Goal: Task Accomplishment & Management: Use online tool/utility

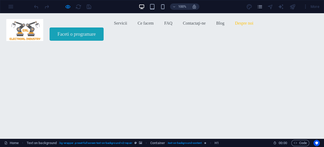
click at [235, 27] on link "Despre noi" at bounding box center [244, 23] width 18 height 8
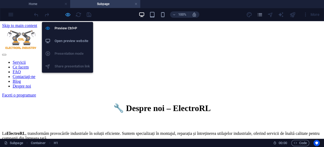
click at [68, 13] on icon "button" at bounding box center [68, 15] width 6 height 6
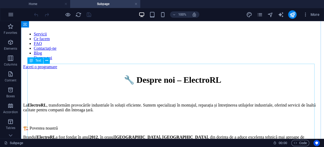
scroll to position [21, 0]
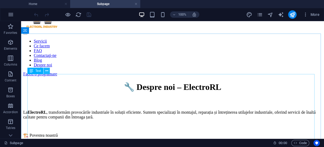
click at [47, 72] on icon at bounding box center [46, 71] width 3 height 6
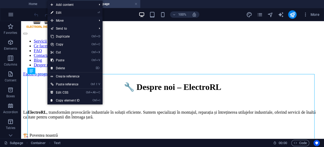
click at [0, 0] on link "⏎ Edit" at bounding box center [0, 0] width 0 height 0
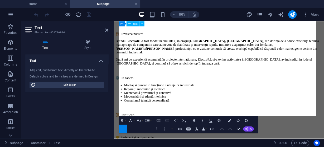
scroll to position [127, 0]
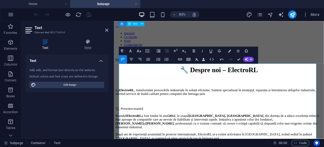
scroll to position [21, 0]
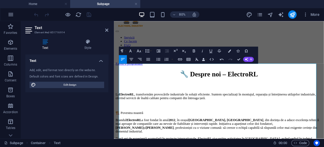
click at [68, 111] on div "Text Add, edit, and format text directly on the website. Default colors and fon…" at bounding box center [66, 94] width 83 height 80
click at [106, 30] on icon at bounding box center [106, 30] width 3 height 4
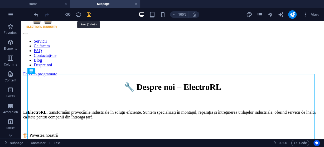
click at [0, 0] on icon "save" at bounding box center [0, 0] width 0 height 0
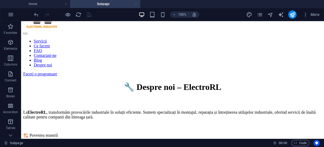
click at [136, 4] on link at bounding box center [136, 4] width 3 height 5
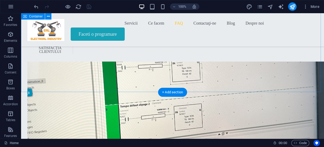
scroll to position [1436, 0]
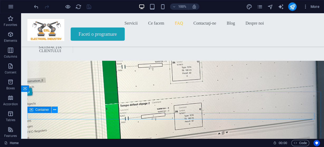
click at [54, 110] on icon at bounding box center [54, 110] width 3 height 6
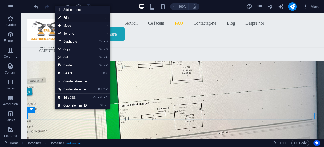
click at [69, 17] on link "⏎ Edit" at bounding box center [72, 18] width 35 height 8
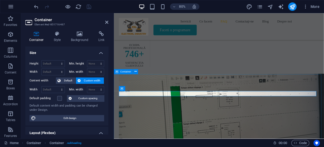
scroll to position [1520, 0]
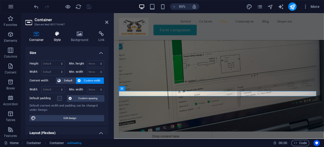
click at [55, 34] on icon at bounding box center [57, 33] width 15 height 5
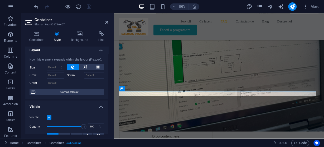
scroll to position [0, 0]
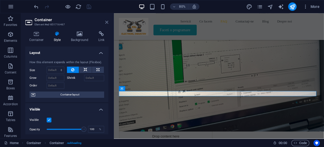
click at [107, 22] on icon at bounding box center [106, 22] width 3 height 4
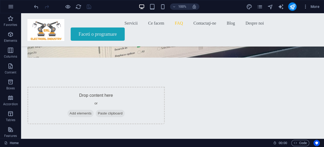
scroll to position [1584, 0]
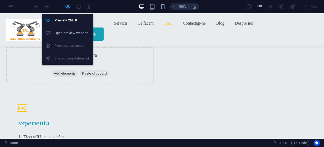
scroll to position [1515, 0]
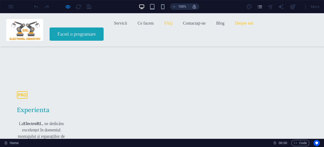
click at [235, 27] on link "Despre noi" at bounding box center [244, 23] width 18 height 8
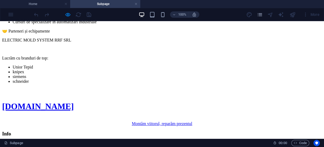
scroll to position [275, 0]
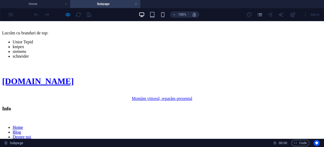
click at [94, 125] on nav "Home Blog Despre noi Legal Notice Termeni si conditi Politica de Confidențialit…" at bounding box center [162, 139] width 320 height 29
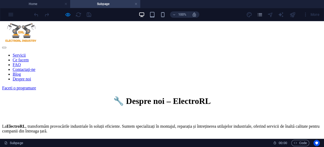
scroll to position [0, 0]
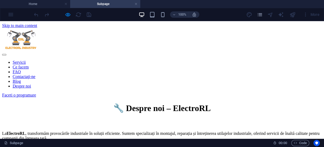
click at [94, 60] on nav "Servicii Ce facem FAQ Contactaţi-ne Blog Despre noi" at bounding box center [162, 74] width 320 height 29
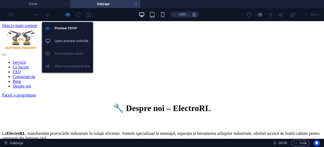
click at [67, 14] on icon "button" at bounding box center [68, 15] width 6 height 6
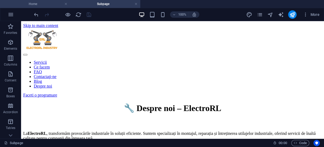
click at [48, 3] on h4 "Home" at bounding box center [35, 4] width 70 height 6
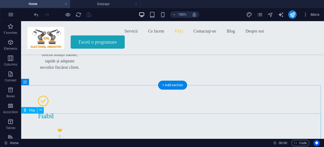
scroll to position [1768, 0]
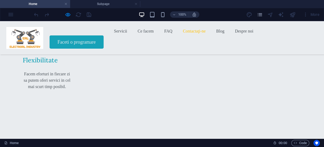
scroll to position [1961, 0]
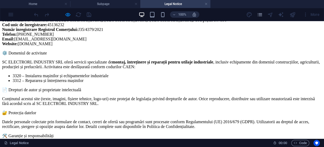
scroll to position [169, 0]
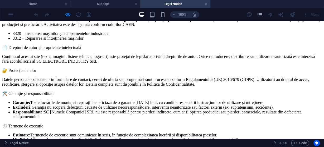
click at [144, 57] on div "Notificare Legală Denumirea companiei: SC ELECTRORL INDUSTRY SRL Sediu social: …" at bounding box center [162, 75] width 320 height 226
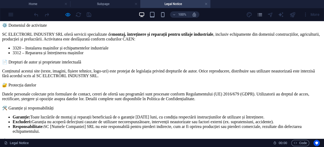
scroll to position [148, 0]
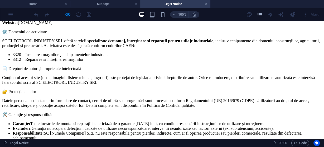
click at [145, 77] on div "Notificare Legală Denumirea companiei: SC ELECTRORL INDUSTRY SRL Sediu social: …" at bounding box center [162, 96] width 320 height 226
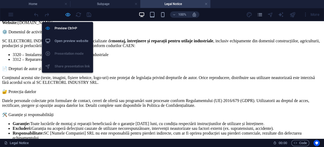
click at [68, 14] on icon "button" at bounding box center [68, 15] width 6 height 6
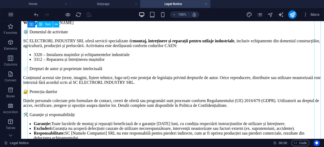
click at [148, 78] on div "Notificare Legală Denumirea companiei: SC ELECTRORL INDUSTRY SRL Sediu social: …" at bounding box center [172, 96] width 299 height 226
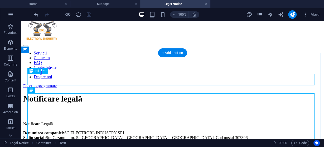
scroll to position [0, 0]
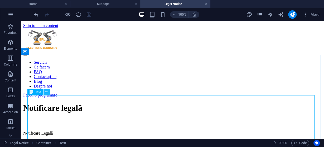
click at [47, 93] on icon at bounding box center [46, 92] width 3 height 6
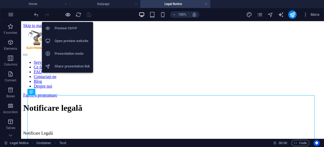
click at [69, 14] on icon "button" at bounding box center [68, 15] width 6 height 6
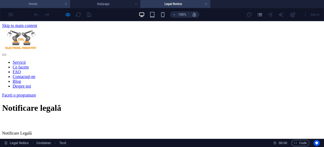
click at [37, 3] on h4 "Home" at bounding box center [35, 4] width 70 height 6
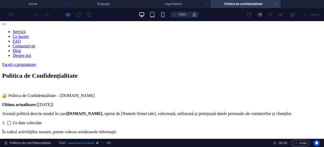
scroll to position [21, 0]
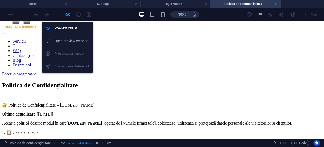
click at [69, 14] on icon "button" at bounding box center [68, 15] width 6 height 6
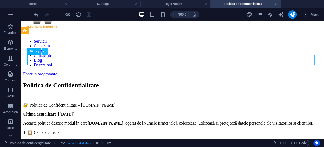
click at [46, 51] on icon at bounding box center [45, 52] width 3 height 6
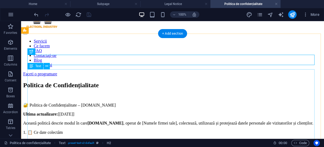
drag, startPoint x: 169, startPoint y: 103, endPoint x: 165, endPoint y: 101, distance: 4.4
click at [48, 66] on icon at bounding box center [46, 66] width 3 height 6
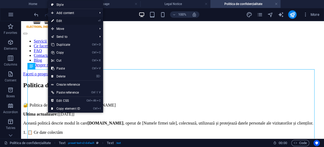
click at [65, 21] on link "⏎ Edit" at bounding box center [65, 21] width 35 height 8
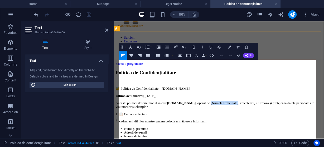
drag, startPoint x: 259, startPoint y: 84, endPoint x: 225, endPoint y: 87, distance: 34.4
click at [225, 121] on p "Această politică descrie modul în care electrorl.ro , operat de [Numele firmei …" at bounding box center [245, 126] width 259 height 10
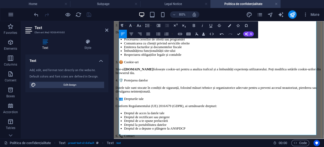
scroll to position [190, 0]
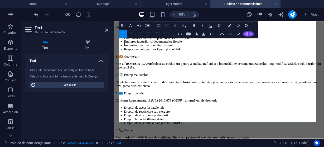
drag, startPoint x: 168, startPoint y: 125, endPoint x: 136, endPoint y: 126, distance: 31.9
drag, startPoint x: 175, startPoint y: 132, endPoint x: 135, endPoint y: 133, distance: 40.1
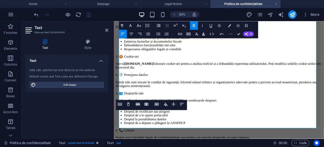
click at [280, 131] on li "Dreptul de rectificare sau ștergere" at bounding box center [251, 133] width 248 height 5
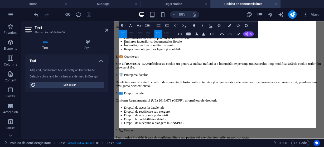
click at [91, 112] on div "Text Add, edit, and format text directly on the website. Default colors and fon…" at bounding box center [66, 94] width 83 height 80
click at [106, 29] on icon at bounding box center [106, 30] width 3 height 4
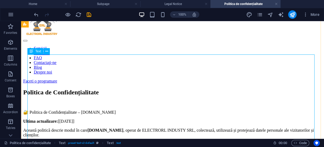
scroll to position [0, 0]
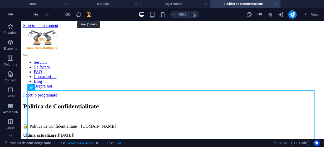
click at [89, 14] on icon "save" at bounding box center [89, 15] width 6 height 6
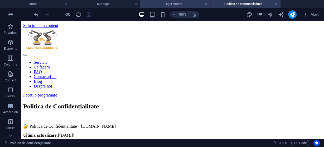
click at [172, 3] on h4 "Legal Notice" at bounding box center [175, 4] width 70 height 6
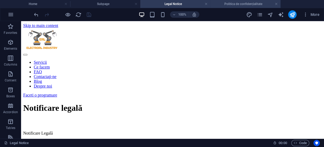
click at [237, 4] on h4 "Politica de confidențialitate" at bounding box center [246, 4] width 70 height 6
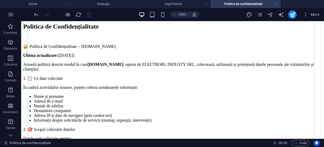
scroll to position [84, 0]
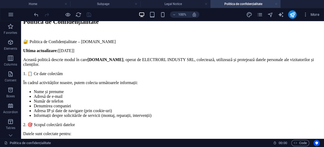
click at [276, 3] on link at bounding box center [276, 4] width 3 height 5
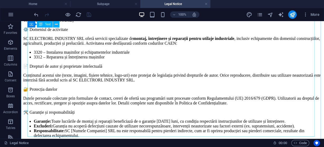
scroll to position [148, 0]
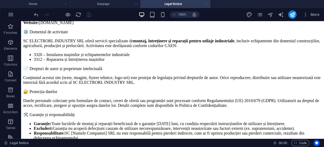
click at [206, 3] on link at bounding box center [206, 4] width 3 height 5
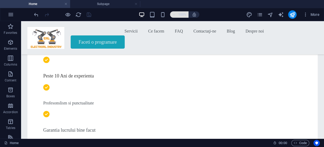
scroll to position [1940, 0]
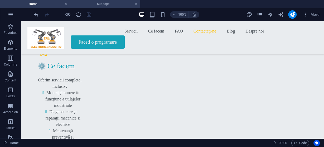
click at [109, 3] on h4 "Subpage" at bounding box center [105, 4] width 70 height 6
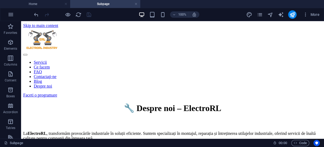
scroll to position [0, 0]
click at [136, 3] on link at bounding box center [136, 4] width 3 height 5
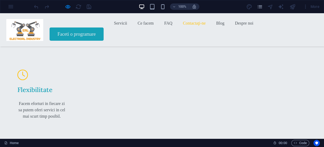
scroll to position [1911, 0]
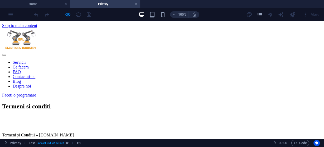
scroll to position [0, 0]
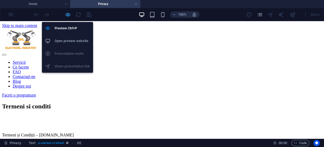
click at [67, 15] on icon "button" at bounding box center [68, 15] width 6 height 6
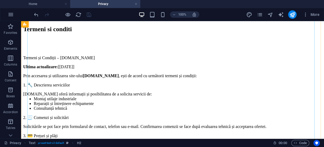
scroll to position [84, 0]
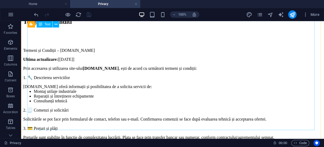
click at [126, 91] on div "Termeni și Condiții – electrorl.ro Ultima actualizare: [04.09.2025] Prin accesa…" at bounding box center [172, 135] width 299 height 192
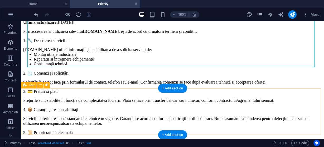
scroll to position [106, 0]
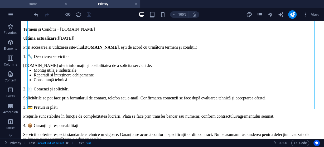
click at [45, 2] on h4 "Home" at bounding box center [35, 4] width 70 height 6
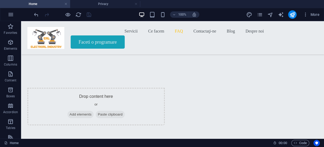
scroll to position [1573, 0]
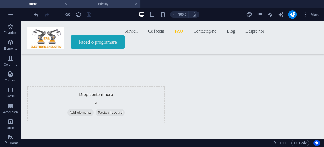
click at [118, 3] on h4 "Privacy" at bounding box center [105, 4] width 70 height 6
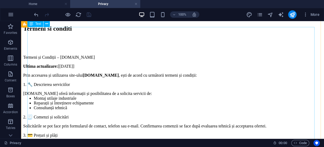
scroll to position [84, 0]
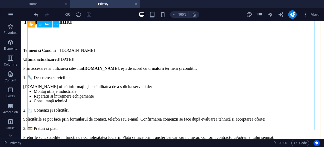
click at [79, 88] on div "Termeni și Condiții – electrorl.ro Ultima actualizare: [04.09.2025] Prin accesa…" at bounding box center [172, 135] width 299 height 192
click at [58, 96] on div "Termeni și Condiții – electrorl.ro Ultima actualizare: [04.09.2025] Prin accesa…" at bounding box center [172, 135] width 299 height 192
click at [237, 92] on div "Termeni și Condiții – electrorl.ro Ultima actualizare: [04.09.2025] Prin accesa…" at bounding box center [172, 135] width 299 height 192
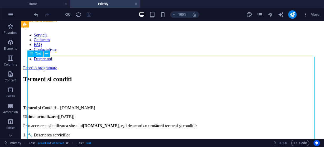
scroll to position [21, 0]
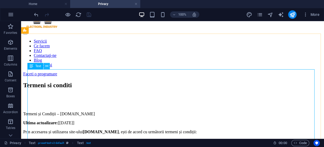
click at [46, 68] on icon at bounding box center [46, 66] width 3 height 6
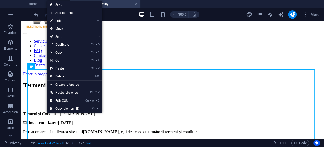
click at [62, 21] on link "⏎ Edit" at bounding box center [64, 21] width 35 height 8
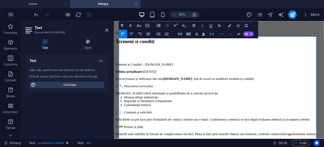
scroll to position [63, 0]
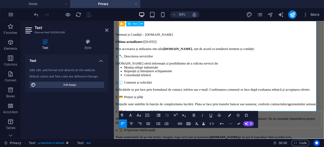
scroll to position [106, 0]
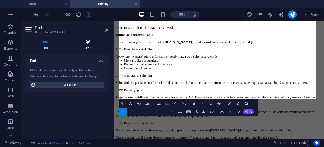
click at [102, 41] on icon at bounding box center [87, 41] width 41 height 5
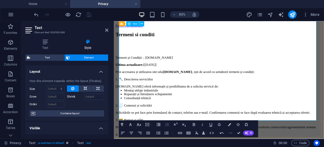
scroll to position [42, 0]
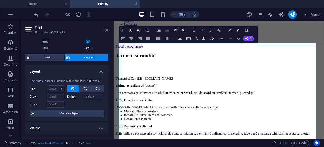
click at [107, 29] on icon at bounding box center [106, 30] width 3 height 4
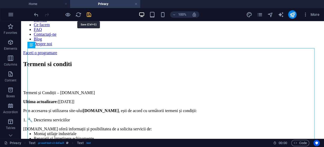
click at [88, 13] on icon "save" at bounding box center [89, 15] width 6 height 6
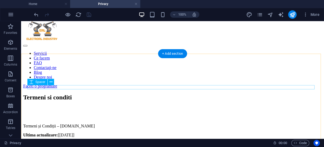
scroll to position [0, 0]
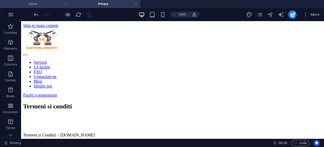
click at [35, 2] on h4 "Home" at bounding box center [35, 4] width 70 height 6
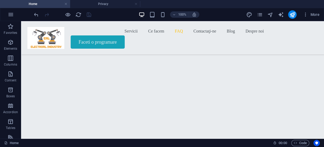
scroll to position [1573, 0]
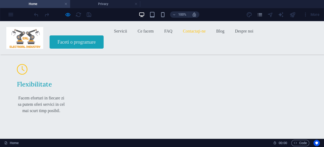
scroll to position [1947, 0]
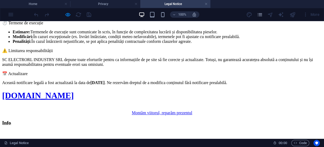
scroll to position [275, 0]
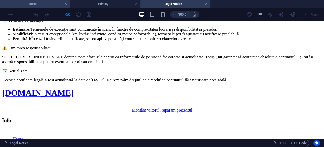
click at [42, 4] on h4 "Home" at bounding box center [35, 4] width 70 height 6
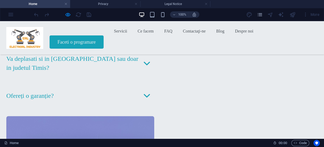
scroll to position [0, 0]
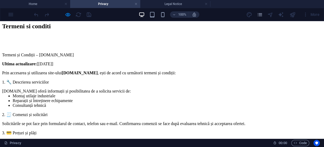
scroll to position [84, 0]
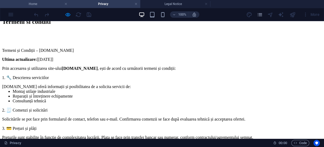
click at [36, 2] on h4 "Home" at bounding box center [35, 4] width 70 height 6
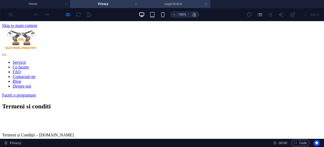
click at [174, 3] on h4 "Legal Notice" at bounding box center [175, 4] width 70 height 6
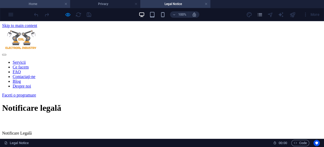
click at [37, 5] on h4 "Home" at bounding box center [35, 4] width 70 height 6
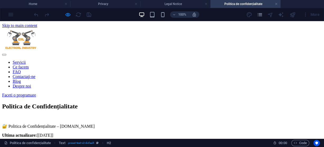
scroll to position [0, 0]
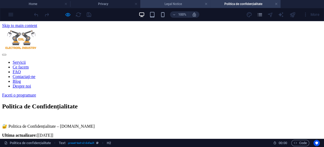
click at [177, 3] on h4 "Legal Notice" at bounding box center [175, 4] width 70 height 6
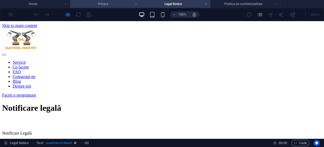
click at [119, 4] on h4 "Privacy" at bounding box center [105, 4] width 70 height 6
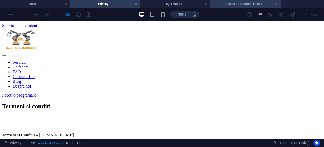
click at [232, 3] on h4 "Politica de confidențialitate" at bounding box center [246, 4] width 70 height 6
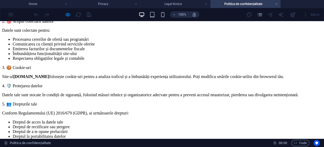
scroll to position [190, 0]
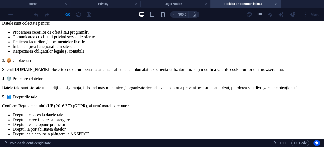
drag, startPoint x: 277, startPoint y: 4, endPoint x: 274, endPoint y: 4, distance: 3.5
click at [277, 4] on link at bounding box center [276, 4] width 3 height 5
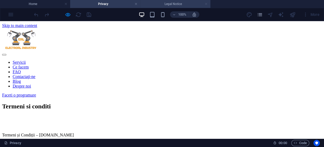
click at [206, 3] on link at bounding box center [206, 4] width 3 height 5
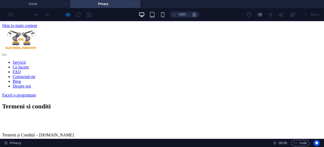
click at [135, 3] on link at bounding box center [136, 4] width 3 height 5
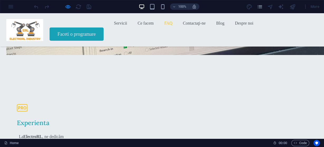
scroll to position [1496, 0]
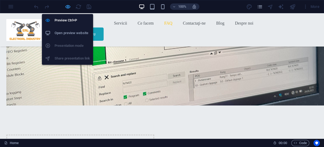
scroll to position [1555, 0]
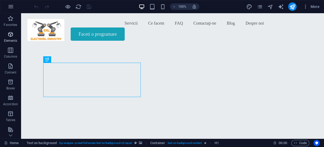
click at [12, 36] on icon "button" at bounding box center [10, 34] width 6 height 6
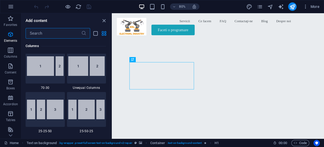
scroll to position [563, 0]
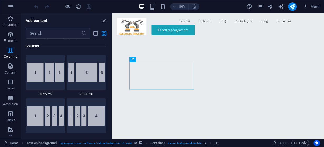
click at [103, 20] on icon "close panel" at bounding box center [104, 21] width 6 height 6
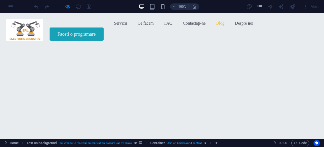
click at [216, 27] on link "Blog" at bounding box center [220, 23] width 8 height 8
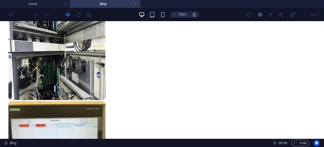
scroll to position [338, 0]
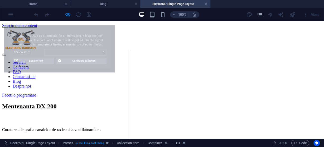
scroll to position [0, 0]
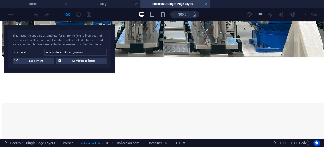
select select "68a3da90a2a4d228c001db49"
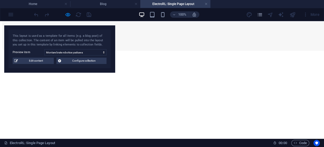
scroll to position [422, 0]
click at [87, 61] on span "Configure collection" at bounding box center [84, 61] width 42 height 6
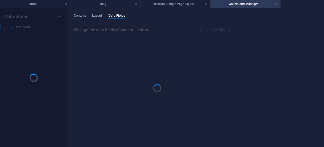
scroll to position [0, 0]
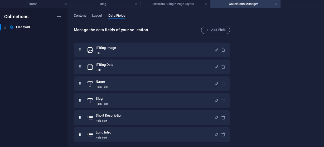
click at [81, 14] on span "Content" at bounding box center [80, 15] width 12 height 7
select select "updatedAt_DESC"
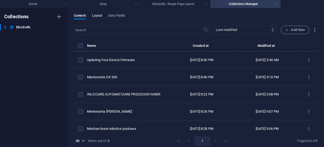
click at [97, 15] on span "Layout" at bounding box center [97, 15] width 10 height 7
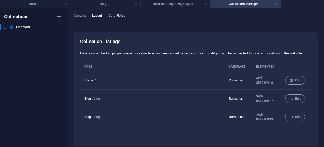
click at [122, 15] on span "Data Fields" at bounding box center [116, 15] width 17 height 7
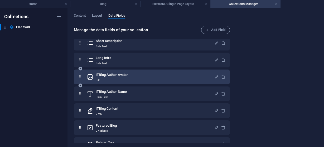
scroll to position [86, 0]
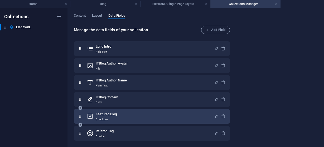
click at [145, 117] on div "Featured Blog Checkbox" at bounding box center [151, 116] width 128 height 11
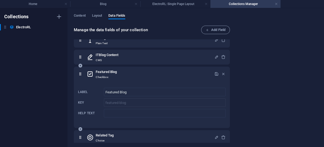
scroll to position [132, 0]
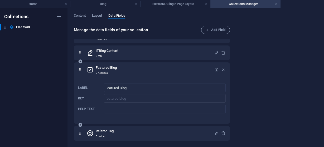
click at [90, 69] on icon at bounding box center [90, 69] width 7 height 11
click at [92, 68] on icon at bounding box center [90, 69] width 7 height 11
click at [102, 72] on p "Checkbox" at bounding box center [106, 73] width 21 height 4
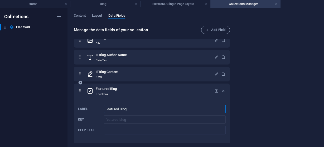
click at [136, 112] on input "Featured Blog" at bounding box center [165, 109] width 122 height 8
drag, startPoint x: 137, startPoint y: 110, endPoint x: 89, endPoint y: 106, distance: 47.9
click at [89, 106] on div "Label Featured Blog ​ Key featured-blog ​ Help text ​" at bounding box center [152, 119] width 148 height 34
click at [43, 103] on div "Collections ElectroRL ElectroRL" at bounding box center [34, 77] width 68 height 139
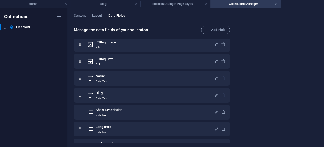
scroll to position [0, 0]
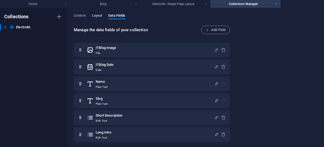
click at [95, 16] on span "Layout" at bounding box center [97, 15] width 10 height 7
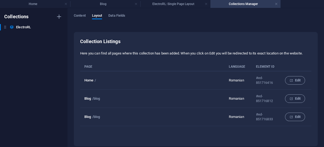
drag, startPoint x: 310, startPoint y: 54, endPoint x: 72, endPoint y: 58, distance: 237.9
click at [72, 58] on div "Content Layout Data Fields Collection Listings Here you can find all pages wher…" at bounding box center [196, 77] width 257 height 139
click at [234, 114] on p "Romanian" at bounding box center [238, 116] width 19 height 5
click at [98, 117] on p "/blog" at bounding box center [96, 117] width 8 height 4
click at [94, 96] on p "/blog" at bounding box center [96, 98] width 8 height 4
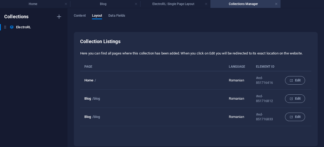
click at [140, 118] on td "Blog /blog" at bounding box center [154, 117] width 149 height 18
drag, startPoint x: 246, startPoint y: 106, endPoint x: 248, endPoint y: 100, distance: 6.7
click at [246, 103] on td "Romanian" at bounding box center [240, 98] width 23 height 18
drag, startPoint x: 257, startPoint y: 95, endPoint x: 268, endPoint y: 96, distance: 11.5
click at [258, 94] on p "#ed-851716812" at bounding box center [266, 99] width 21 height 10
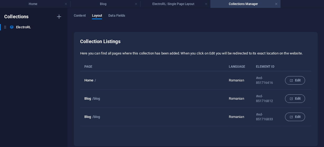
drag, startPoint x: 269, startPoint y: 96, endPoint x: 278, endPoint y: 96, distance: 9.0
click at [273, 96] on p "#ed-851716812" at bounding box center [266, 99] width 21 height 10
click at [287, 96] on button "Edit" at bounding box center [295, 98] width 20 height 8
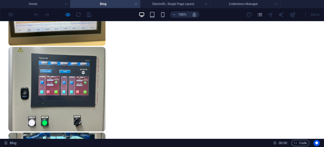
scroll to position [454, 0]
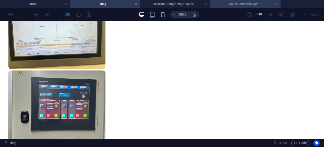
click at [254, 4] on h4 "Collections Manager" at bounding box center [246, 4] width 70 height 6
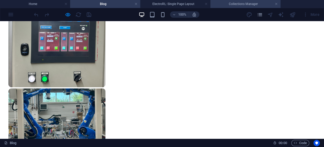
scroll to position [0, 0]
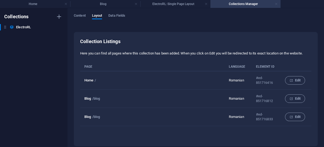
click at [276, 3] on link at bounding box center [276, 4] width 3 height 5
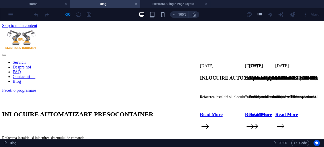
scroll to position [454, 0]
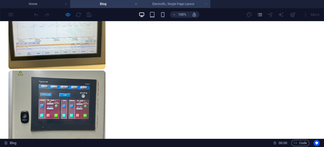
click at [207, 4] on link at bounding box center [206, 4] width 3 height 5
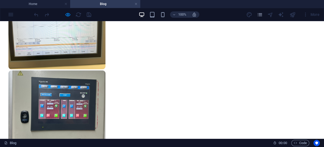
click at [138, 4] on h4 "Blog" at bounding box center [105, 4] width 70 height 6
click at [136, 4] on link at bounding box center [136, 4] width 3 height 5
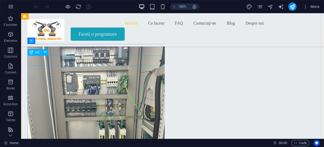
scroll to position [359, 0]
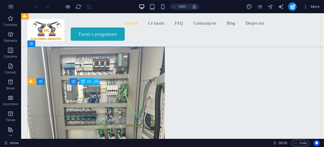
click at [97, 81] on icon at bounding box center [96, 82] width 3 height 6
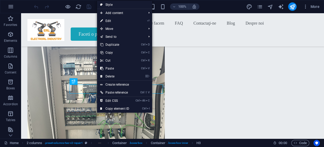
click at [108, 20] on link "⏎ Edit" at bounding box center [114, 21] width 35 height 8
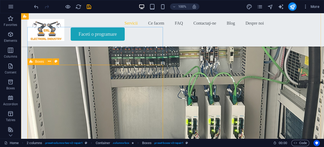
scroll to position [338, 0]
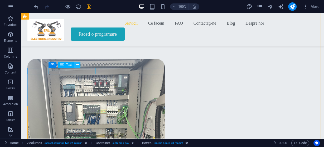
click at [76, 65] on icon at bounding box center [77, 65] width 3 height 6
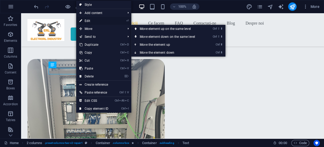
click at [87, 18] on link "⏎ Edit" at bounding box center [93, 21] width 35 height 8
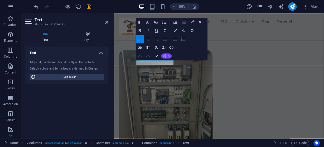
click at [168, 56] on span "AI" at bounding box center [169, 56] width 2 height 3
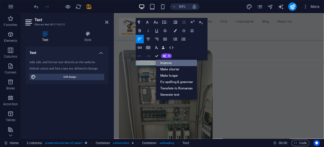
click at [173, 61] on link "Improve" at bounding box center [176, 63] width 41 height 6
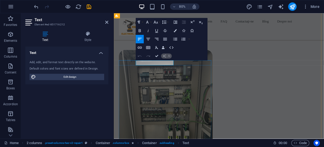
scroll to position [344, 0]
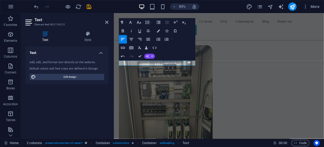
click at [152, 56] on span "AI" at bounding box center [152, 56] width 2 height 3
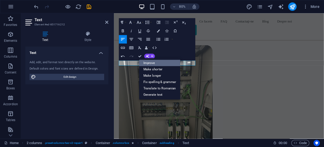
click at [155, 63] on link "Improve" at bounding box center [159, 63] width 41 height 6
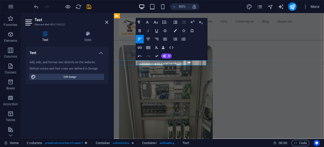
scroll to position [338, 0]
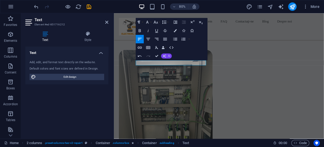
click at [169, 56] on span "AI" at bounding box center [169, 56] width 2 height 3
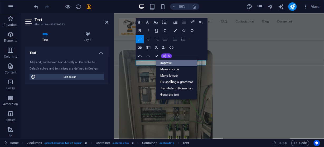
click at [169, 63] on link "Improve" at bounding box center [176, 63] width 41 height 6
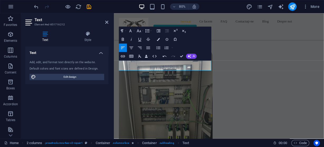
scroll to position [344, 0]
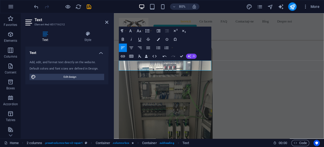
click at [195, 56] on span "AI" at bounding box center [194, 56] width 2 height 3
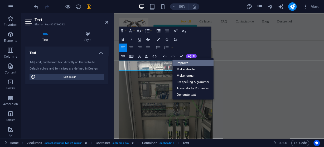
click at [193, 62] on link "Improve" at bounding box center [193, 63] width 41 height 6
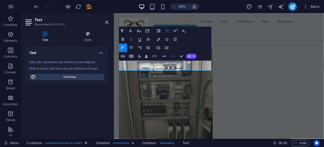
click at [192, 56] on button "AI" at bounding box center [191, 56] width 11 height 5
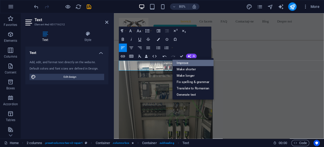
click at [184, 63] on link "Improve" at bounding box center [193, 63] width 41 height 6
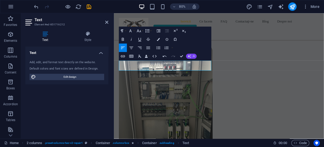
click at [191, 56] on icon "button" at bounding box center [189, 56] width 5 height 5
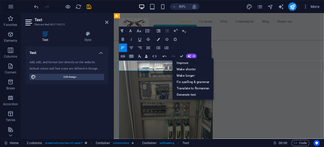
click at [199, 43] on div "Paragraph Format Normal Heading 1 Heading 2 Heading 3 Heading 4 Heading 5 Headi…" at bounding box center [165, 43] width 92 height 34
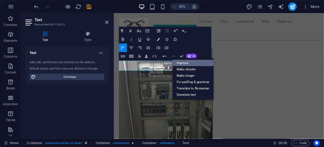
click at [184, 63] on link "Improve" at bounding box center [193, 63] width 41 height 6
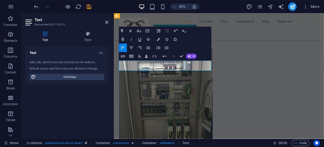
drag, startPoint x: 173, startPoint y: 83, endPoint x: 169, endPoint y: 75, distance: 8.6
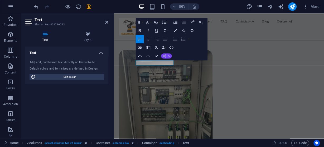
click at [167, 56] on button "AI" at bounding box center [166, 55] width 11 height 5
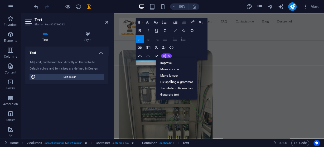
click at [177, 31] on icon "button" at bounding box center [175, 30] width 3 height 3
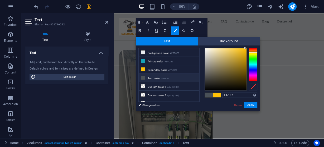
click at [201, 30] on div "Paragraph Format Normal Heading 1 Heading 2 Heading 3 Heading 4 Heading 5 Headi…" at bounding box center [172, 39] width 72 height 42
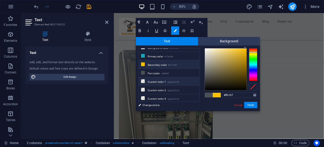
scroll to position [0, 0]
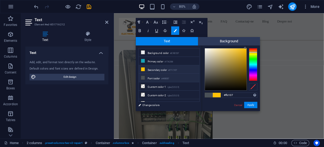
click at [145, 76] on li "Font color #495057" at bounding box center [169, 78] width 61 height 8
type input "#495057"
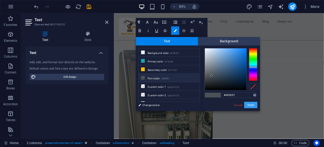
click at [252, 105] on button "Apply" at bounding box center [250, 105] width 13 height 6
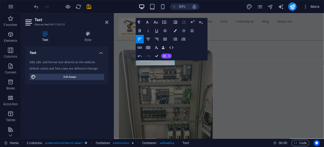
click at [167, 55] on button "AI" at bounding box center [166, 55] width 11 height 5
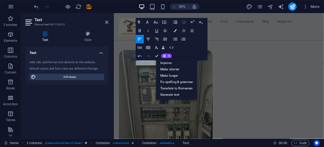
click at [191, 49] on div "Paragraph Format Normal Heading 1 Heading 2 Heading 3 Heading 4 Heading 5 Headi…" at bounding box center [172, 39] width 72 height 42
click at [181, 56] on div "Paragraph Format Normal Heading 1 Heading 2 Heading 3 Heading 4 Heading 5 Headi…" at bounding box center [172, 39] width 72 height 42
click at [181, 55] on div "Paragraph Format Normal Heading 1 Heading 2 Heading 3 Heading 4 Heading 5 Headi…" at bounding box center [172, 39] width 72 height 42
click at [164, 55] on icon "button" at bounding box center [164, 56] width 5 height 5
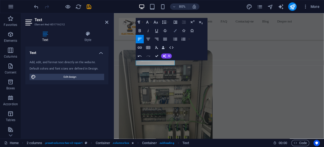
click at [175, 30] on icon "button" at bounding box center [175, 30] width 3 height 3
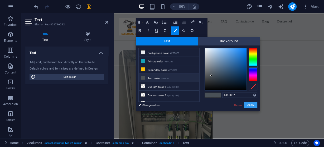
click at [251, 104] on button "Apply" at bounding box center [250, 105] width 13 height 6
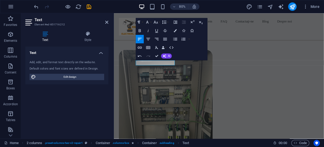
click at [70, 108] on div "Text Add, edit, and format text directly on the website. Default colors and fon…" at bounding box center [66, 90] width 83 height 88
click at [107, 22] on icon at bounding box center [106, 22] width 3 height 4
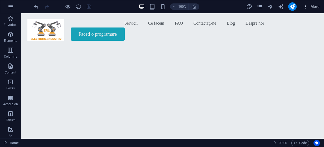
click at [316, 7] on span "More" at bounding box center [311, 6] width 17 height 5
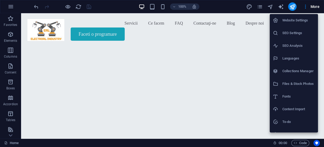
click at [8, 6] on div at bounding box center [162, 73] width 324 height 147
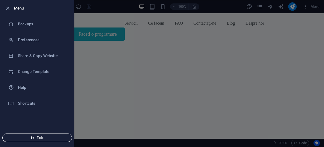
click at [35, 137] on span "Exit" at bounding box center [37, 137] width 61 height 4
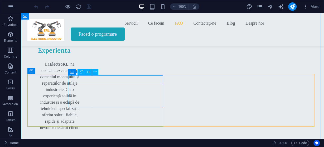
scroll to position [1668, 0]
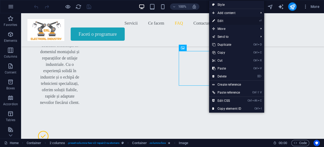
click at [222, 22] on link "⏎ Edit" at bounding box center [226, 21] width 35 height 8
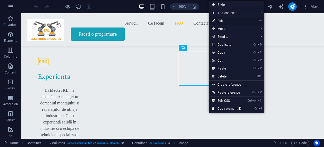
select select "px"
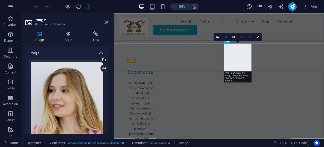
scroll to position [1750, 0]
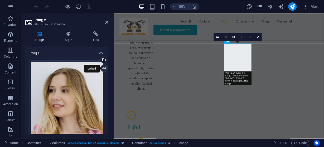
click at [102, 69] on div "Upload" at bounding box center [104, 69] width 8 height 8
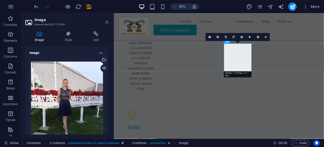
click at [106, 23] on icon at bounding box center [106, 22] width 3 height 4
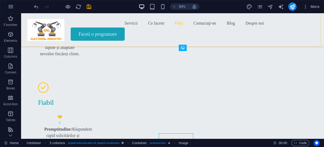
scroll to position [1668, 0]
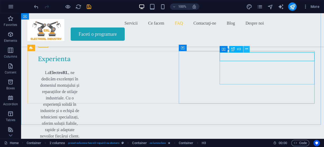
click at [248, 50] on icon at bounding box center [246, 49] width 3 height 6
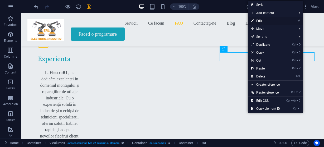
click at [260, 19] on link "⏎ Edit" at bounding box center [265, 21] width 35 height 8
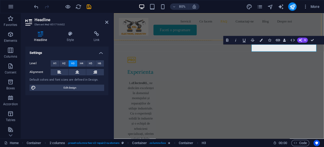
scroll to position [1750, 0]
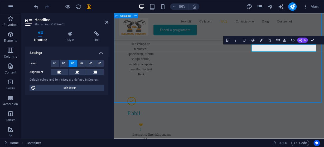
scroll to position [1668, 0]
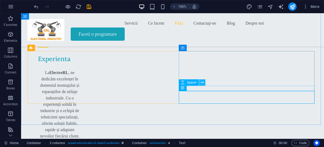
click at [203, 83] on icon at bounding box center [202, 83] width 3 height 6
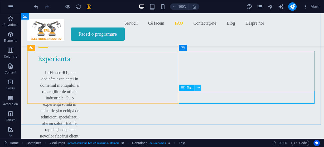
click at [198, 88] on icon at bounding box center [198, 88] width 3 height 6
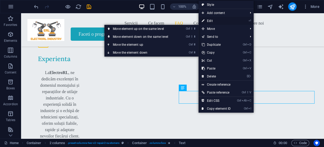
click at [211, 19] on link "⏎ Edit" at bounding box center [216, 21] width 35 height 8
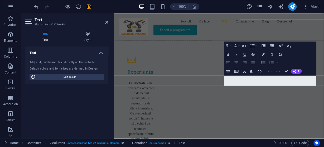
scroll to position [1750, 0]
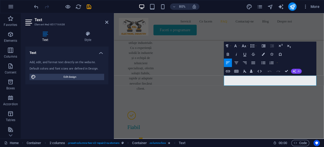
click at [299, 70] on span "AI" at bounding box center [299, 71] width 2 height 3
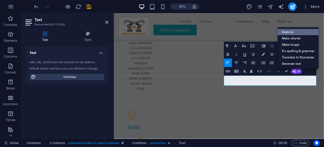
click at [293, 33] on link "Improve" at bounding box center [298, 32] width 41 height 6
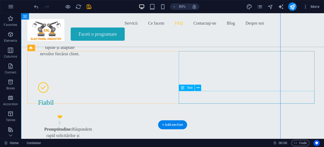
scroll to position [1668, 0]
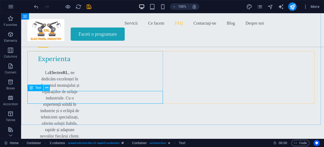
click at [47, 89] on icon at bounding box center [46, 88] width 3 height 6
click at [48, 88] on icon at bounding box center [46, 88] width 3 height 6
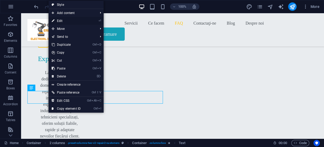
click at [62, 20] on link "⏎ Edit" at bounding box center [66, 21] width 35 height 8
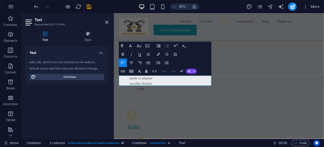
click at [192, 72] on button "AI" at bounding box center [191, 70] width 11 height 5
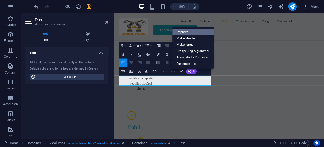
click at [187, 33] on link "Improve" at bounding box center [193, 32] width 41 height 6
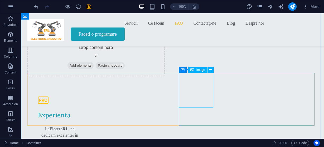
scroll to position [1563, 0]
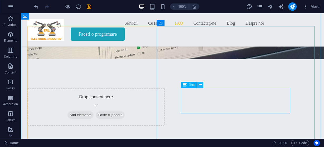
click at [200, 84] on icon at bounding box center [200, 85] width 3 height 6
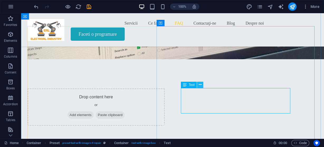
click at [201, 86] on icon at bounding box center [200, 85] width 3 height 6
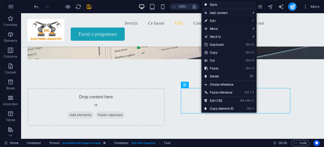
click at [215, 21] on link "⏎ Edit" at bounding box center [219, 21] width 35 height 8
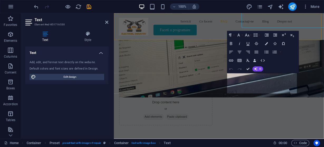
scroll to position [1645, 0]
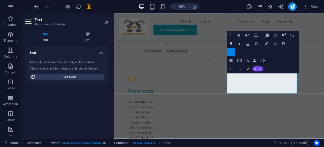
click at [259, 68] on button "AI" at bounding box center [258, 68] width 11 height 5
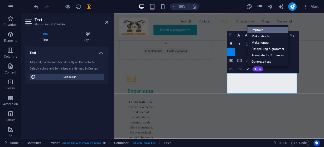
click at [262, 30] on link "Improve" at bounding box center [268, 29] width 41 height 6
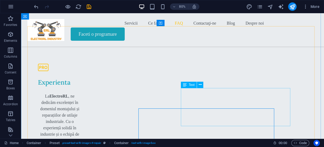
scroll to position [1563, 0]
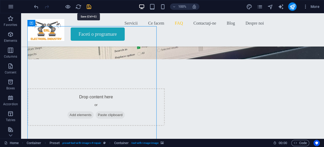
click at [88, 6] on icon "save" at bounding box center [89, 7] width 6 height 6
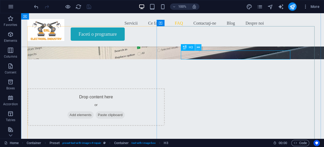
click at [199, 48] on icon at bounding box center [198, 48] width 3 height 6
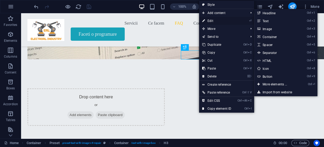
click at [211, 18] on link "⏎ Edit" at bounding box center [216, 21] width 35 height 8
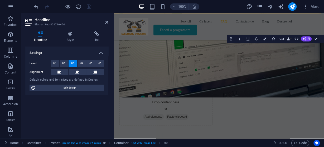
scroll to position [1645, 0]
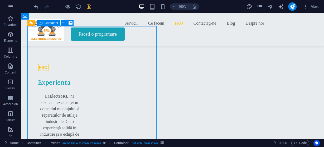
scroll to position [1563, 0]
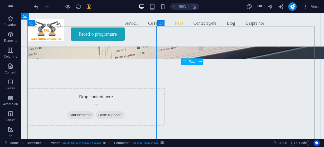
click at [200, 63] on icon at bounding box center [200, 62] width 3 height 6
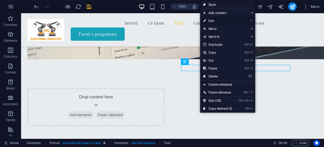
click at [211, 21] on link "⏎ Edit" at bounding box center [217, 21] width 35 height 8
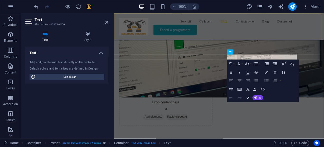
scroll to position [1645, 0]
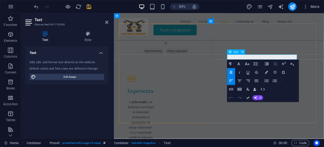
drag, startPoint x: 325, startPoint y: 68, endPoint x: 277, endPoint y: 69, distance: 48.0
click at [260, 97] on span "AI" at bounding box center [260, 97] width 2 height 3
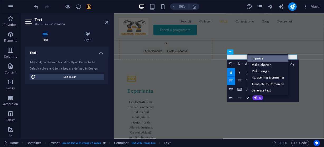
click at [272, 56] on link "Improve" at bounding box center [268, 58] width 41 height 6
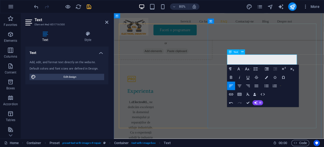
drag, startPoint x: 335, startPoint y: 68, endPoint x: 330, endPoint y: 68, distance: 5.3
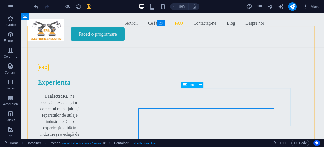
scroll to position [1563, 0]
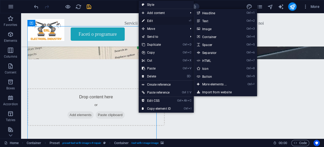
click at [149, 22] on link "⏎ Edit" at bounding box center [156, 21] width 35 height 8
select select "px"
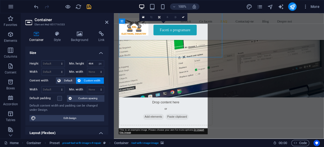
scroll to position [1645, 0]
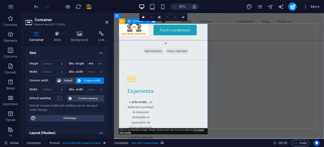
click at [82, 35] on icon at bounding box center [80, 33] width 26 height 5
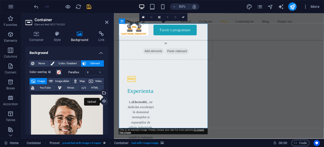
click at [103, 101] on div "Upload" at bounding box center [104, 102] width 8 height 8
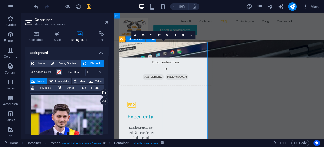
scroll to position [1603, 0]
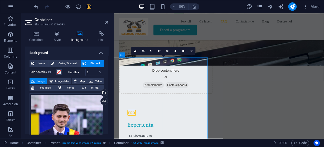
click at [84, 20] on h2 "Container" at bounding box center [72, 19] width 74 height 5
click at [106, 22] on icon at bounding box center [106, 22] width 3 height 4
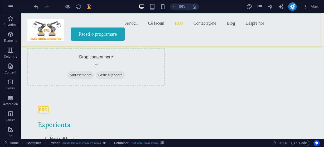
scroll to position [1520, 0]
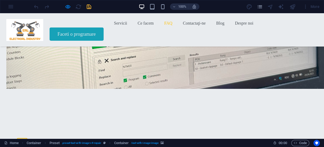
scroll to position [1462, 0]
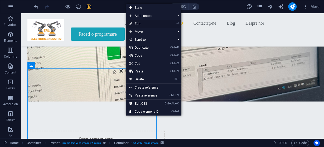
click at [143, 24] on link "⏎ Edit" at bounding box center [143, 24] width 35 height 8
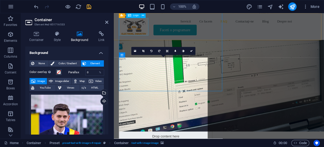
scroll to position [1603, 0]
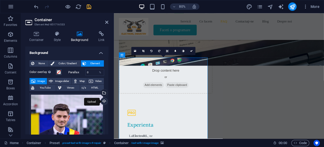
click at [103, 101] on div "Upload" at bounding box center [104, 102] width 8 height 8
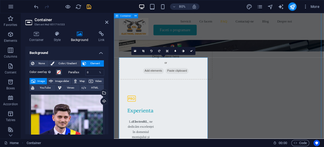
scroll to position [1520, 0]
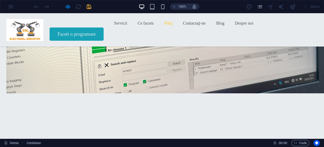
scroll to position [1398, 0]
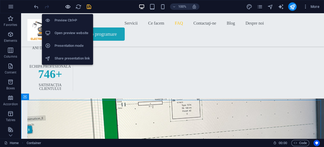
scroll to position [1428, 0]
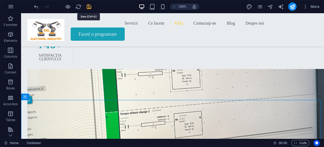
click at [88, 5] on icon "save" at bounding box center [89, 7] width 6 height 6
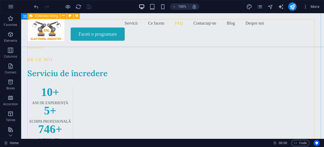
scroll to position [1238, 0]
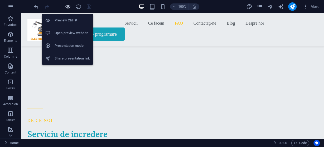
scroll to position [1217, 0]
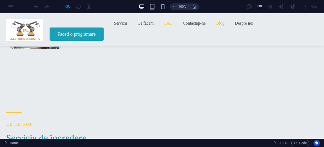
click at [216, 27] on link "Blog" at bounding box center [220, 23] width 8 height 8
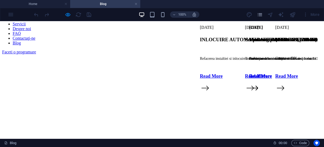
scroll to position [0, 0]
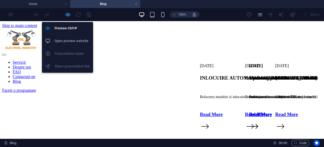
click at [67, 13] on icon "button" at bounding box center [68, 15] width 6 height 6
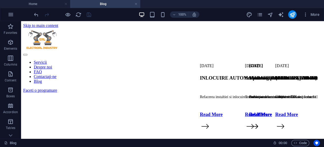
click at [136, 3] on link at bounding box center [136, 4] width 3 height 5
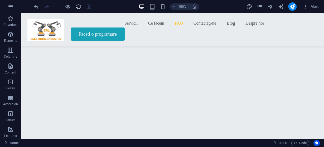
scroll to position [1217, 0]
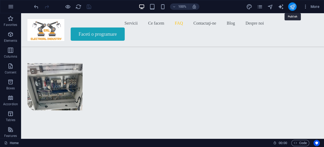
click at [0, 0] on icon "publish" at bounding box center [0, 0] width 0 height 0
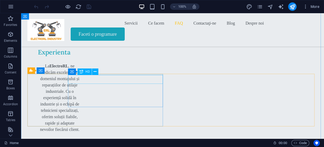
scroll to position [1647, 0]
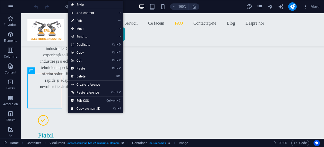
select select "px"
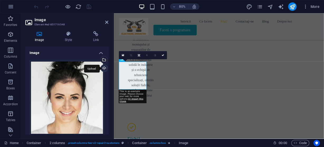
click at [102, 68] on div "Upload" at bounding box center [104, 69] width 8 height 8
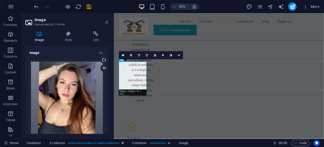
click at [107, 23] on icon at bounding box center [106, 22] width 3 height 4
click at [200, 23] on div "Servicii Ce facem FAQ Contactaţi-ne Blog Despre noi Faceti o programare" at bounding box center [245, 29] width 263 height 33
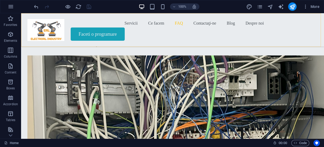
scroll to position [1056, 0]
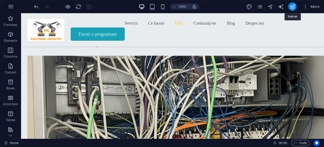
click at [144, 23] on icon "publish" at bounding box center [80, 25] width 127 height 5
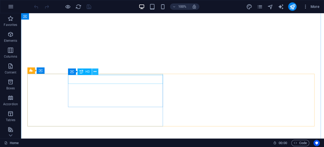
click at [96, 73] on icon at bounding box center [95, 72] width 3 height 6
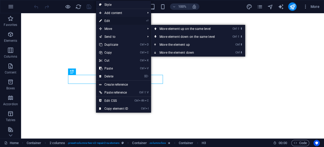
click at [111, 21] on link "⏎ Edit" at bounding box center [113, 21] width 35 height 8
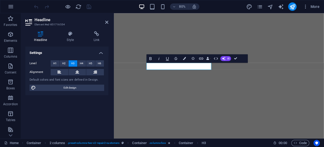
click at [69, 115] on div "Settings Level H1 H2 H3 H4 H5 H6 Alignment Default colors and font sizes are de…" at bounding box center [66, 90] width 83 height 88
click at [108, 21] on icon at bounding box center [106, 22] width 3 height 4
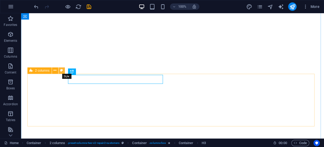
click at [62, 70] on icon at bounding box center [61, 71] width 3 height 6
select select "rem"
select select "preset-columns-two-v2-repair2-customers"
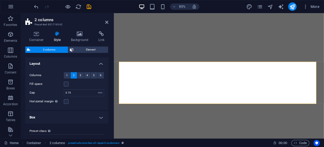
click at [58, 34] on icon at bounding box center [57, 33] width 15 height 5
click at [57, 34] on icon at bounding box center [57, 33] width 15 height 5
click at [81, 35] on icon at bounding box center [80, 33] width 26 height 5
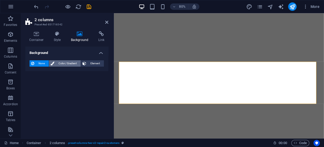
click at [66, 63] on span "Color / Gradient" at bounding box center [67, 63] width 23 height 6
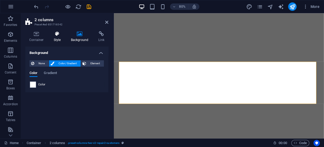
click at [57, 35] on icon at bounding box center [57, 33] width 15 height 5
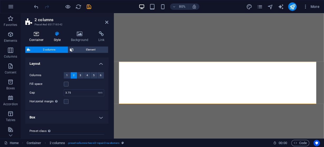
click at [36, 34] on icon at bounding box center [36, 33] width 22 height 5
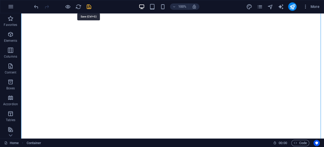
click at [91, 6] on icon "save" at bounding box center [89, 7] width 6 height 6
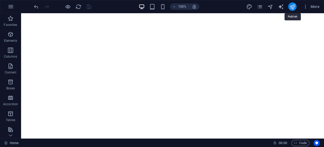
click at [294, 5] on icon "publish" at bounding box center [293, 7] width 6 height 6
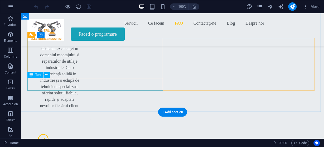
scroll to position [1647, 0]
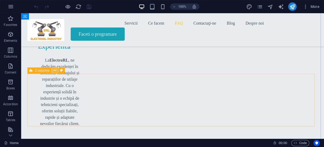
click at [0, 0] on icon at bounding box center [0, 0] width 0 height 0
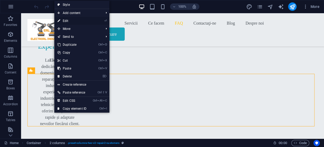
click at [76, 19] on link "⏎ Edit" at bounding box center [71, 21] width 35 height 8
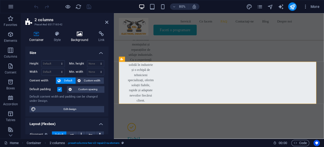
click at [80, 35] on icon at bounding box center [80, 33] width 26 height 5
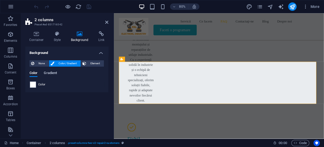
click at [49, 72] on span "Gradient" at bounding box center [50, 73] width 13 height 7
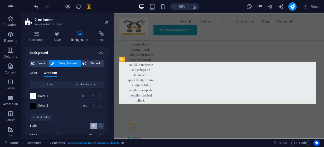
click at [34, 72] on span "Color" at bounding box center [34, 73] width 8 height 7
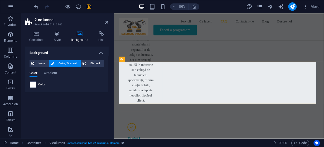
click at [40, 84] on span "Color" at bounding box center [41, 84] width 7 height 4
click at [34, 84] on span at bounding box center [33, 85] width 6 height 6
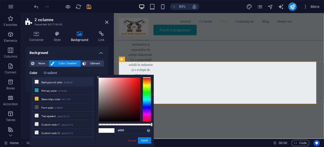
click at [49, 81] on li "Background color #E9ECEF" at bounding box center [62, 82] width 61 height 8
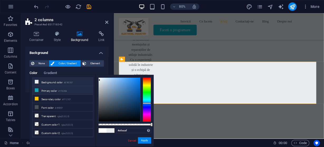
click at [49, 90] on li "Primary color #17A2B8" at bounding box center [62, 90] width 61 height 8
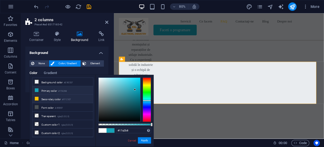
click at [51, 98] on li "Secondary color #FFC107" at bounding box center [62, 99] width 61 height 8
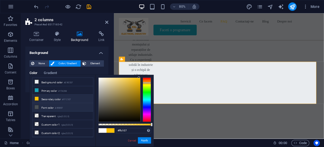
click at [51, 104] on li "Font color #495057" at bounding box center [62, 107] width 61 height 8
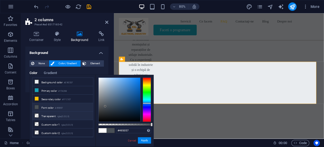
click at [50, 114] on li "Transparent rgba(0,0,0,.0)" at bounding box center [62, 115] width 61 height 8
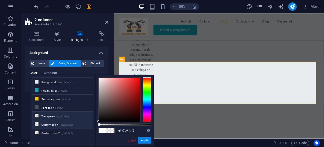
click at [49, 122] on li "Custom color 1 rgba(0,0,0,0)" at bounding box center [62, 124] width 61 height 8
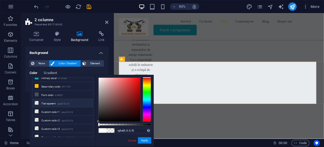
scroll to position [0, 0]
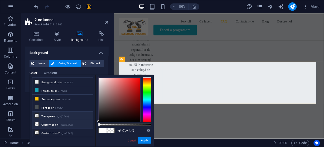
click at [56, 122] on li "Custom color 1 rgba(0,0,0,0)" at bounding box center [62, 124] width 61 height 8
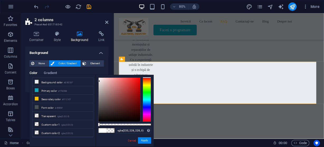
drag, startPoint x: 98, startPoint y: 120, endPoint x: 99, endPoint y: 81, distance: 39.4
click at [99, 81] on div at bounding box center [99, 81] width 2 height 2
click at [60, 115] on small "rgba(0,0,0,.0)" at bounding box center [63, 117] width 12 height 4
drag, startPoint x: 98, startPoint y: 121, endPoint x: 99, endPoint y: 82, distance: 39.1
click at [99, 82] on div at bounding box center [99, 82] width 2 height 2
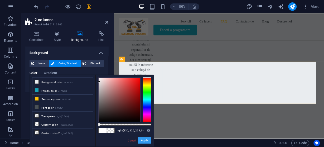
click at [144, 139] on button "Apply" at bounding box center [144, 140] width 13 height 6
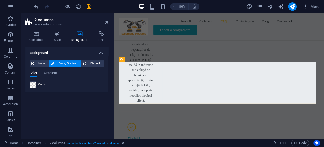
click at [33, 85] on span at bounding box center [33, 85] width 6 height 6
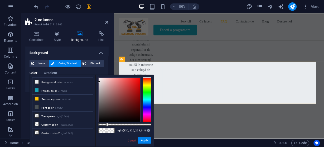
drag, startPoint x: 99, startPoint y: 123, endPoint x: 107, endPoint y: 126, distance: 8.8
click at [107, 126] on div "rgba(230, 225, 225, 0.162) Supported formats #0852ed rgb(8, 82, 237) rgba(8, 82…" at bounding box center [125, 149] width 58 height 148
click at [133, 139] on link "Cancel" at bounding box center [131, 140] width 9 height 4
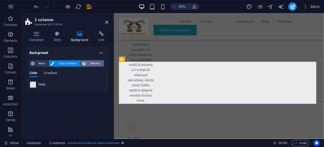
click at [92, 60] on span "Element" at bounding box center [95, 63] width 15 height 6
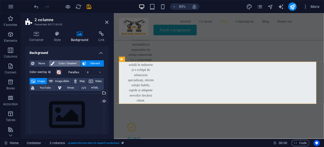
click at [65, 61] on span "Color / Gradient" at bounding box center [67, 63] width 23 height 6
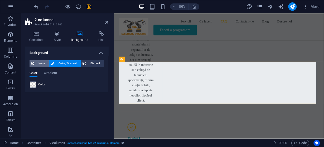
click at [39, 63] on span "None" at bounding box center [41, 63] width 11 height 6
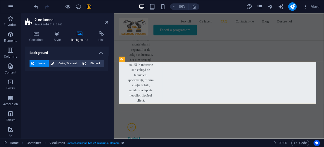
click at [39, 63] on span "None" at bounding box center [41, 63] width 11 height 6
click at [44, 85] on div "Background None Color / Gradient Element Stretch background to full-width Color…" at bounding box center [66, 90] width 83 height 88
click at [57, 37] on h4 "Style" at bounding box center [58, 36] width 17 height 11
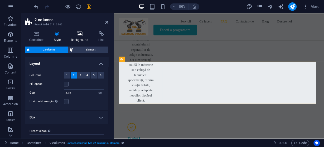
click at [78, 33] on icon at bounding box center [80, 33] width 26 height 5
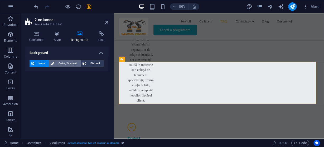
click at [70, 60] on span "Color / Gradient" at bounding box center [67, 63] width 23 height 6
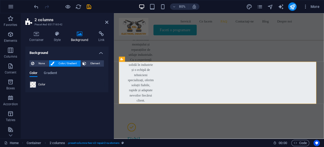
click at [36, 85] on div at bounding box center [33, 84] width 6 height 6
type input "rgba(230, 225, 225, 0.162)"
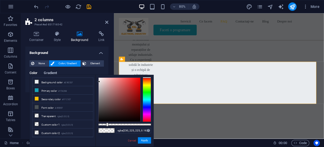
click at [52, 72] on span "Gradient" at bounding box center [50, 73] width 13 height 7
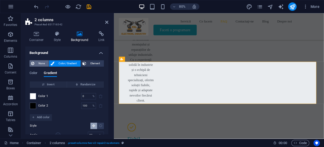
click at [42, 62] on span "None" at bounding box center [41, 63] width 11 height 6
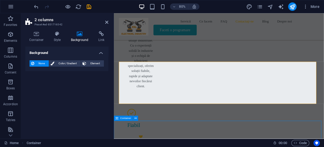
scroll to position [1839, 0]
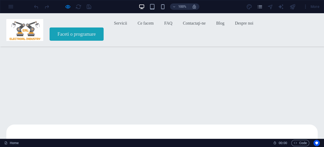
scroll to position [0, 0]
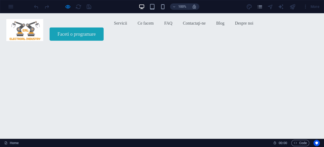
click at [40, 33] on img at bounding box center [24, 30] width 37 height 22
click at [38, 32] on img at bounding box center [24, 30] width 37 height 22
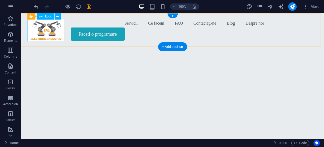
click at [59, 29] on div at bounding box center [45, 30] width 37 height 22
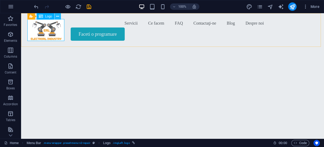
click at [58, 18] on icon at bounding box center [57, 17] width 3 height 6
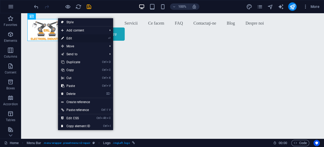
click at [73, 38] on link "⏎ Edit" at bounding box center [75, 38] width 35 height 8
select select "px"
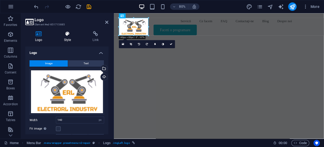
click at [68, 36] on h4 "Style" at bounding box center [68, 36] width 29 height 11
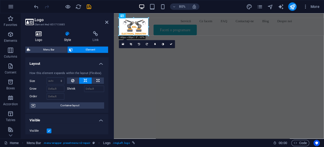
click at [39, 32] on icon at bounding box center [38, 33] width 27 height 5
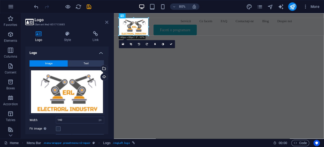
click at [107, 22] on icon at bounding box center [106, 22] width 3 height 4
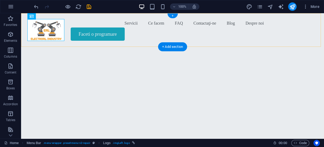
click at [79, 24] on div "Servicii Ce facem FAQ Contactaţi-ne Blog Despre noi Faceti o programare" at bounding box center [172, 29] width 303 height 33
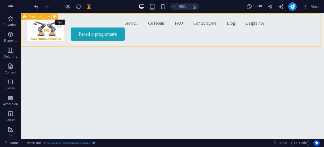
click at [0, 0] on icon at bounding box center [0, 0] width 0 height 0
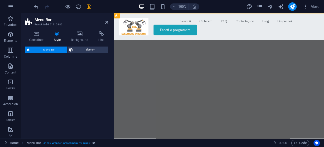
select select "rem"
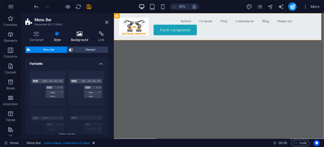
click at [80, 34] on icon at bounding box center [80, 33] width 26 height 5
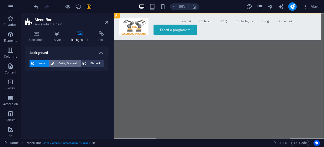
click at [65, 63] on span "Color / Gradient" at bounding box center [67, 63] width 23 height 6
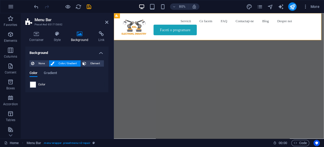
click at [33, 84] on span at bounding box center [33, 85] width 6 height 6
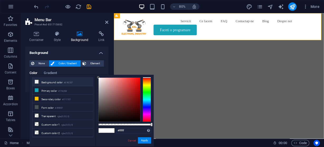
click at [36, 81] on icon at bounding box center [37, 82] width 4 height 4
type input "#e9ecef"
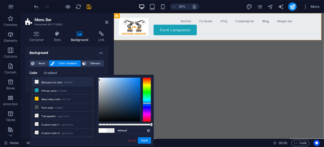
click at [36, 81] on icon at bounding box center [37, 82] width 4 height 4
click at [40, 63] on span "None" at bounding box center [41, 63] width 11 height 6
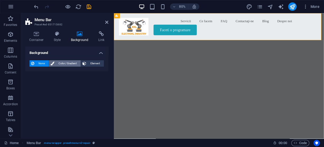
click at [59, 62] on span "Color / Gradient" at bounding box center [67, 63] width 23 height 6
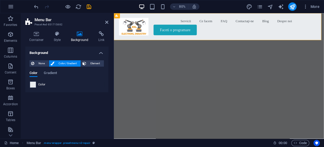
click at [32, 84] on span at bounding box center [33, 85] width 6 height 6
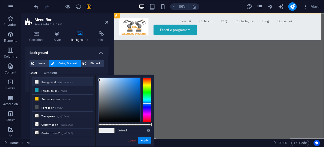
click at [132, 139] on link "Cancel" at bounding box center [131, 140] width 9 height 4
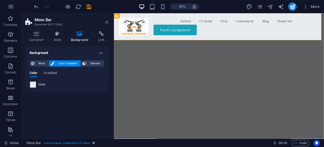
drag, startPoint x: 108, startPoint y: 23, endPoint x: 86, endPoint y: 9, distance: 25.9
click at [108, 23] on icon at bounding box center [106, 22] width 3 height 4
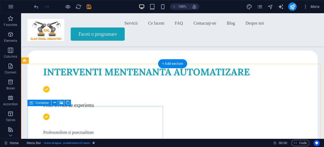
scroll to position [127, 0]
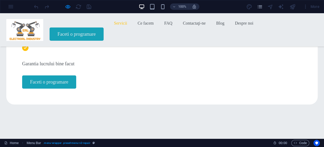
scroll to position [296, 0]
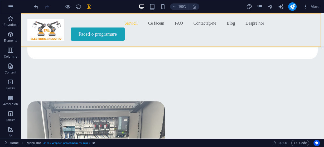
click at [72, 15] on div "Servicii Ce facem FAQ Contactaţi-ne Blog Despre noi Faceti o programare" at bounding box center [172, 29] width 303 height 33
click at [71, 43] on div "Servicii Ce facem FAQ Contactaţi-ne Blog Despre noi Faceti o programare" at bounding box center [172, 29] width 303 height 33
click at [24, 44] on div "Servicii Ce facem FAQ Contactaţi-ne Blog Despre noi Faceti o programare" at bounding box center [172, 29] width 303 height 33
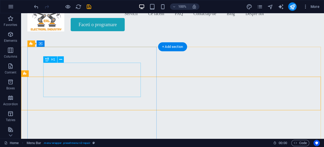
scroll to position [0, 0]
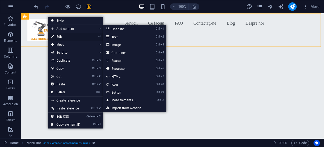
click at [64, 36] on link "⏎ Edit" at bounding box center [65, 37] width 35 height 8
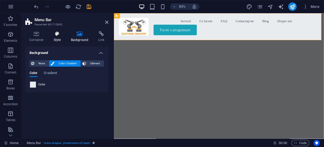
click at [53, 33] on icon at bounding box center [57, 33] width 15 height 5
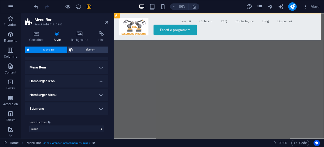
scroll to position [174, 0]
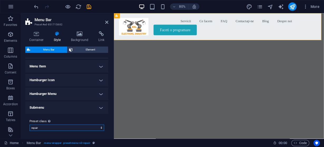
click at [45, 128] on select "repair Add preset class" at bounding box center [67, 127] width 75 height 6
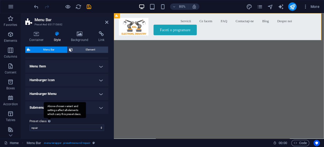
click at [48, 118] on div "Above chosen variant and settings affect all elements which carry this preset c…" at bounding box center [65, 110] width 42 height 16
click at [48, 124] on select "repair Add preset class" at bounding box center [67, 127] width 75 height 6
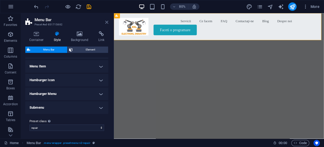
click at [108, 22] on icon at bounding box center [106, 22] width 3 height 4
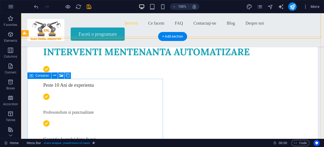
scroll to position [148, 0]
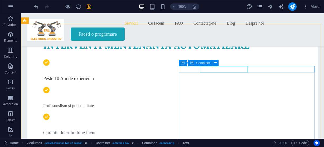
click at [206, 63] on span "Container" at bounding box center [203, 62] width 14 height 3
click at [216, 62] on icon at bounding box center [215, 63] width 3 height 6
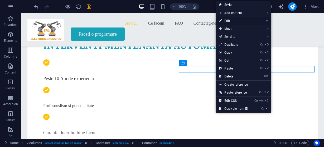
click at [231, 19] on link "⏎ Edit" at bounding box center [233, 21] width 35 height 8
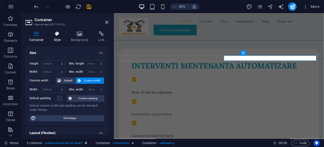
click at [56, 33] on icon at bounding box center [57, 33] width 15 height 5
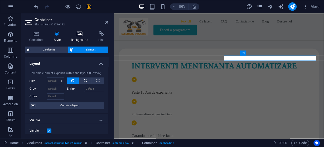
click at [80, 33] on icon at bounding box center [80, 33] width 26 height 5
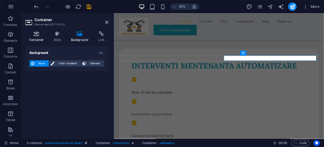
click at [38, 33] on icon at bounding box center [36, 33] width 22 height 5
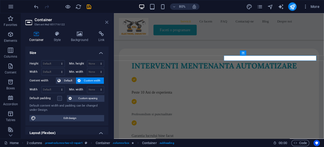
click at [107, 21] on icon at bounding box center [106, 22] width 3 height 4
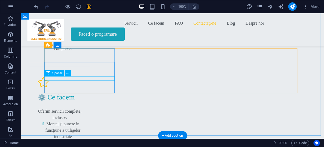
scroll to position [2006, 0]
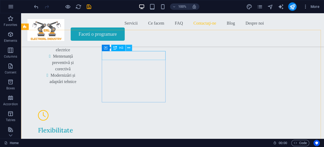
click at [129, 49] on icon at bounding box center [128, 48] width 3 height 6
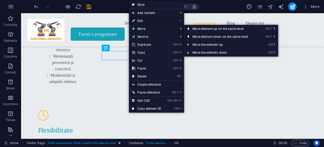
click at [142, 21] on link "⏎ Edit" at bounding box center [146, 21] width 35 height 8
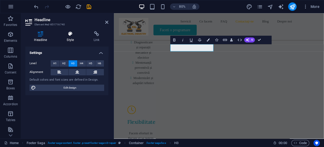
click at [66, 36] on h4 "Style" at bounding box center [71, 36] width 27 height 11
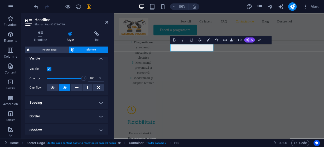
scroll to position [63, 0]
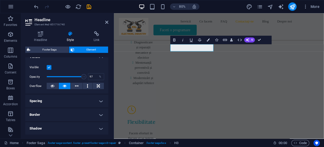
click at [82, 76] on span at bounding box center [83, 76] width 5 height 5
drag, startPoint x: 82, startPoint y: 76, endPoint x: 57, endPoint y: 77, distance: 25.1
click at [57, 77] on span at bounding box center [57, 76] width 5 height 5
type input "100"
drag, startPoint x: 57, startPoint y: 77, endPoint x: 88, endPoint y: 77, distance: 30.9
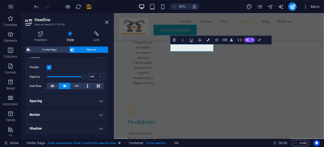
click at [88, 77] on div "Opacity 100 %" at bounding box center [67, 77] width 75 height 8
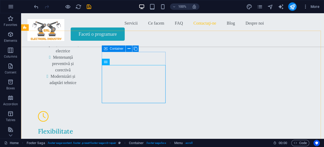
click at [106, 49] on icon at bounding box center [106, 48] width 4 height 6
click at [129, 49] on icon at bounding box center [129, 49] width 3 height 6
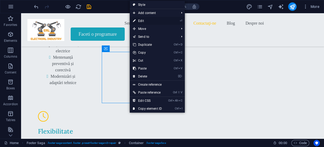
click at [144, 20] on link "⏎ Edit" at bounding box center [147, 21] width 35 height 8
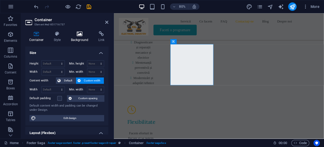
click at [81, 35] on icon at bounding box center [80, 33] width 26 height 5
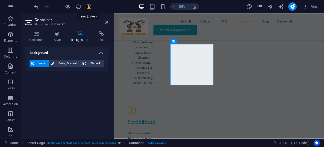
click at [89, 5] on icon "save" at bounding box center [89, 7] width 6 height 6
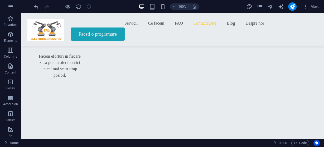
scroll to position [2005, 0]
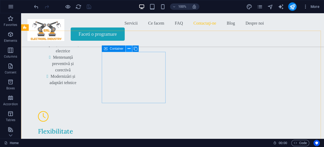
click at [130, 48] on icon at bounding box center [129, 49] width 3 height 6
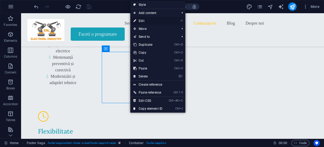
click at [141, 19] on link "⏎ Edit" at bounding box center [147, 21] width 35 height 8
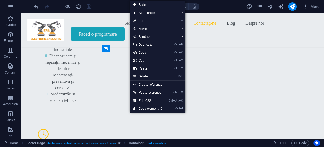
scroll to position [2094, 0]
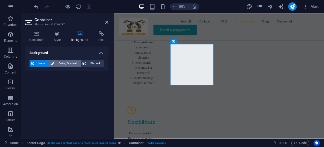
click at [66, 63] on span "Color / Gradient" at bounding box center [67, 63] width 23 height 6
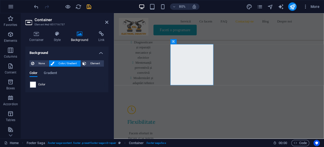
click at [31, 83] on span at bounding box center [33, 85] width 6 height 6
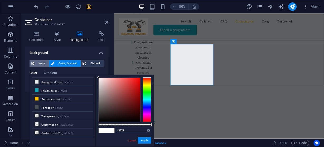
click at [37, 62] on span "None" at bounding box center [41, 63] width 11 height 6
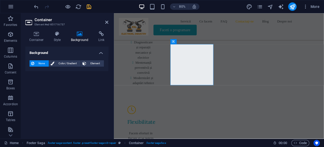
click at [37, 62] on span "None" at bounding box center [41, 63] width 11 height 6
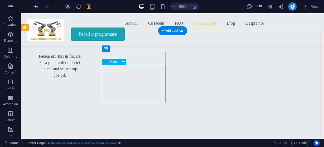
scroll to position [2005, 0]
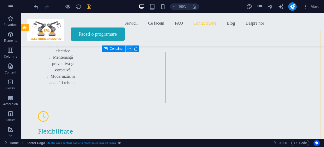
click at [130, 49] on icon at bounding box center [129, 49] width 3 height 6
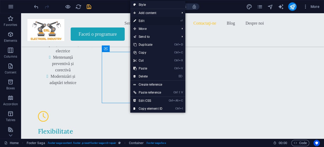
click at [146, 20] on link "⏎ Edit" at bounding box center [147, 21] width 35 height 8
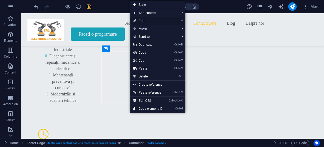
scroll to position [2094, 0]
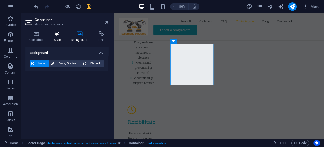
click at [57, 34] on icon at bounding box center [57, 33] width 15 height 5
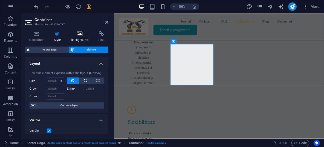
click at [81, 35] on icon at bounding box center [80, 33] width 26 height 5
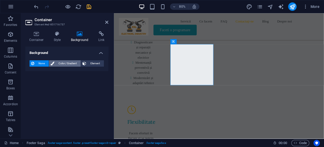
click at [68, 63] on span "Color / Gradient" at bounding box center [67, 63] width 23 height 6
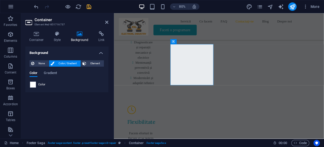
click at [34, 85] on span at bounding box center [33, 85] width 6 height 6
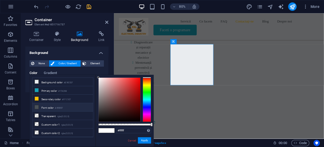
click at [37, 105] on icon at bounding box center [37, 107] width 4 height 4
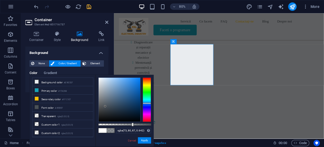
drag, startPoint x: 152, startPoint y: 124, endPoint x: 132, endPoint y: 125, distance: 19.3
click at [132, 125] on div at bounding box center [133, 124] width 2 height 4
drag, startPoint x: 103, startPoint y: 106, endPoint x: 100, endPoint y: 83, distance: 22.4
click at [100, 83] on div at bounding box center [120, 100] width 42 height 44
drag, startPoint x: 133, startPoint y: 124, endPoint x: 116, endPoint y: 121, distance: 16.6
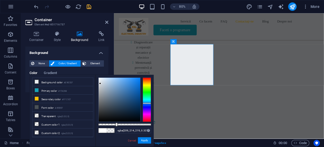
click at [116, 121] on div at bounding box center [124, 99] width 53 height 44
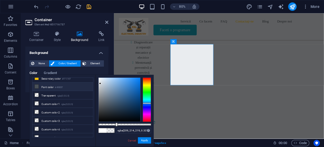
scroll to position [0, 0]
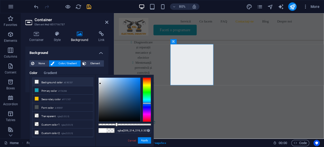
click at [52, 80] on li "Background color #E9ECEF" at bounding box center [62, 82] width 61 height 8
type input "rgba(233, 236, 239, 0.337)"
click at [54, 82] on li "Background color #E9ECEF" at bounding box center [62, 82] width 61 height 8
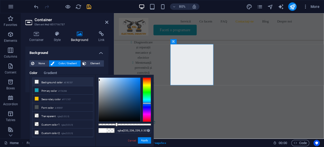
click at [54, 82] on li "Background color #E9ECEF" at bounding box center [62, 82] width 61 height 8
click at [144, 139] on button "Apply" at bounding box center [144, 140] width 13 height 6
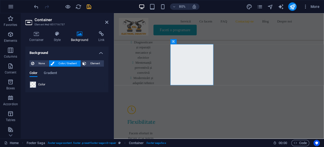
click at [67, 105] on div "Background None Color / Gradient Element Stretch background to full-width Color…" at bounding box center [66, 90] width 83 height 88
click at [55, 72] on span "Gradient" at bounding box center [50, 73] width 13 height 7
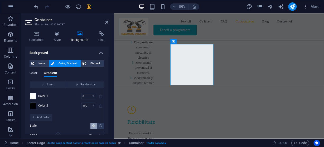
click at [31, 71] on span "Color" at bounding box center [34, 73] width 8 height 7
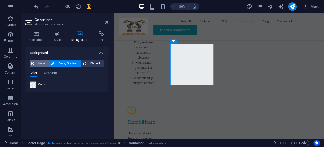
click at [37, 62] on span "None" at bounding box center [41, 63] width 11 height 6
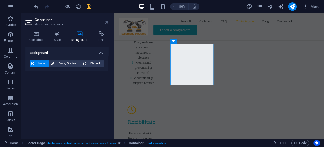
click at [108, 22] on icon at bounding box center [106, 22] width 3 height 4
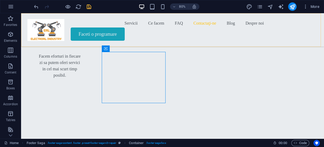
scroll to position [2005, 0]
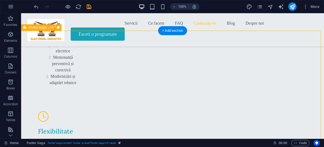
click at [52, 27] on icon at bounding box center [51, 28] width 3 height 6
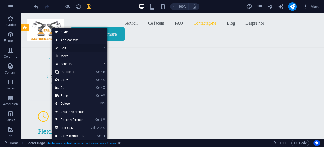
click at [71, 47] on link "⏎ Edit" at bounding box center [69, 48] width 35 height 8
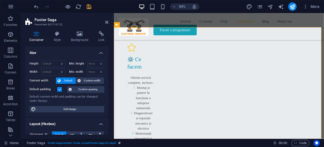
scroll to position [2094, 0]
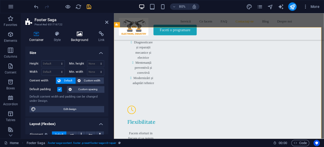
click at [81, 35] on icon at bounding box center [80, 33] width 26 height 5
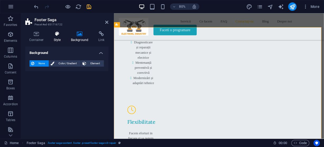
click at [58, 34] on icon at bounding box center [57, 33] width 15 height 5
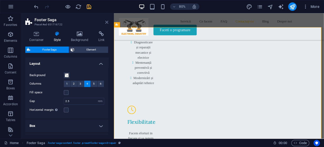
click at [107, 22] on icon at bounding box center [106, 22] width 3 height 4
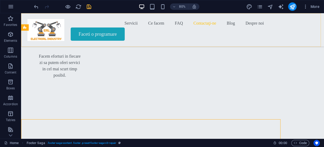
scroll to position [2005, 0]
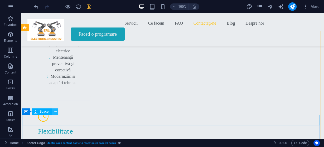
click at [55, 112] on icon at bounding box center [55, 111] width 3 height 6
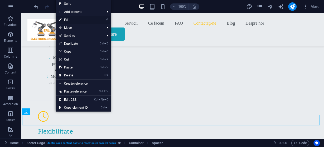
click at [68, 19] on link "⏎ Edit" at bounding box center [73, 20] width 35 height 8
select select "px"
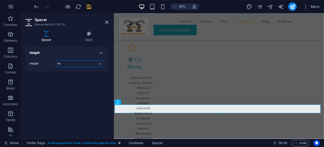
scroll to position [2094, 0]
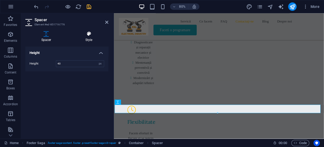
click at [88, 33] on icon at bounding box center [88, 33] width 39 height 5
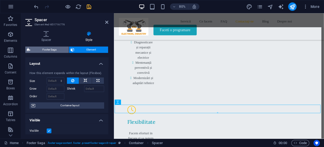
click at [49, 50] on span "Footer Saga" at bounding box center [49, 49] width 35 height 6
select select "rem"
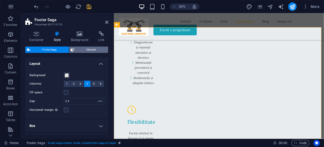
click at [87, 49] on span "Element" at bounding box center [91, 49] width 31 height 6
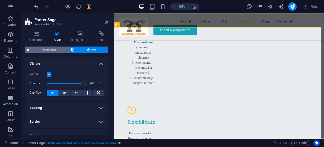
click at [57, 48] on span "Footer Saga" at bounding box center [49, 49] width 35 height 6
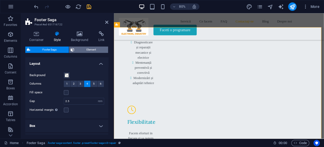
click at [87, 49] on span "Element" at bounding box center [91, 49] width 31 height 6
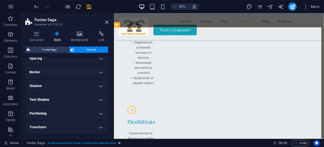
scroll to position [26, 0]
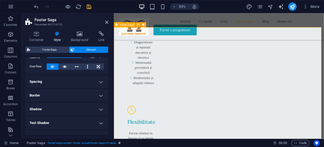
click at [106, 21] on icon at bounding box center [106, 22] width 3 height 4
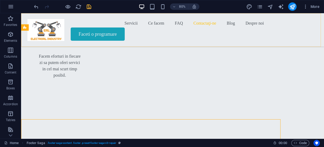
scroll to position [2005, 0]
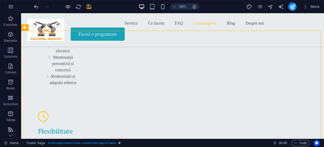
click at [34, 6] on icon "undo" at bounding box center [36, 7] width 6 height 6
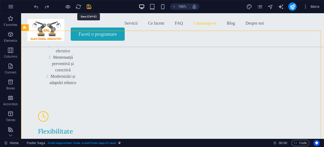
click at [89, 7] on icon "save" at bounding box center [89, 7] width 6 height 6
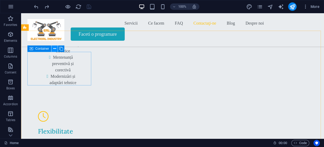
click at [55, 48] on icon at bounding box center [54, 49] width 3 height 6
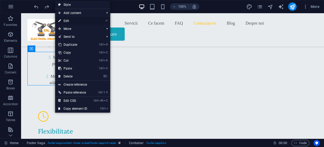
click at [67, 19] on link "⏎ Edit" at bounding box center [72, 21] width 35 height 8
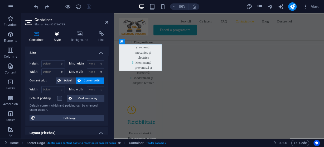
click at [56, 35] on icon at bounding box center [57, 33] width 15 height 5
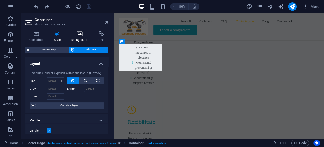
click at [74, 35] on icon at bounding box center [80, 33] width 26 height 5
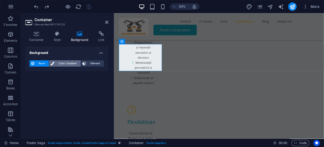
click at [65, 63] on span "Color / Gradient" at bounding box center [67, 63] width 23 height 6
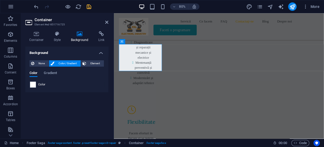
click at [33, 83] on span at bounding box center [33, 85] width 6 height 6
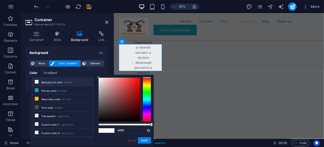
click at [42, 80] on li "Background color #E9ECEF" at bounding box center [62, 82] width 61 height 8
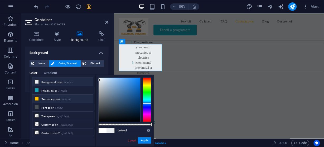
click at [48, 97] on li "Secondary color #FFC107" at bounding box center [62, 99] width 61 height 8
type input "#ffc107"
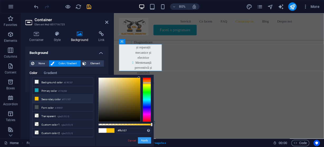
click at [145, 140] on button "Apply" at bounding box center [144, 140] width 13 height 6
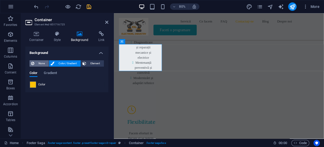
click at [37, 63] on span "None" at bounding box center [41, 63] width 11 height 6
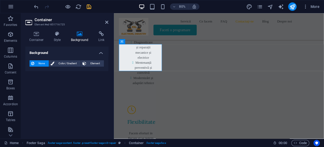
click at [37, 63] on span "None" at bounding box center [41, 63] width 11 height 6
click at [107, 21] on icon at bounding box center [106, 22] width 3 height 4
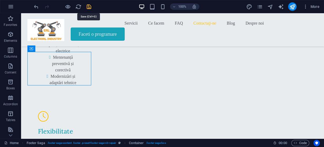
click at [90, 6] on icon "save" at bounding box center [89, 7] width 6 height 6
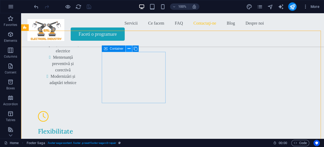
click at [130, 48] on icon at bounding box center [129, 49] width 3 height 6
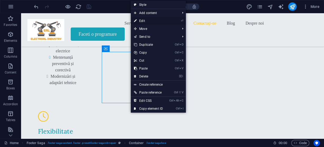
click at [146, 20] on link "⏎ Edit" at bounding box center [148, 21] width 35 height 8
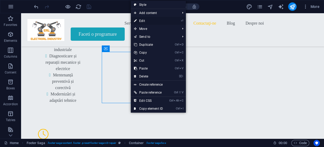
scroll to position [2094, 0]
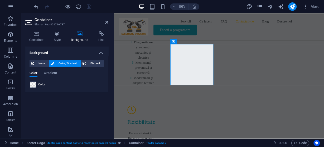
click at [34, 84] on span at bounding box center [33, 85] width 6 height 6
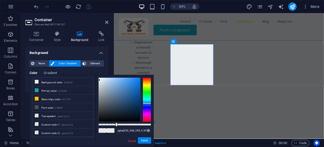
click at [133, 139] on link "Cancel" at bounding box center [131, 140] width 9 height 4
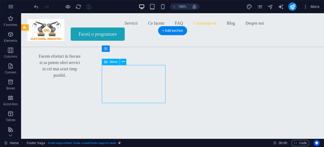
scroll to position [2005, 0]
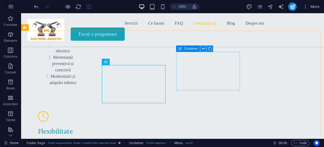
click at [203, 48] on icon at bounding box center [203, 49] width 3 height 6
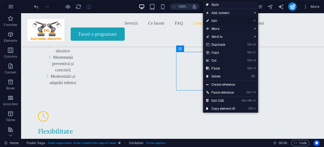
drag, startPoint x: 214, startPoint y: 19, endPoint x: 124, endPoint y: 8, distance: 91.2
click at [214, 19] on link "⏎ Edit" at bounding box center [220, 21] width 35 height 8
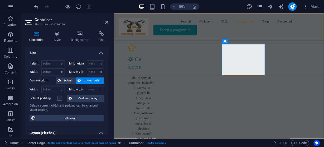
scroll to position [2094, 0]
click at [80, 35] on icon at bounding box center [80, 33] width 26 height 5
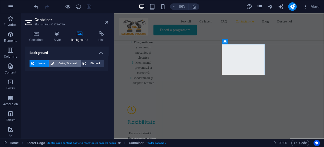
click at [59, 63] on span "Color / Gradient" at bounding box center [67, 63] width 23 height 6
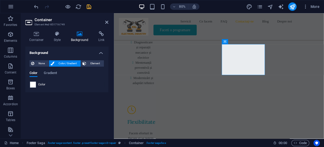
click at [35, 83] on span at bounding box center [33, 85] width 6 height 6
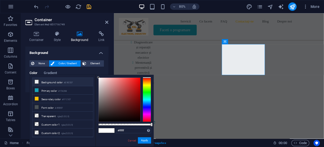
click at [62, 81] on li "Background color #E9ECEF" at bounding box center [62, 82] width 61 height 8
type input "#e9ecef"
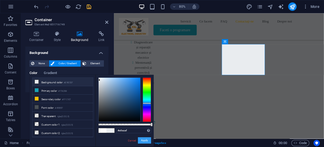
click at [145, 141] on button "Apply" at bounding box center [144, 140] width 13 height 6
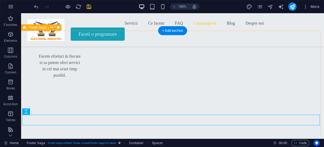
scroll to position [2005, 0]
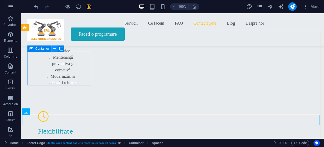
click at [54, 48] on icon at bounding box center [54, 49] width 3 height 6
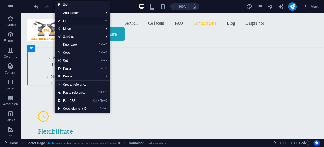
click at [68, 20] on link "⏎ Edit" at bounding box center [72, 21] width 35 height 8
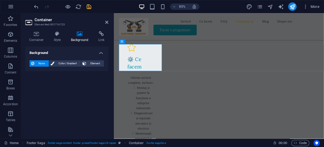
scroll to position [2094, 0]
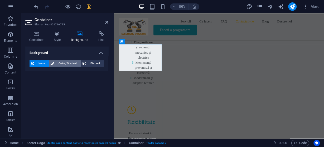
click at [59, 62] on span "Color / Gradient" at bounding box center [67, 63] width 23 height 6
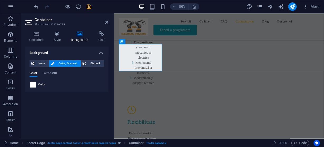
click at [34, 82] on span at bounding box center [33, 85] width 6 height 6
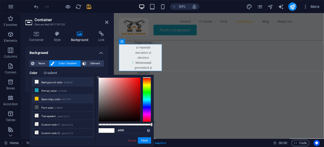
click at [47, 78] on li "Background color #E9ECEF" at bounding box center [62, 82] width 61 height 8
type input "#e9ecef"
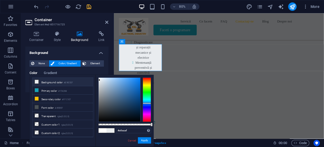
click at [47, 80] on li "Background color #E9ECEF" at bounding box center [62, 82] width 61 height 8
click at [145, 141] on button "Apply" at bounding box center [144, 140] width 13 height 6
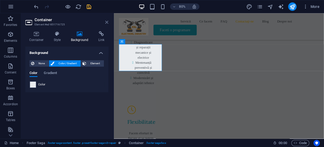
click at [107, 22] on icon at bounding box center [106, 22] width 3 height 4
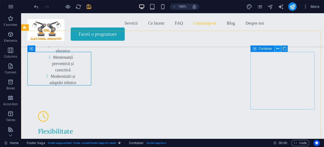
click at [279, 49] on icon at bounding box center [278, 49] width 3 height 6
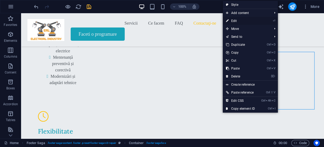
drag, startPoint x: 235, startPoint y: 20, endPoint x: 109, endPoint y: 18, distance: 125.7
click at [235, 20] on link "⏎ Edit" at bounding box center [240, 21] width 35 height 8
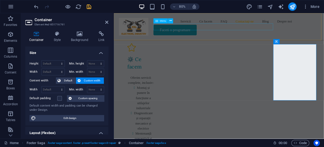
scroll to position [2094, 0]
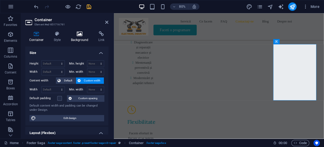
click at [81, 34] on icon at bounding box center [80, 33] width 26 height 5
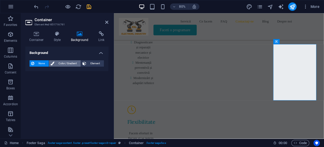
click at [59, 63] on span "Color / Gradient" at bounding box center [67, 63] width 23 height 6
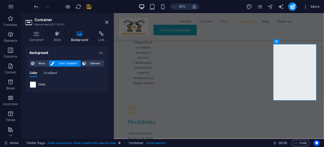
click at [34, 85] on span at bounding box center [33, 85] width 6 height 6
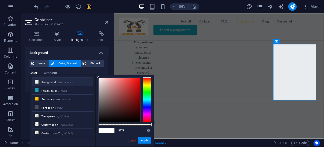
click at [56, 80] on li "Background color #E9ECEF" at bounding box center [62, 82] width 61 height 8
type input "#e9ecef"
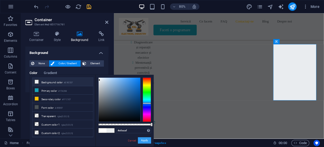
click at [147, 140] on button "Apply" at bounding box center [144, 140] width 13 height 6
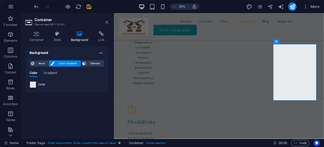
click at [106, 22] on icon at bounding box center [106, 22] width 3 height 4
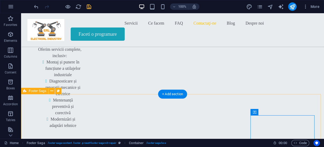
scroll to position [1984, 0]
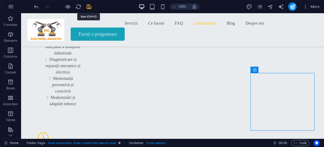
click at [90, 6] on icon "save" at bounding box center [89, 7] width 6 height 6
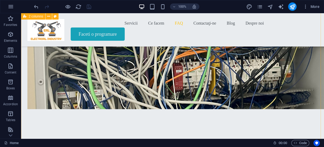
scroll to position [1118, 0]
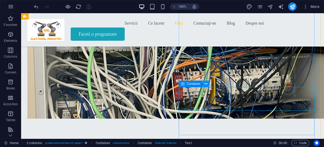
click at [207, 84] on icon at bounding box center [206, 84] width 3 height 6
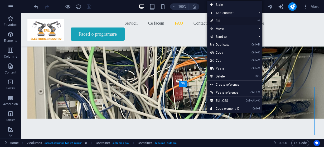
drag, startPoint x: 219, startPoint y: 20, endPoint x: 64, endPoint y: 9, distance: 155.3
click at [219, 20] on link "⏎ Edit" at bounding box center [224, 21] width 35 height 8
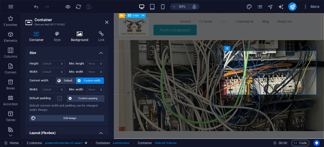
scroll to position [1215, 0]
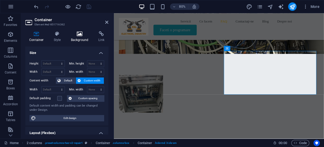
click at [81, 35] on icon at bounding box center [80, 33] width 26 height 5
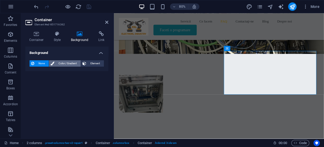
click at [59, 62] on span "Color / Gradient" at bounding box center [67, 63] width 23 height 6
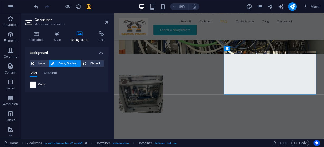
click at [34, 83] on span at bounding box center [33, 85] width 6 height 6
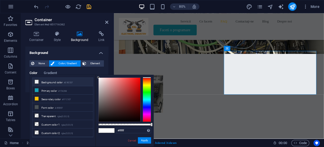
click at [50, 83] on li "Background color #E9ECEF" at bounding box center [62, 82] width 61 height 8
type input "#e9ecef"
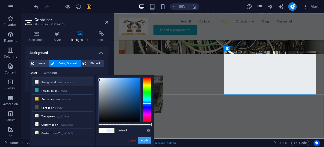
click at [147, 141] on button "Apply" at bounding box center [144, 140] width 13 height 6
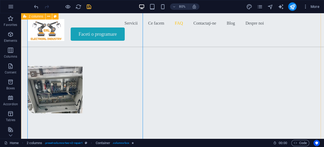
scroll to position [1118, 0]
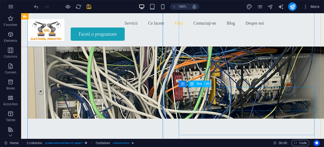
click at [207, 85] on icon at bounding box center [207, 84] width 3 height 6
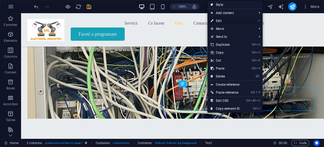
click at [221, 20] on link "⏎ Edit" at bounding box center [225, 21] width 35 height 8
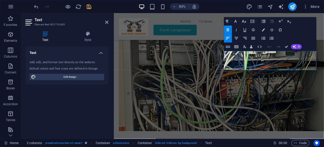
scroll to position [1215, 0]
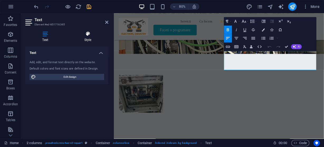
click at [87, 37] on h4 "Style" at bounding box center [87, 36] width 41 height 11
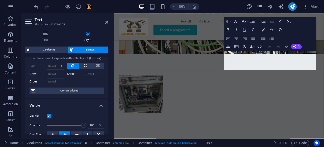
scroll to position [21, 0]
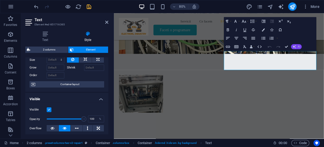
click at [297, 45] on button "AI" at bounding box center [296, 46] width 11 height 5
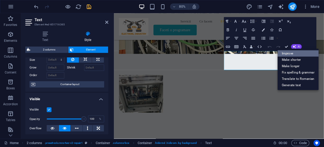
click at [292, 52] on link "Improve" at bounding box center [298, 53] width 41 height 6
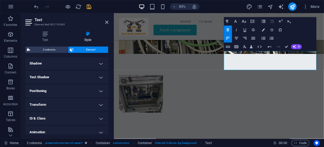
scroll to position [146, 0]
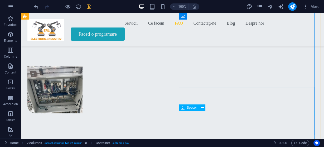
scroll to position [1118, 0]
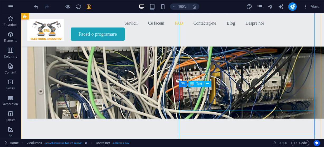
click at [209, 82] on button at bounding box center [208, 84] width 6 height 6
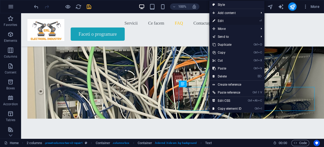
click at [223, 20] on link "⏎ Edit" at bounding box center [227, 21] width 35 height 8
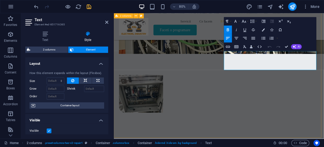
drag, startPoint x: 301, startPoint y: 77, endPoint x: 250, endPoint y: 65, distance: 52.0
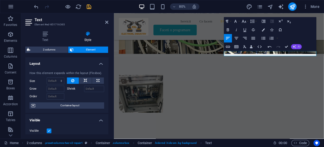
click at [299, 48] on button "AI" at bounding box center [296, 46] width 11 height 5
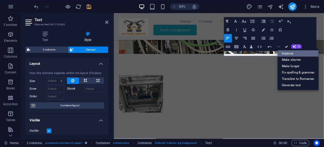
click at [295, 51] on link "Improve" at bounding box center [298, 53] width 41 height 6
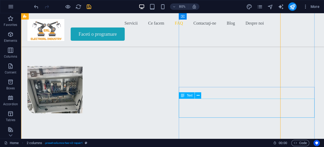
scroll to position [1118, 0]
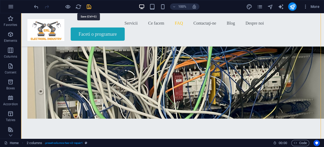
click at [90, 7] on icon "save" at bounding box center [89, 7] width 6 height 6
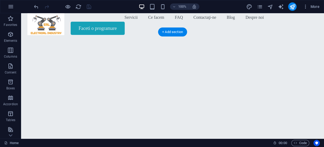
scroll to position [0, 0]
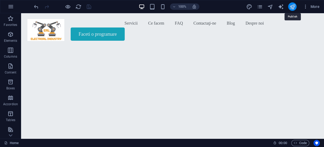
click at [0, 0] on icon "publish" at bounding box center [0, 0] width 0 height 0
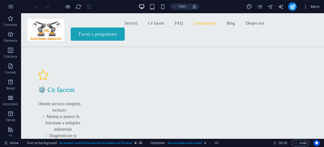
scroll to position [2006, 0]
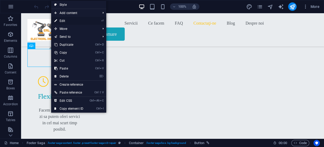
click at [0, 0] on link "⏎ Edit" at bounding box center [0, 0] width 0 height 0
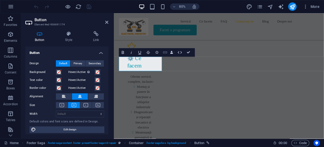
scroll to position [2076, 0]
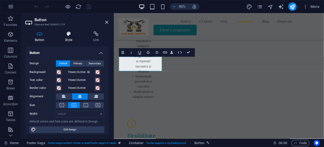
click at [69, 35] on icon at bounding box center [69, 33] width 26 height 5
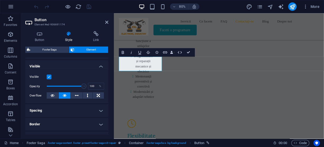
scroll to position [63, 0]
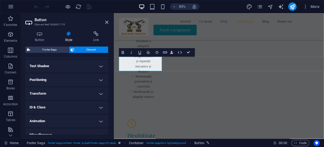
scroll to position [146, 0]
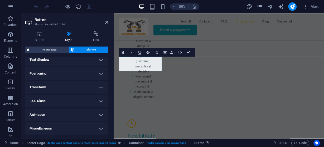
click at [99, 128] on h4 "Miscellaneous" at bounding box center [66, 128] width 83 height 13
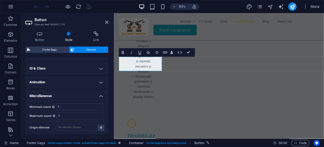
click at [100, 95] on h4 "Miscellaneous" at bounding box center [66, 94] width 83 height 10
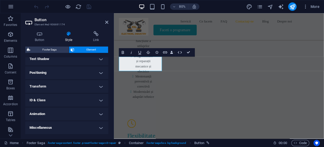
scroll to position [146, 0]
click at [57, 23] on h3 "Element #ed-906691174" at bounding box center [66, 24] width 63 height 5
click at [67, 59] on h4 "Text Shadow" at bounding box center [66, 59] width 83 height 13
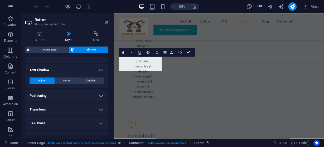
scroll to position [115, 0]
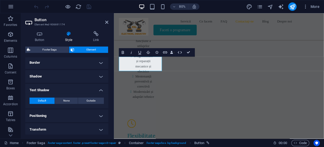
click at [58, 78] on h4 "Shadow" at bounding box center [66, 76] width 83 height 13
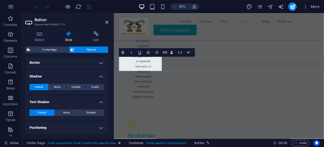
click at [58, 63] on h4 "Border" at bounding box center [66, 62] width 83 height 13
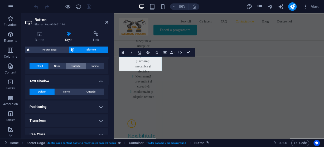
scroll to position [179, 0]
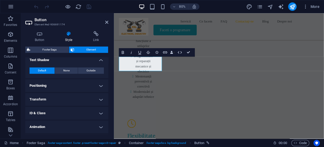
click at [101, 85] on h4 "Positioning" at bounding box center [66, 85] width 83 height 13
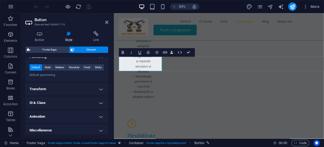
scroll to position [209, 0]
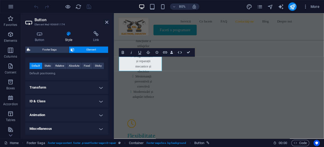
click at [100, 86] on h4 "Transform" at bounding box center [66, 87] width 83 height 13
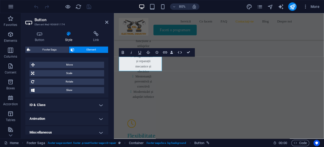
scroll to position [246, 0]
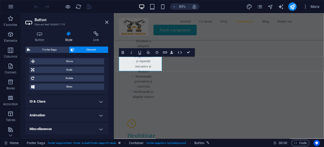
click at [89, 100] on h4 "ID & Class" at bounding box center [66, 101] width 83 height 13
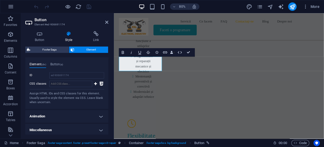
scroll to position [293, 0]
click at [100, 114] on h4 "Animation" at bounding box center [66, 115] width 83 height 13
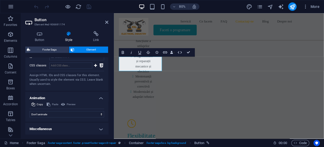
click at [100, 127] on h4 "Miscellaneous" at bounding box center [66, 128] width 83 height 13
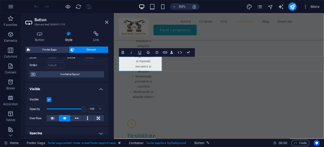
scroll to position [0, 0]
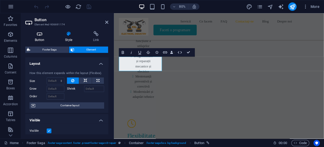
click at [42, 36] on h4 "Button" at bounding box center [40, 36] width 31 height 11
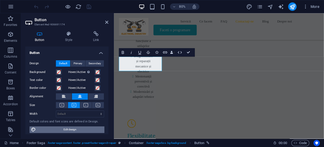
click at [72, 128] on span "Edit design" at bounding box center [69, 129] width 65 height 6
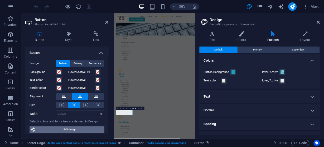
scroll to position [2016, 0]
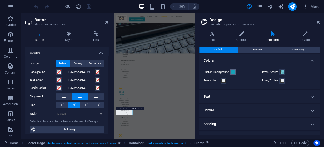
click at [232, 71] on span at bounding box center [234, 72] width 4 height 4
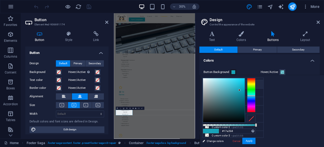
scroll to position [1, 0]
click at [215, 141] on div "#17a2b8 Supported formats #0852ed rgb(8, 82, 237) rgba(8, 82, 237, 90%) hsv(221…" at bounding box center [229, 149] width 58 height 148
click at [204, 140] on div "#17a2b8 Supported formats #0852ed rgb(8, 82, 237) rgba(8, 82, 237, 90%) hsv(221…" at bounding box center [229, 149] width 58 height 148
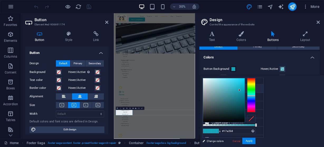
scroll to position [0, 0]
click at [204, 79] on div at bounding box center [224, 100] width 42 height 44
drag, startPoint x: 204, startPoint y: 78, endPoint x: 205, endPoint y: 84, distance: 5.9
click at [205, 84] on div at bounding box center [205, 84] width 2 height 2
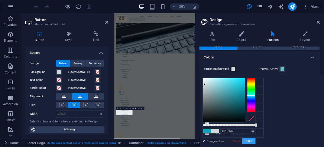
click at [251, 141] on button "Apply" at bounding box center [249, 141] width 13 height 6
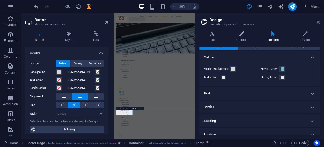
click at [319, 21] on icon at bounding box center [318, 22] width 3 height 4
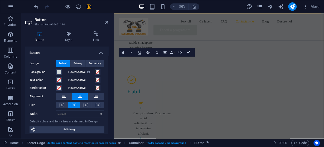
scroll to position [2076, 0]
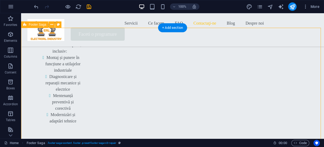
scroll to position [1964, 0]
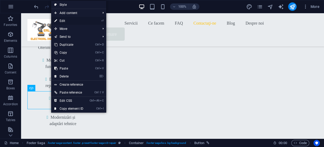
click at [60, 20] on link "⏎ Edit" at bounding box center [68, 21] width 35 height 8
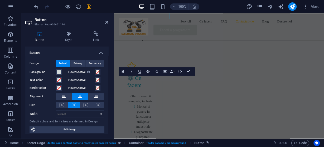
scroll to position [2053, 0]
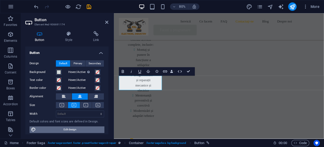
click at [69, 128] on span "Edit design" at bounding box center [69, 129] width 65 height 6
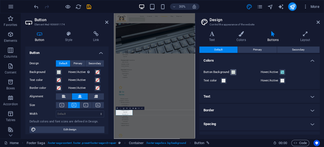
click at [233, 71] on span at bounding box center [234, 72] width 4 height 4
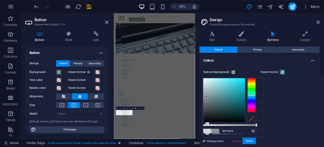
type input "#899495"
drag, startPoint x: 205, startPoint y: 84, endPoint x: 206, endPoint y: 96, distance: 12.5
click at [206, 96] on div at bounding box center [206, 96] width 2 height 2
click at [242, 34] on icon at bounding box center [241, 33] width 29 height 5
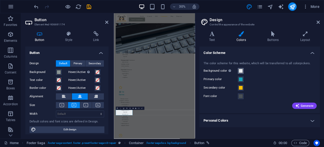
click at [241, 71] on span at bounding box center [241, 71] width 4 height 4
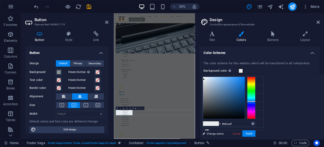
click at [238, 133] on link "Cancel" at bounding box center [236, 133] width 9 height 4
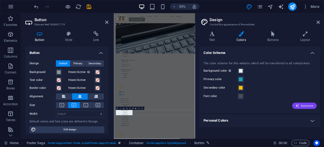
click at [306, 106] on span "Generate" at bounding box center [305, 105] width 18 height 4
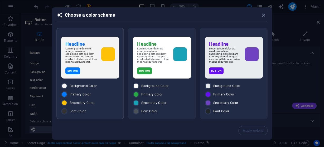
click at [107, 54] on div at bounding box center [108, 54] width 14 height 14
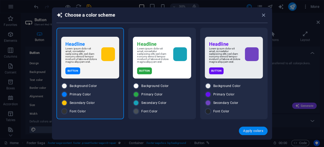
click at [259, 131] on span "Apply colors" at bounding box center [253, 131] width 20 height 4
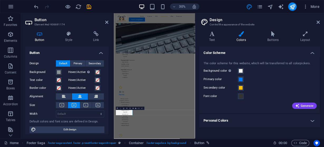
click at [319, 19] on h2 "Design" at bounding box center [265, 19] width 110 height 5
click at [319, 20] on icon at bounding box center [318, 22] width 3 height 4
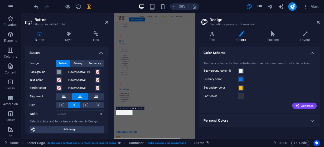
scroll to position [2053, 0]
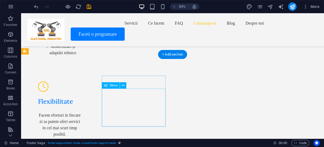
scroll to position [1964, 0]
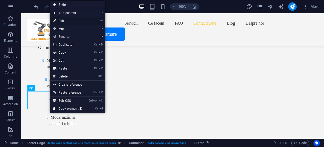
click at [77, 20] on link "⏎ Edit" at bounding box center [67, 21] width 35 height 8
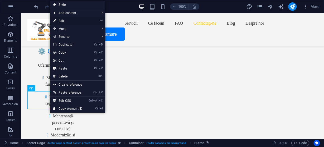
scroll to position [2053, 0]
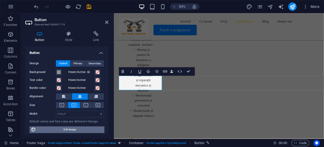
click at [72, 128] on span "Edit design" at bounding box center [69, 129] width 65 height 6
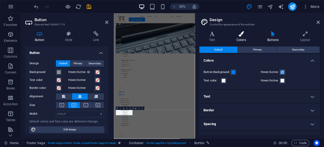
click at [242, 36] on h4 "Colors" at bounding box center [242, 36] width 31 height 11
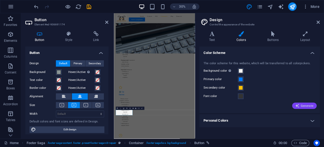
click at [305, 107] on span "Generate" at bounding box center [305, 105] width 18 height 4
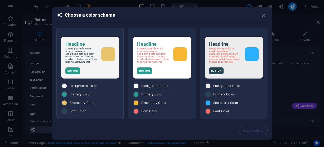
click at [84, 56] on p "Lorem ipsum dolor sit amet, consetetur sadipscing elitr, sed diam nonumy eirmod…" at bounding box center [81, 55] width 32 height 16
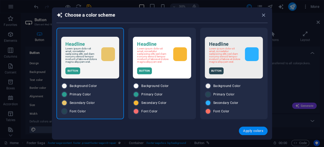
click at [254, 129] on span "Apply colors" at bounding box center [253, 131] width 20 height 4
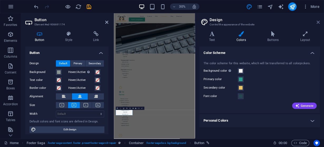
click at [318, 22] on icon at bounding box center [318, 22] width 3 height 4
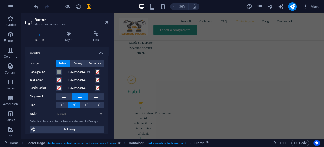
scroll to position [2053, 0]
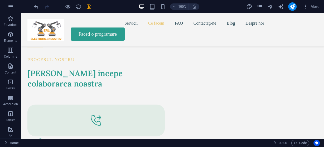
scroll to position [781, 0]
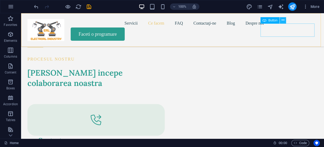
click at [282, 21] on icon at bounding box center [283, 20] width 3 height 6
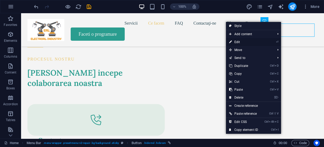
drag, startPoint x: 152, startPoint y: 36, endPoint x: 235, endPoint y: 42, distance: 83.6
click at [235, 42] on link "⏎ Edit" at bounding box center [243, 42] width 35 height 8
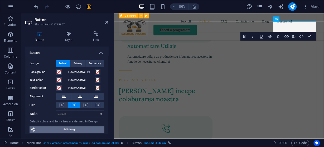
click at [55, 127] on span "Edit design" at bounding box center [69, 129] width 65 height 6
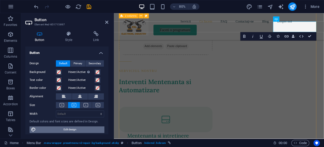
scroll to position [994, 0]
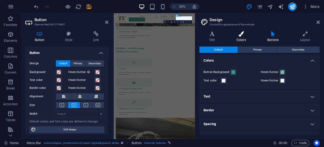
click at [242, 35] on icon at bounding box center [241, 33] width 29 height 5
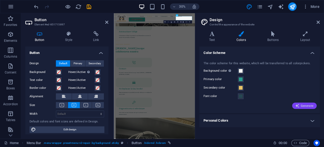
click at [306, 105] on span "Generate" at bounding box center [305, 105] width 18 height 4
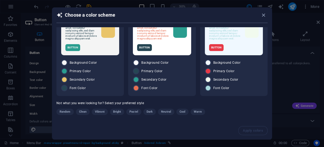
scroll to position [25, 0]
click at [100, 110] on span "Vibrant" at bounding box center [100, 111] width 10 height 6
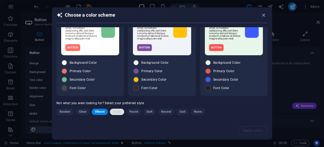
click at [118, 111] on span "Bright" at bounding box center [117, 111] width 8 height 6
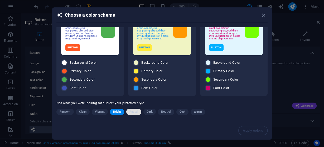
click at [132, 111] on span "Pastel" at bounding box center [134, 111] width 9 height 6
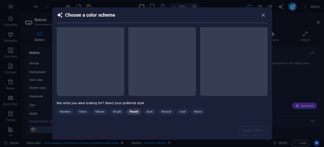
scroll to position [22, 0]
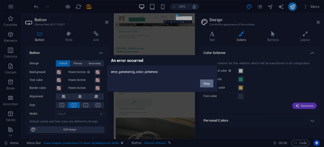
click at [209, 82] on button "Okay" at bounding box center [206, 83] width 13 height 8
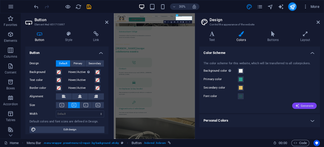
click at [307, 105] on span "Generate" at bounding box center [305, 105] width 18 height 4
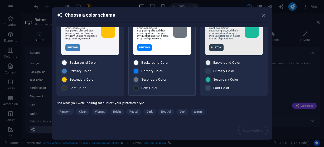
scroll to position [25, 0]
click at [167, 112] on span "Neutral" at bounding box center [166, 111] width 10 height 6
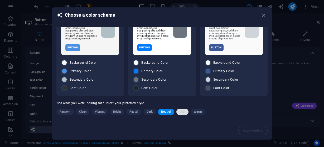
click at [184, 112] on span "Cool" at bounding box center [183, 111] width 6 height 6
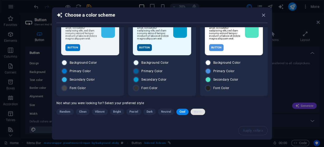
click at [198, 111] on span "Warm" at bounding box center [198, 111] width 8 height 6
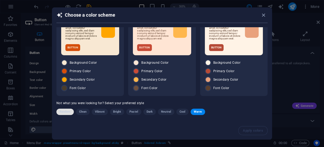
click at [63, 111] on span "Random" at bounding box center [65, 111] width 11 height 6
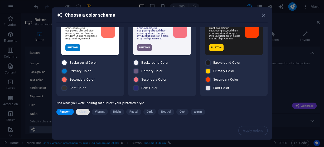
click at [83, 112] on span "Clean" at bounding box center [82, 111] width 7 height 6
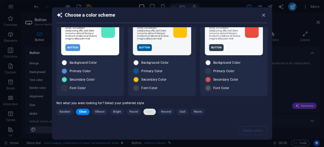
click at [150, 112] on span "Dark" at bounding box center [150, 111] width 6 height 6
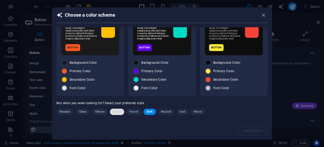
click at [118, 111] on span "Bright" at bounding box center [117, 111] width 8 height 6
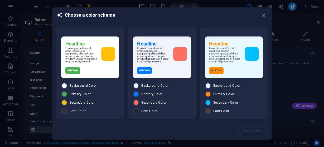
scroll to position [0, 0]
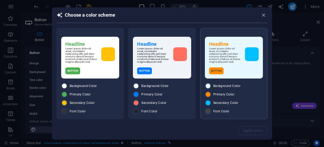
click at [236, 73] on div "Button" at bounding box center [234, 70] width 50 height 7
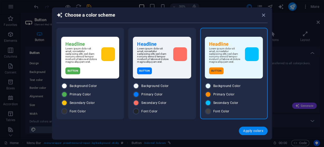
click at [256, 129] on span "Apply colors" at bounding box center [253, 131] width 20 height 4
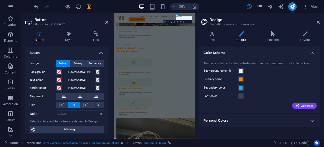
click at [287, 79] on div "Primary color" at bounding box center [260, 79] width 112 height 6
click at [319, 21] on icon at bounding box center [318, 22] width 3 height 4
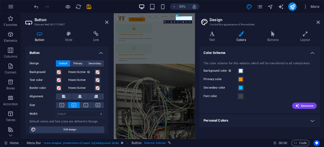
scroll to position [781, 0]
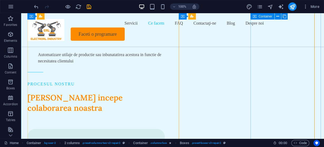
scroll to position [745, 0]
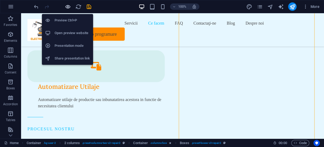
click at [0, 0] on icon "button" at bounding box center [0, 0] width 0 height 0
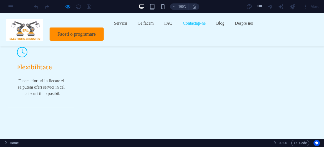
scroll to position [1928, 0]
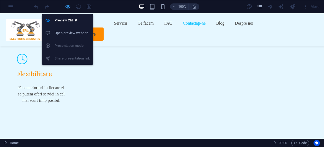
click at [0, 0] on icon "button" at bounding box center [0, 0] width 0 height 0
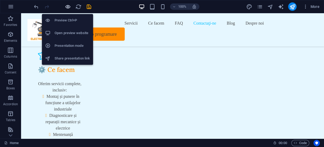
scroll to position [1985, 0]
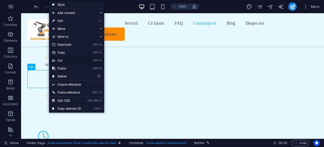
click at [59, 60] on link "Ctrl X Cut" at bounding box center [66, 60] width 35 height 8
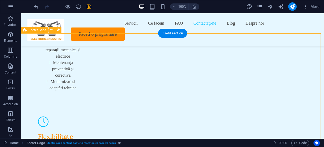
scroll to position [2006, 0]
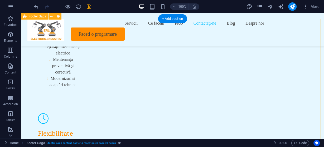
scroll to position [1943, 0]
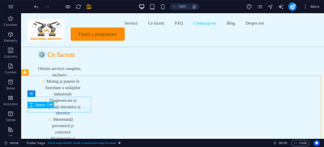
click at [51, 106] on icon at bounding box center [51, 105] width 3 height 6
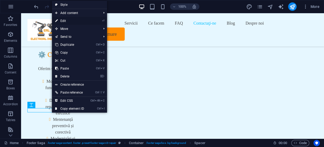
click at [64, 18] on link "⏎ Edit" at bounding box center [69, 21] width 35 height 8
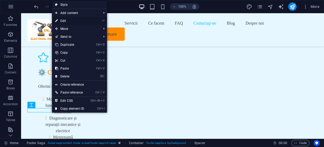
select select "px"
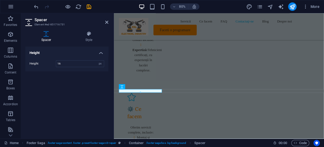
scroll to position [2032, 0]
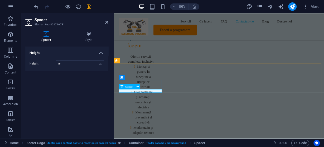
click at [137, 86] on icon at bounding box center [138, 86] width 2 height 4
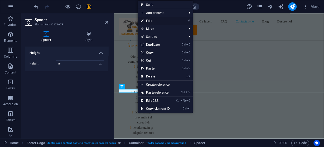
click at [148, 20] on link "⏎ Edit" at bounding box center [155, 21] width 35 height 8
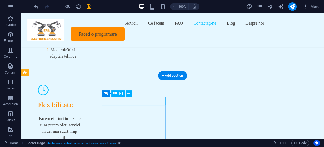
scroll to position [1943, 0]
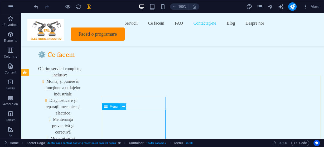
click at [0, 0] on icon at bounding box center [0, 0] width 0 height 0
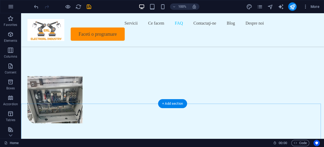
scroll to position [1183, 0]
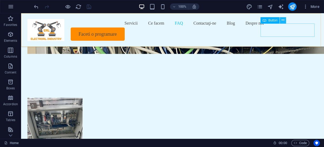
click at [283, 21] on icon at bounding box center [283, 20] width 3 height 6
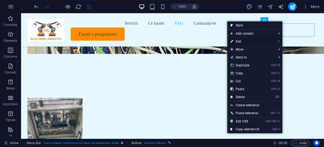
click at [241, 41] on link "⏎ Edit" at bounding box center [245, 41] width 35 height 8
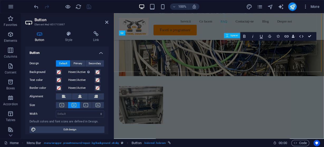
scroll to position [1279, 0]
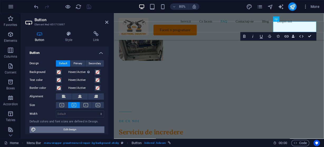
click at [80, 129] on span "Edit design" at bounding box center [69, 129] width 65 height 6
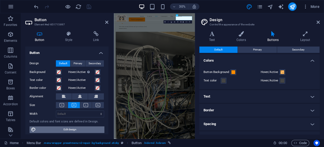
scroll to position [1482, 0]
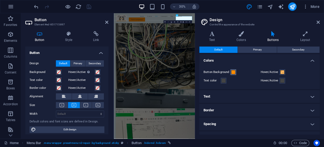
click at [233, 72] on span at bounding box center [234, 72] width 4 height 4
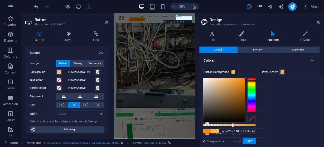
type input "rgba(255, 140, 0, 0.553)"
drag, startPoint x: 256, startPoint y: 125, endPoint x: 232, endPoint y: 126, distance: 23.8
click at [232, 126] on div at bounding box center [233, 125] width 2 height 4
click at [251, 141] on button "Apply" at bounding box center [249, 141] width 13 height 6
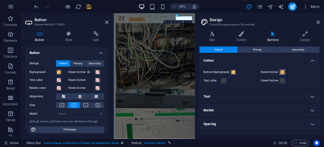
click at [282, 73] on span at bounding box center [283, 72] width 4 height 4
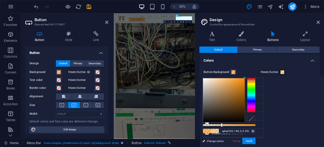
type input "rgba(255, 140, 0, 0.345)"
drag, startPoint x: 235, startPoint y: 125, endPoint x: 221, endPoint y: 125, distance: 13.5
click at [221, 125] on div at bounding box center [222, 125] width 2 height 4
click at [250, 141] on button "Apply" at bounding box center [249, 141] width 13 height 6
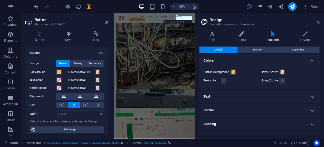
drag, startPoint x: 319, startPoint y: 22, endPoint x: 256, endPoint y: 11, distance: 64.1
click at [319, 22] on icon at bounding box center [318, 22] width 3 height 4
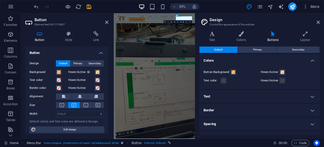
scroll to position [1279, 0]
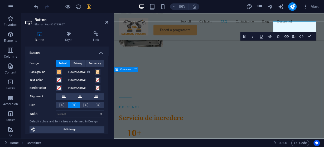
scroll to position [1183, 0]
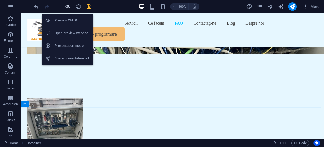
click at [0, 0] on icon "button" at bounding box center [0, 0] width 0 height 0
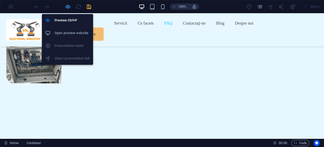
click at [0, 0] on icon "button" at bounding box center [0, 0] width 0 height 0
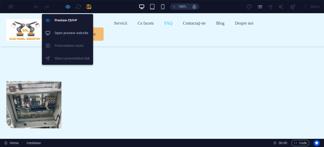
scroll to position [1203, 0]
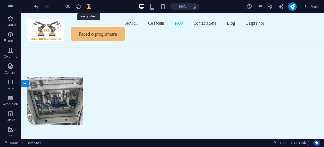
click at [88, 7] on icon "save" at bounding box center [89, 7] width 6 height 6
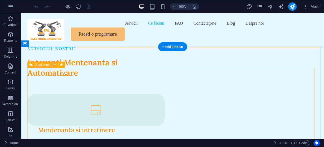
scroll to position [591, 0]
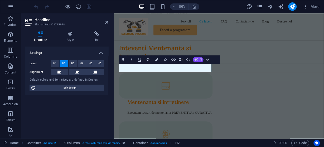
click at [0, 0] on span "AI" at bounding box center [0, 0] width 0 height 0
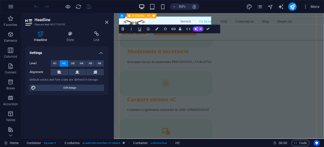
scroll to position [612, 0]
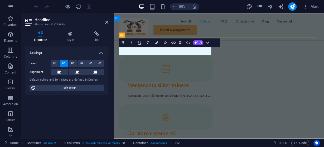
drag, startPoint x: 221, startPoint y: 61, endPoint x: 78, endPoint y: 61, distance: 142.5
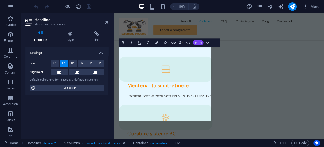
click at [0, 0] on span "AI" at bounding box center [0, 0] width 0 height 0
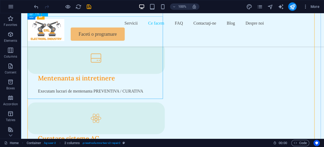
scroll to position [549, 0]
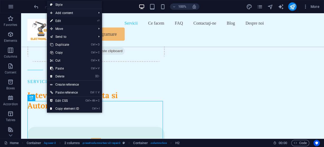
click at [60, 20] on link "⏎ Edit" at bounding box center [64, 21] width 35 height 8
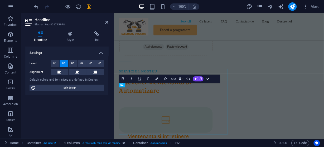
scroll to position [567, 0]
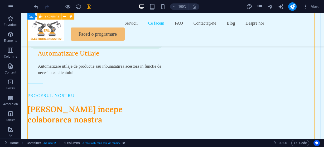
scroll to position [739, 0]
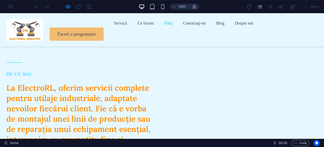
scroll to position [1267, 0]
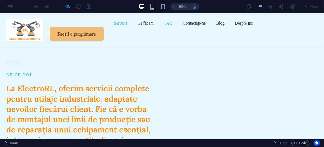
click at [114, 27] on link "Servicii" at bounding box center [120, 23] width 13 height 8
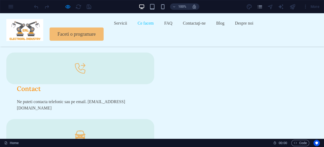
scroll to position [800, 0]
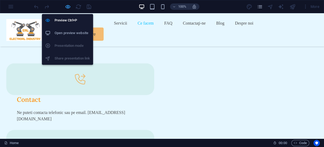
click at [67, 34] on icon "button" at bounding box center [80, 42] width 148 height 16
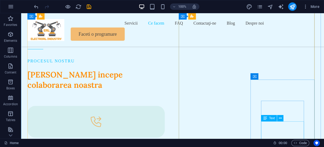
scroll to position [821, 0]
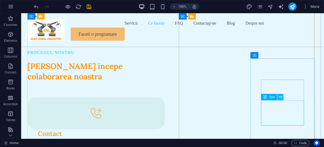
click at [281, 97] on icon at bounding box center [280, 97] width 3 height 6
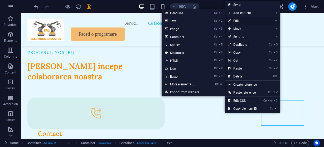
click at [235, 21] on link "⏎ Edit" at bounding box center [242, 21] width 35 height 8
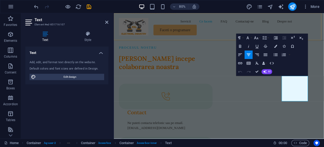
scroll to position [913, 0]
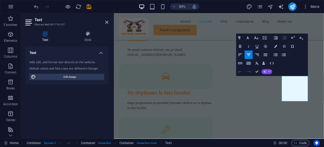
click at [267, 71] on button "AI" at bounding box center [267, 71] width 11 height 5
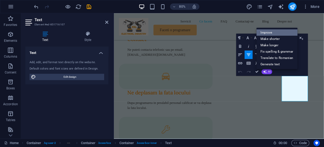
click at [273, 32] on link "Improve" at bounding box center [277, 32] width 41 height 6
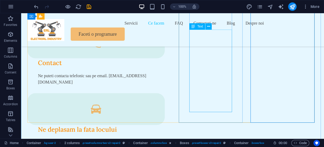
scroll to position [871, 0]
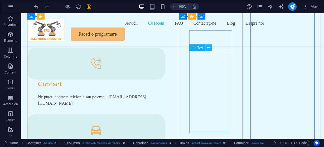
click at [209, 48] on icon at bounding box center [208, 48] width 3 height 6
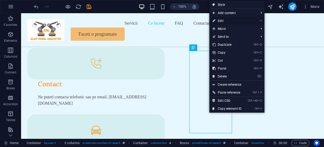
click at [220, 20] on link "⏎ Edit" at bounding box center [227, 21] width 35 height 8
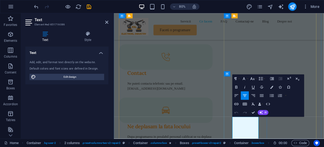
drag, startPoint x: 294, startPoint y: 152, endPoint x: 262, endPoint y: 147, distance: 32.0
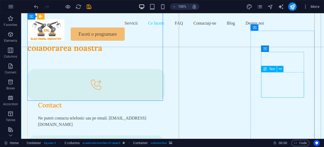
scroll to position [829, 0]
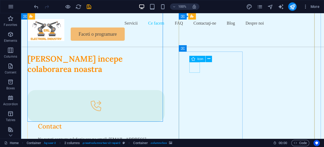
click at [195, 59] on icon at bounding box center [194, 59] width 4 height 6
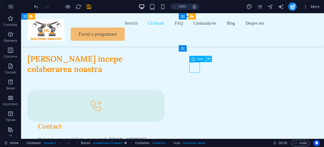
click at [209, 59] on icon at bounding box center [209, 59] width 3 height 6
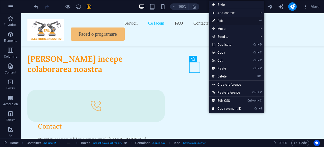
click at [223, 19] on link "⏎ Edit" at bounding box center [226, 21] width 35 height 8
select select "xMidYMid"
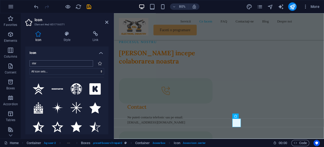
click at [87, 63] on input "star" at bounding box center [62, 63] width 64 height 6
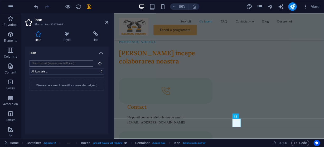
click at [61, 62] on input "search" at bounding box center [62, 63] width 64 height 6
type input "m"
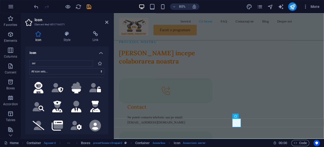
scroll to position [401, 0]
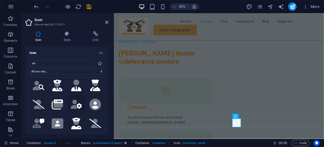
type input "ser"
click at [74, 100] on icon at bounding box center [74, 104] width 7 height 9
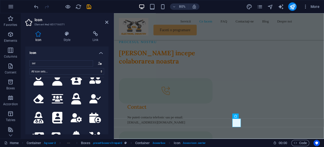
scroll to position [845, 0]
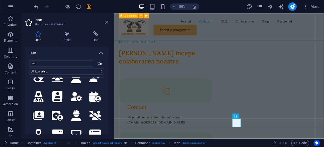
click at [107, 21] on icon at bounding box center [106, 22] width 3 height 4
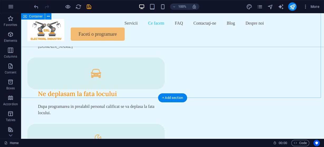
scroll to position [934, 0]
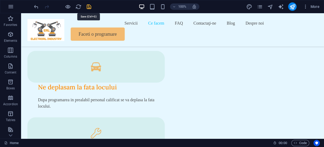
click at [90, 6] on icon "save" at bounding box center [75, 0] width 138 height 59
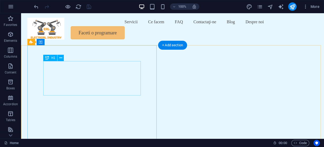
scroll to position [0, 0]
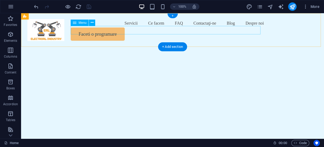
click at [229, 27] on nav "Servicii Ce facem FAQ Contactaţi-ne Blog Despre noi" at bounding box center [172, 23] width 291 height 8
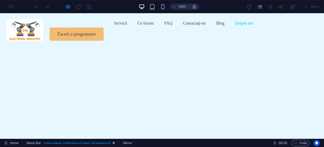
click at [235, 27] on link "Despre noi" at bounding box center [244, 23] width 18 height 8
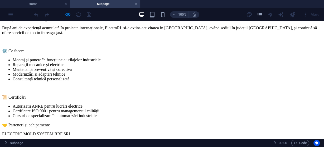
scroll to position [275, 0]
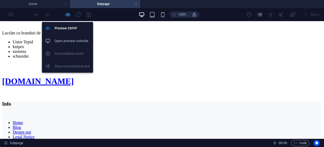
click at [66, 14] on icon "button" at bounding box center [68, 15] width 6 height 6
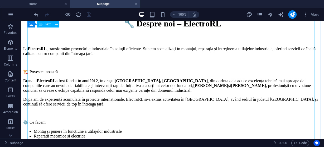
scroll to position [0, 0]
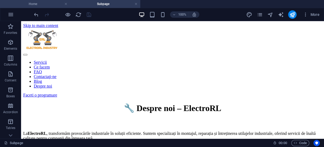
click at [37, 2] on h4 "Home" at bounding box center [35, 4] width 70 height 6
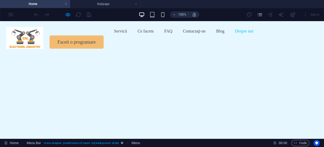
click at [235, 35] on link "Despre noi" at bounding box center [244, 31] width 18 height 8
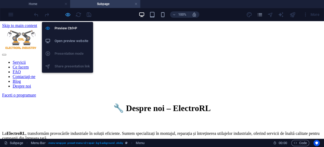
click at [68, 14] on icon "button" at bounding box center [68, 15] width 6 height 6
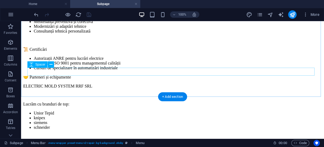
scroll to position [211, 0]
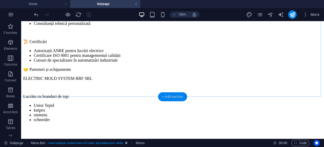
click at [168, 97] on div "+ Add section" at bounding box center [172, 96] width 29 height 9
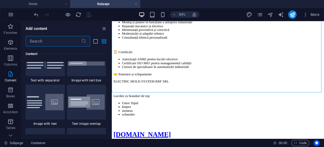
scroll to position [993, 0]
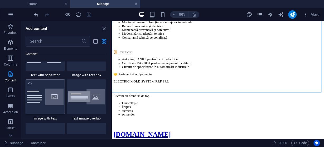
click at [54, 99] on img at bounding box center [45, 96] width 37 height 16
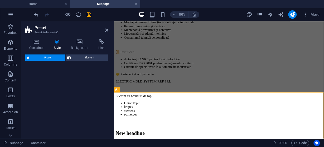
select select "rem"
select select "px"
select select "preset-text-with-image-v4-default"
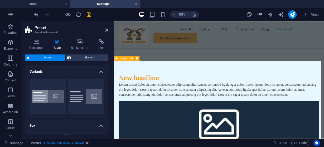
scroll to position [261, 0]
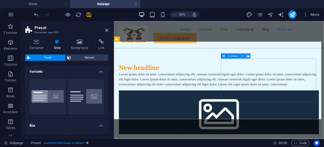
click at [248, 56] on icon at bounding box center [248, 56] width 3 height 4
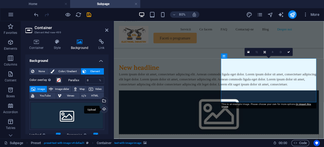
click at [102, 107] on div "Upload" at bounding box center [104, 110] width 8 height 8
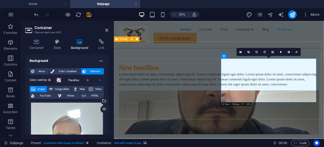
click at [324, 121] on figure at bounding box center [245, 134] width 250 height 55
click at [273, 52] on icon at bounding box center [273, 51] width 2 height 3
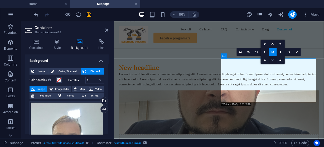
click at [273, 59] on icon at bounding box center [273, 60] width 3 height 3
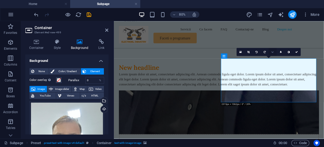
click at [273, 51] on icon at bounding box center [273, 51] width 3 height 3
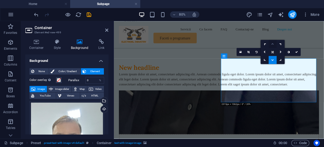
click at [272, 43] on icon at bounding box center [273, 43] width 3 height 3
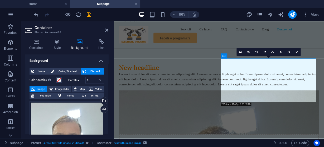
click at [273, 51] on icon at bounding box center [273, 51] width 3 height 3
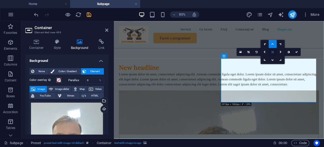
click at [272, 51] on icon at bounding box center [273, 51] width 2 height 3
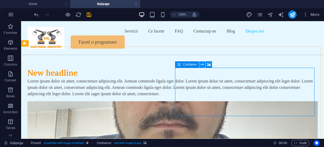
click at [203, 64] on icon at bounding box center [202, 65] width 3 height 6
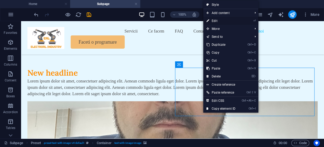
click at [216, 20] on link "⏎ Edit" at bounding box center [221, 21] width 35 height 8
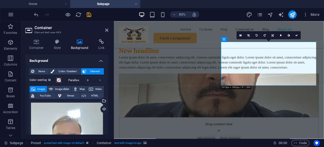
scroll to position [261, 0]
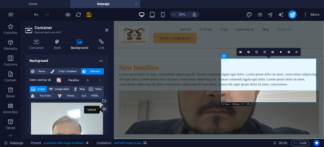
click at [103, 109] on div "Upload" at bounding box center [104, 110] width 8 height 8
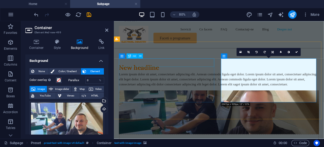
click at [164, 75] on div "New headline" at bounding box center [245, 79] width 250 height 10
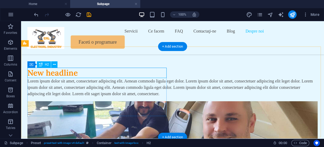
click at [82, 72] on div "New headline" at bounding box center [172, 73] width 291 height 10
click at [82, 73] on div "New headline" at bounding box center [172, 73] width 291 height 10
drag, startPoint x: 82, startPoint y: 73, endPoint x: 82, endPoint y: 94, distance: 21.1
click at [61, 73] on div "New headline" at bounding box center [172, 73] width 291 height 10
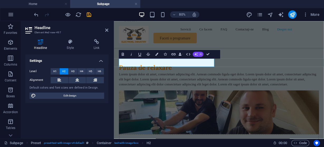
click at [198, 53] on button "AI" at bounding box center [198, 53] width 11 height 5
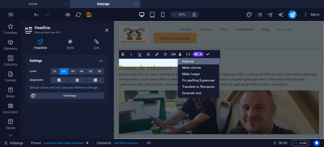
click at [191, 59] on link "Improve" at bounding box center [198, 61] width 41 height 6
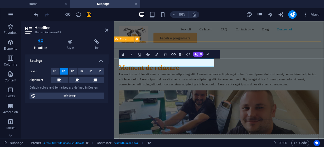
click at [234, 132] on div "Moment de relaxare Lorem ipsum dolor sit amet, consectetuer adipiscing elit. Ae…" at bounding box center [245, 137] width 263 height 168
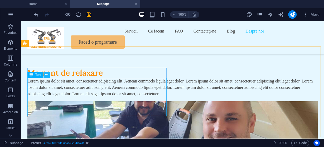
click at [47, 77] on icon at bounding box center [46, 75] width 3 height 6
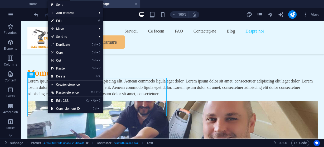
click at [62, 19] on link "⏎ Edit" at bounding box center [65, 21] width 35 height 8
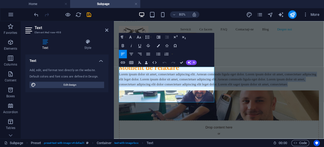
drag, startPoint x: 155, startPoint y: 122, endPoint x: 221, endPoint y: 80, distance: 78.3
click at [114, 69] on html "Skip to main content Servicii Ce facem FAQ Contactaţi-ne Blog Despre noi Faceti…" at bounding box center [245, 107] width 263 height 694
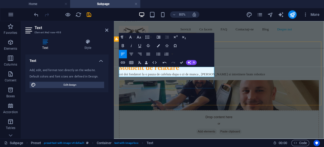
click at [195, 89] on p "cei doi fondatori la o pauza de cafeluta dupa o zi de munca , Mentenanat si int…" at bounding box center [245, 87] width 250 height 6
click at [191, 64] on button "AI" at bounding box center [191, 62] width 11 height 5
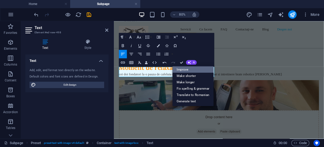
click at [184, 69] on link "Improve" at bounding box center [193, 69] width 41 height 6
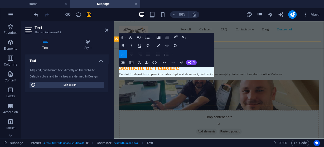
click at [188, 109] on div "Moment de relaxare Cei doi fondatori într-o pauză de cafea după o zi de muncă, …" at bounding box center [245, 122] width 263 height 138
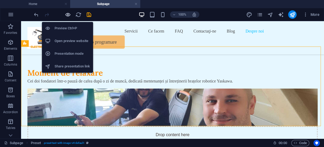
click at [68, 13] on icon "button" at bounding box center [68, 15] width 6 height 6
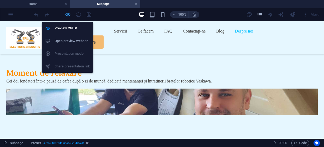
click at [68, 13] on icon "button" at bounding box center [68, 15] width 6 height 6
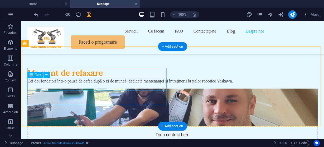
click at [106, 84] on div "Cei doi fondatori într-o pauză de cafea după o zi de muncă, dedicată mentenanțe…" at bounding box center [172, 81] width 291 height 6
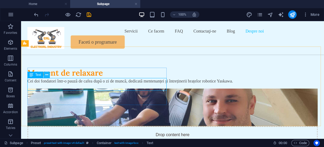
click at [45, 74] on icon at bounding box center [46, 75] width 3 height 6
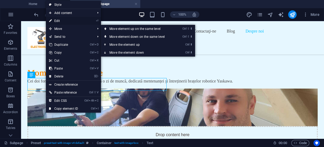
click at [59, 20] on link "⏎ Edit" at bounding box center [63, 21] width 35 height 8
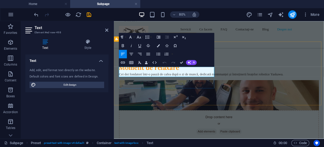
click at [221, 87] on p "Cei doi fondatori într-o pauză de cafea după o zi de muncă, dedicată mentenanțe…" at bounding box center [245, 87] width 250 height 6
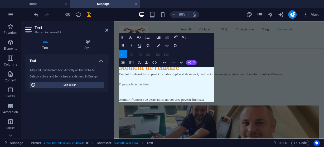
click at [195, 61] on span "AI" at bounding box center [194, 62] width 2 height 3
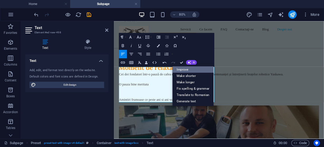
click at [188, 67] on link "Improve" at bounding box center [193, 69] width 41 height 6
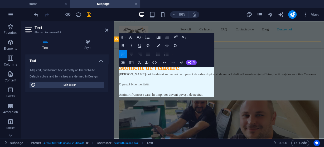
click at [219, 130] on div "Moment de relaxare Cei doi fondatori se bucură de o pauză de cafea după o zi de…" at bounding box center [245, 140] width 263 height 174
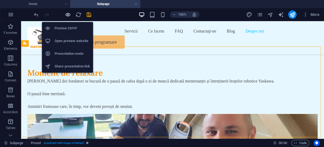
click at [68, 15] on icon "button" at bounding box center [68, 15] width 6 height 6
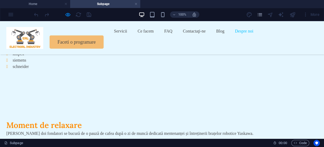
scroll to position [219, 0]
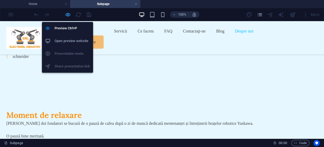
click at [67, 14] on icon "button" at bounding box center [68, 15] width 6 height 6
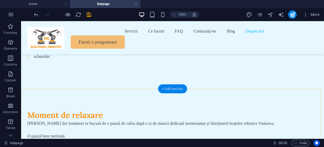
click at [171, 89] on div "+ Add section" at bounding box center [172, 88] width 29 height 9
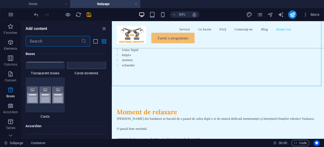
scroll to position [1620, 0]
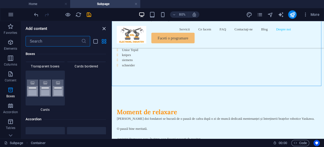
click at [105, 28] on icon "close panel" at bounding box center [104, 29] width 6 height 6
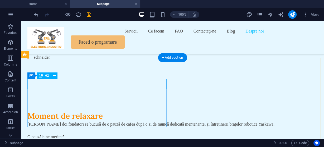
scroll to position [253, 0]
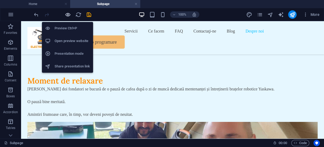
click at [67, 13] on icon "button" at bounding box center [68, 15] width 6 height 6
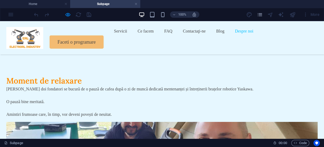
click at [229, 122] on div at bounding box center [162, 146] width 312 height 48
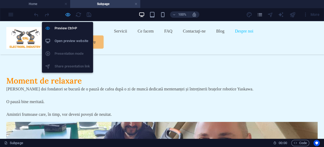
click at [69, 14] on icon "button" at bounding box center [68, 15] width 6 height 6
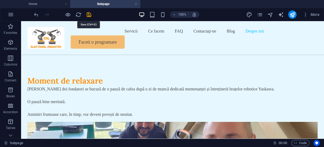
click at [89, 13] on icon "save" at bounding box center [89, 15] width 6 height 6
click at [292, 14] on icon "publish" at bounding box center [293, 15] width 6 height 6
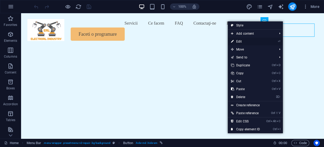
click at [243, 40] on link "⏎ Edit" at bounding box center [245, 41] width 35 height 8
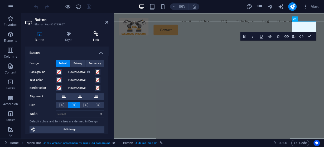
click at [97, 32] on icon at bounding box center [96, 33] width 25 height 5
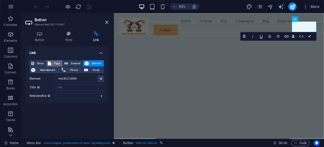
click at [55, 63] on span "Page" at bounding box center [57, 63] width 8 height 6
select select
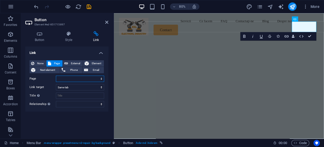
click at [97, 78] on select "Home Blog Subpage Legal Notice Privacy Politica de confidențialitate" at bounding box center [80, 78] width 48 height 6
click at [93, 62] on span "Element" at bounding box center [97, 63] width 12 height 6
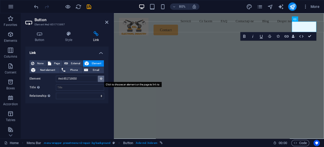
click at [102, 78] on icon at bounding box center [101, 78] width 2 height 3
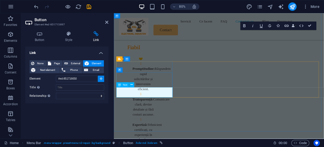
scroll to position [2027, 0]
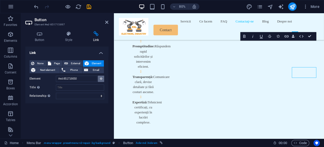
scroll to position [1960, 0]
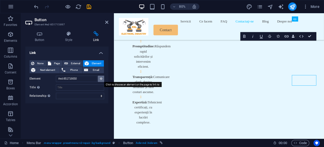
click at [101, 77] on button at bounding box center [101, 78] width 6 height 6
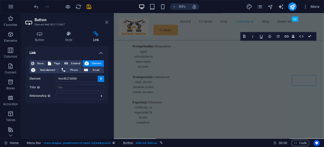
click at [107, 20] on icon at bounding box center [106, 22] width 3 height 4
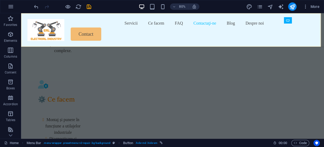
scroll to position [1851, 0]
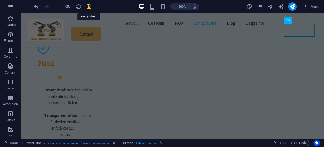
click at [88, 5] on icon "save" at bounding box center [89, 7] width 6 height 6
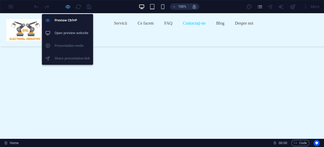
scroll to position [1794, 0]
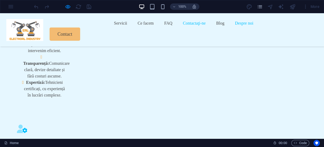
click at [235, 27] on link "Despre noi" at bounding box center [244, 23] width 18 height 8
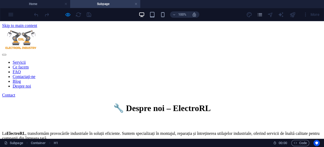
scroll to position [0, 0]
click at [304, 93] on div "Contact" at bounding box center [162, 95] width 320 height 5
click at [205, 60] on nav "Servicii Ce facem FAQ Contactaţi-ne Blog Despre noi" at bounding box center [162, 74] width 320 height 29
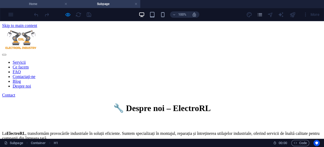
click at [47, 1] on h4 "Home" at bounding box center [35, 4] width 70 height 6
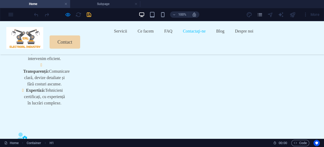
click at [80, 38] on link "Contact" at bounding box center [65, 41] width 31 height 13
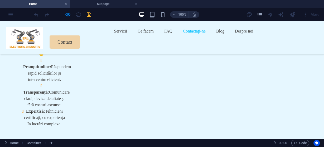
scroll to position [1752, 0]
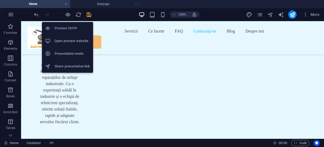
scroll to position [1799, 0]
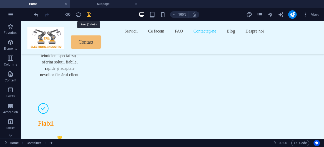
click at [89, 15] on icon "save" at bounding box center [89, 15] width 6 height 6
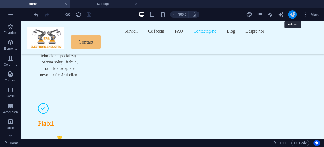
click at [0, 0] on icon "publish" at bounding box center [0, 0] width 0 height 0
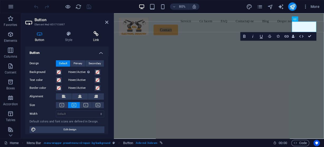
click at [96, 36] on icon at bounding box center [96, 33] width 25 height 5
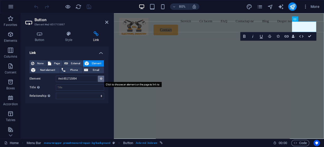
click at [101, 78] on icon at bounding box center [101, 78] width 2 height 3
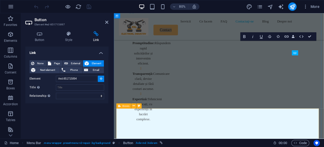
scroll to position [1964, 0]
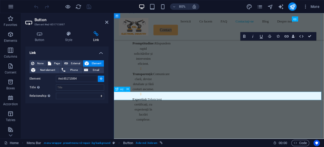
type input "#ed-851716650"
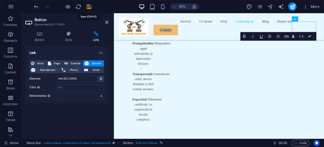
click at [88, 6] on icon "save" at bounding box center [89, 7] width 6 height 6
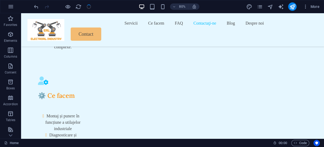
scroll to position [1855, 0]
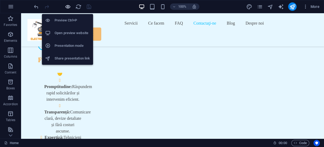
click at [0, 0] on icon "button" at bounding box center [0, 0] width 0 height 0
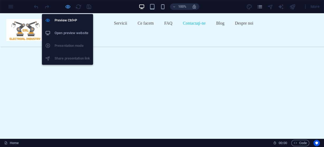
scroll to position [1798, 0]
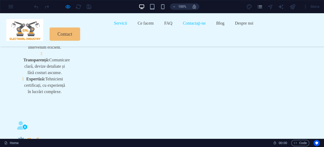
click at [114, 27] on link "Servicii" at bounding box center [120, 23] width 13 height 8
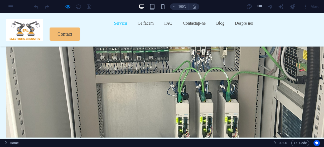
scroll to position [125, 0]
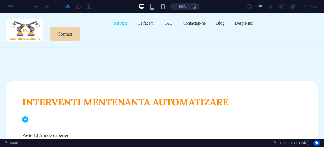
click at [80, 29] on link "Contact" at bounding box center [65, 33] width 31 height 13
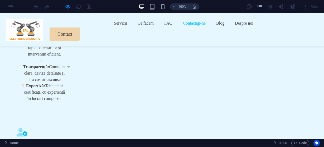
scroll to position [1862, 0]
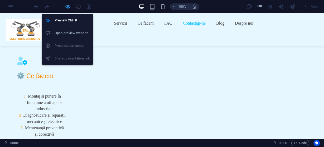
click at [0, 0] on icon "button" at bounding box center [0, 0] width 0 height 0
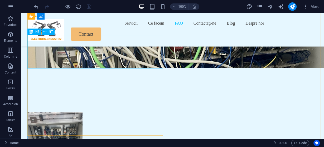
scroll to position [1159, 0]
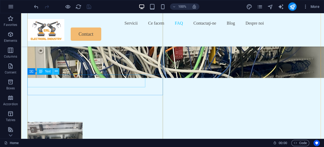
click at [56, 72] on icon at bounding box center [56, 71] width 3 height 6
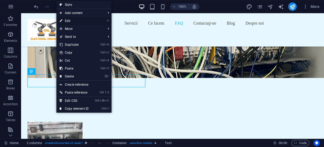
click at [69, 20] on link "⏎ Edit" at bounding box center [73, 21] width 35 height 8
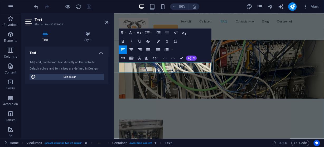
scroll to position [1276, 0]
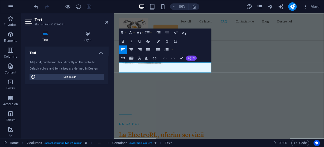
click at [193, 58] on span "AI" at bounding box center [194, 58] width 2 height 3
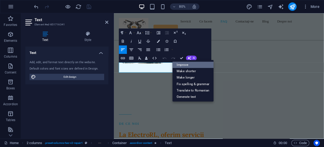
click at [186, 64] on link "Improve" at bounding box center [193, 65] width 41 height 6
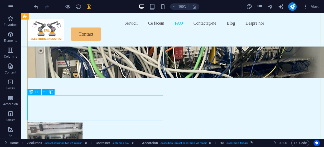
scroll to position [1180, 0]
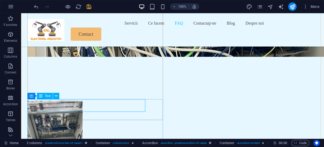
click at [58, 96] on button at bounding box center [56, 96] width 6 height 6
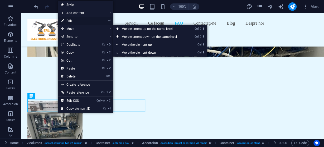
click at [70, 20] on link "⏎ Edit" at bounding box center [75, 21] width 35 height 8
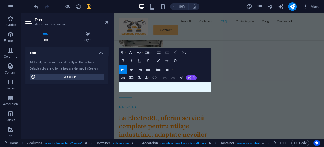
click at [190, 76] on icon "button" at bounding box center [189, 77] width 3 height 3
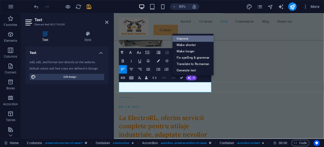
click at [188, 38] on link "Improve" at bounding box center [193, 38] width 41 height 6
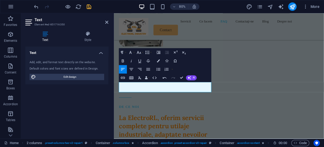
click at [77, 100] on div "Text Add, edit, and format text directly on the website. Default colors and fon…" at bounding box center [66, 90] width 83 height 88
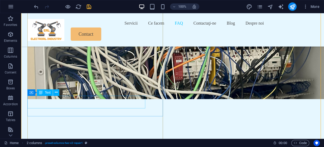
scroll to position [1095, 0]
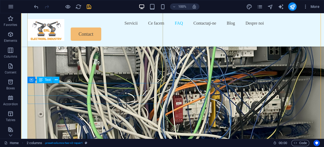
click at [56, 80] on icon at bounding box center [56, 80] width 3 height 6
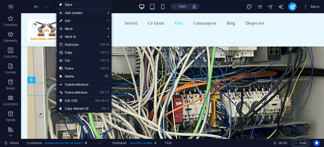
click at [68, 20] on link "⏎ Edit" at bounding box center [73, 21] width 35 height 8
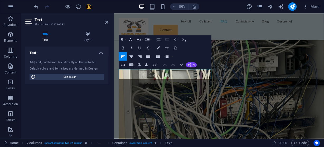
scroll to position [1212, 0]
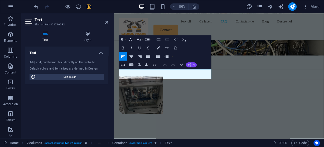
click at [192, 66] on button "AI" at bounding box center [191, 64] width 11 height 5
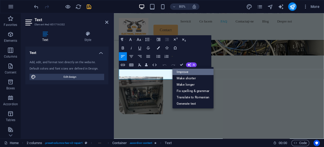
click at [182, 71] on link "Improve" at bounding box center [193, 71] width 41 height 6
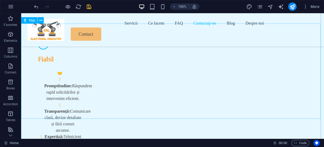
scroll to position [1856, 0]
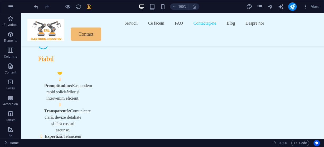
click at [89, 5] on icon "save" at bounding box center [89, 7] width 6 height 6
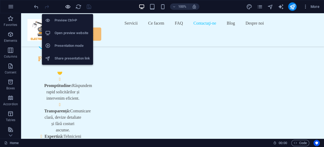
click at [0, 0] on icon "button" at bounding box center [0, 0] width 0 height 0
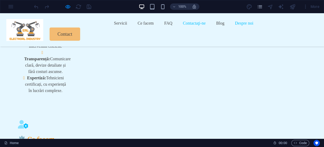
click at [235, 27] on link "Despre noi" at bounding box center [244, 23] width 18 height 8
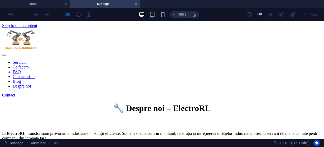
scroll to position [0, 0]
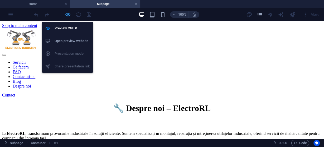
click at [69, 13] on icon "button" at bounding box center [68, 15] width 6 height 6
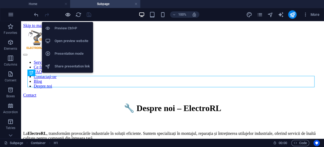
click at [69, 13] on icon "button" at bounding box center [68, 15] width 6 height 6
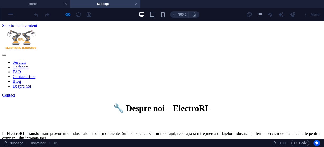
click at [15, 93] on link "Contact" at bounding box center [8, 95] width 13 height 4
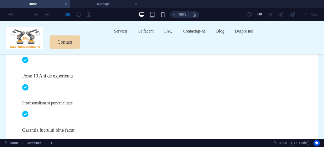
scroll to position [1799, 0]
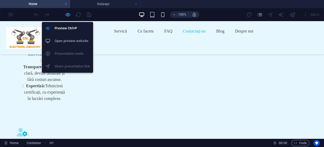
click at [0, 0] on icon "button" at bounding box center [0, 0] width 0 height 0
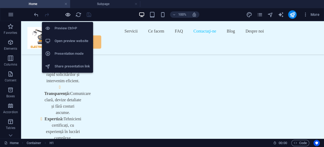
scroll to position [1856, 0]
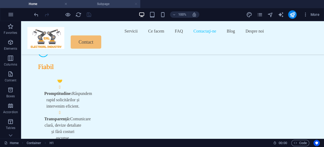
click at [136, 3] on link at bounding box center [136, 4] width 3 height 5
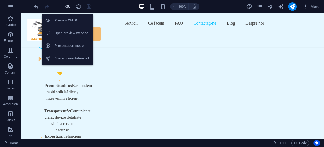
click at [0, 0] on icon "button" at bounding box center [0, 0] width 0 height 0
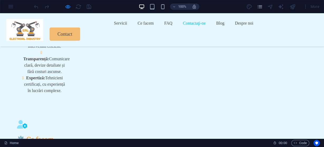
click at [183, 27] on link "Contactaţi-ne" at bounding box center [194, 23] width 23 height 8
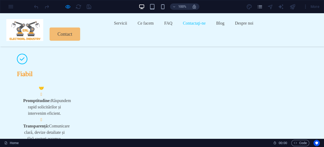
scroll to position [1728, 0]
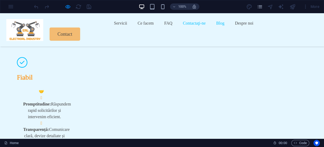
click at [216, 27] on link "Blog" at bounding box center [220, 23] width 8 height 8
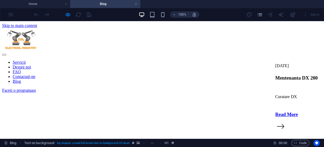
scroll to position [0, 0]
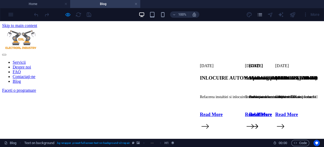
click at [179, 60] on nav "Servicii Despre noi FAQ Contactaţi-ne Blog" at bounding box center [162, 72] width 320 height 24
click at [136, 2] on link at bounding box center [136, 4] width 3 height 5
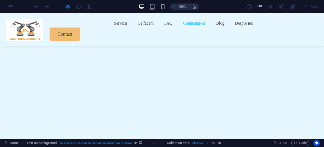
scroll to position [1728, 0]
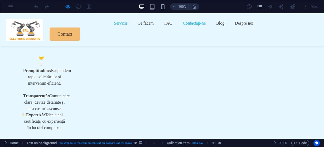
click at [114, 27] on link "Servicii" at bounding box center [120, 23] width 13 height 8
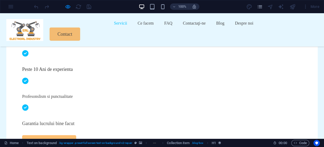
scroll to position [125, 0]
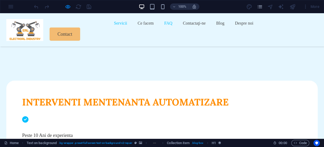
click at [164, 27] on link "FAQ" at bounding box center [168, 23] width 8 height 8
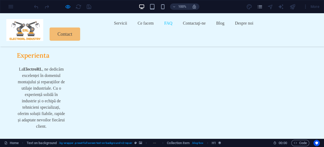
scroll to position [1638, 0]
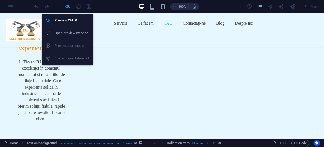
click at [0, 0] on icon "button" at bounding box center [0, 0] width 0 height 0
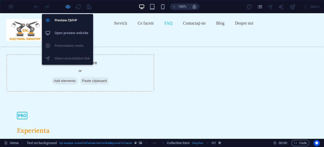
scroll to position [1695, 0]
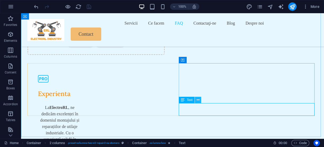
click at [199, 100] on icon at bounding box center [198, 100] width 3 height 6
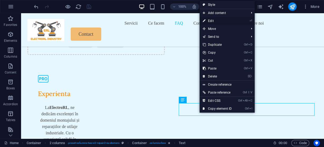
drag, startPoint x: 125, startPoint y: 7, endPoint x: 214, endPoint y: 19, distance: 90.0
click at [214, 19] on link "⏎ Edit" at bounding box center [217, 21] width 35 height 8
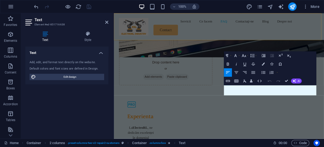
scroll to position [1804, 0]
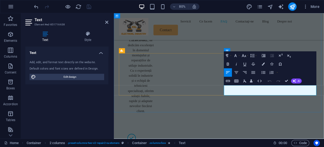
drag, startPoint x: 300, startPoint y: 107, endPoint x: 306, endPoint y: 106, distance: 6.9
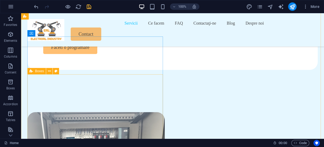
scroll to position [280, 0]
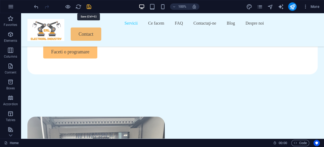
click at [89, 6] on icon "save" at bounding box center [89, 7] width 6 height 6
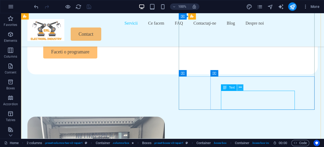
click at [240, 88] on icon at bounding box center [240, 87] width 3 height 6
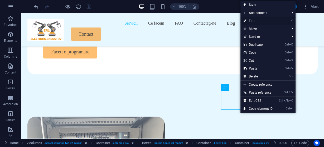
click at [252, 21] on link "⏎ Edit" at bounding box center [258, 21] width 35 height 8
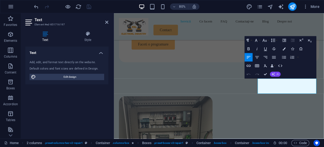
click at [277, 73] on span "AI" at bounding box center [278, 74] width 2 height 3
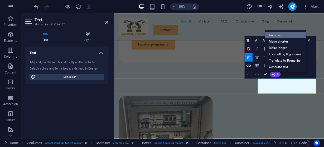
click at [274, 34] on link "Improve" at bounding box center [285, 35] width 41 height 6
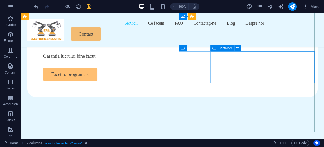
scroll to position [238, 0]
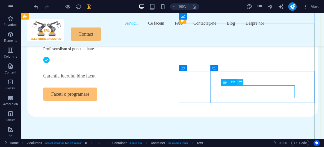
click at [242, 80] on icon at bounding box center [240, 82] width 3 height 6
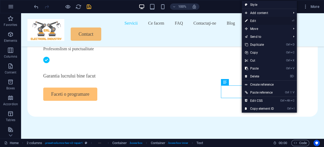
click at [253, 20] on link "⏎ Edit" at bounding box center [259, 21] width 35 height 8
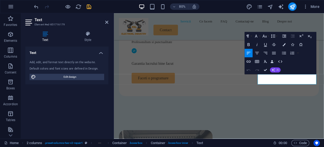
click at [276, 72] on button "AI" at bounding box center [275, 69] width 11 height 5
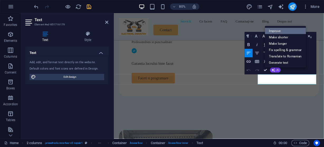
click at [281, 32] on link "Improve" at bounding box center [285, 30] width 41 height 6
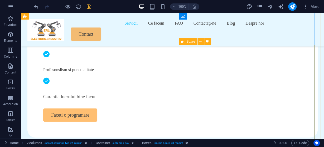
scroll to position [217, 0]
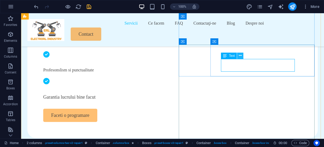
click at [240, 56] on icon at bounding box center [240, 56] width 3 height 6
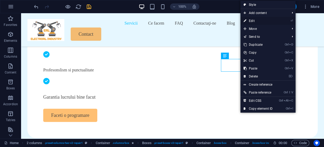
click at [256, 20] on link "⏎ Edit" at bounding box center [258, 21] width 35 height 8
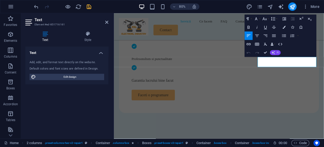
click at [277, 53] on button "AI" at bounding box center [275, 52] width 11 height 5
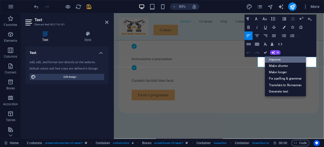
click at [279, 58] on link "Improve" at bounding box center [285, 59] width 41 height 6
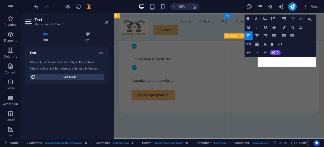
scroll to position [196, 0]
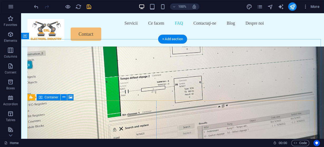
scroll to position [1526, 0]
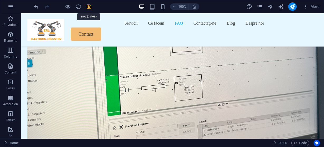
click at [88, 4] on icon "save" at bounding box center [89, 7] width 6 height 6
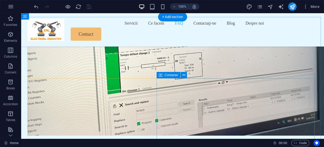
scroll to position [1547, 0]
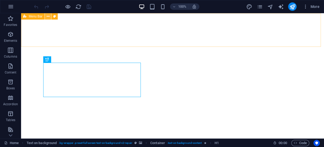
click at [49, 15] on icon at bounding box center [48, 17] width 3 height 6
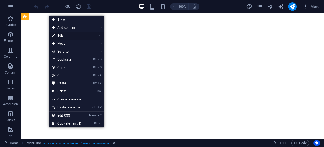
click at [62, 36] on link "⏎ Edit" at bounding box center [66, 36] width 35 height 8
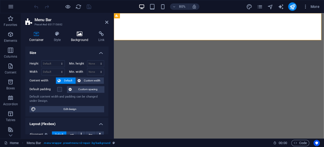
click at [79, 33] on icon at bounding box center [80, 33] width 26 height 5
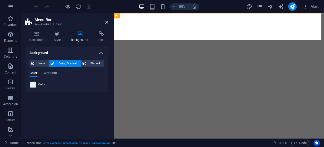
click at [34, 85] on span at bounding box center [33, 85] width 6 height 6
type input "#e6f7ff"
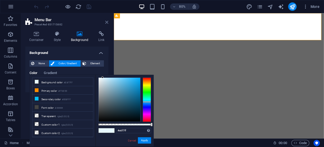
click at [106, 21] on icon at bounding box center [106, 22] width 3 height 4
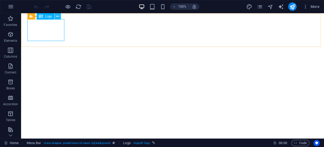
click at [57, 18] on icon at bounding box center [57, 17] width 3 height 6
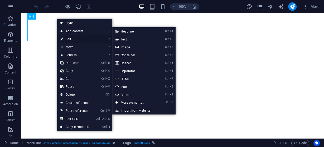
click at [68, 38] on link "⏎ Edit" at bounding box center [74, 39] width 35 height 8
select select "px"
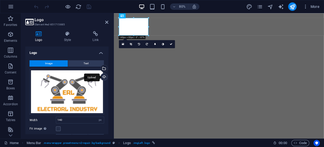
click at [102, 77] on div "Upload" at bounding box center [104, 77] width 8 height 8
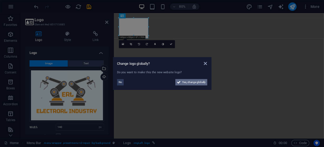
click at [192, 82] on span "Yes, change globally" at bounding box center [193, 82] width 23 height 6
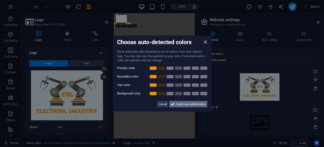
click at [195, 104] on span "Apply new website colors" at bounding box center [191, 104] width 30 height 6
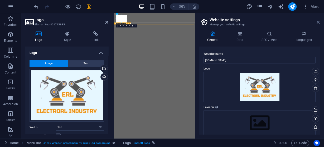
click at [319, 22] on icon at bounding box center [318, 22] width 3 height 4
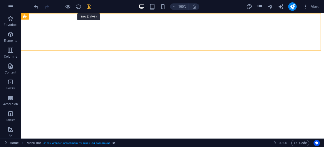
click at [88, 6] on icon "save" at bounding box center [89, 7] width 6 height 6
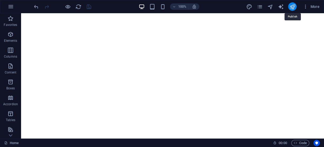
click at [292, 7] on icon "publish" at bounding box center [293, 7] width 6 height 6
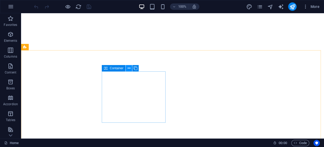
click at [129, 68] on icon at bounding box center [129, 68] width 3 height 6
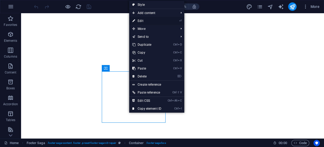
click at [140, 20] on link "⏎ Edit" at bounding box center [146, 21] width 35 height 8
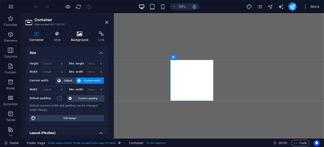
click at [80, 34] on icon at bounding box center [80, 33] width 26 height 5
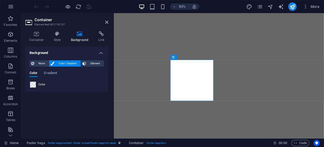
click at [33, 84] on span at bounding box center [33, 85] width 6 height 6
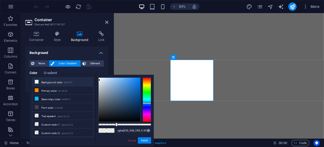
click at [53, 81] on li "Background color #E6F7FF" at bounding box center [62, 82] width 61 height 8
type input "#e6f7ff"
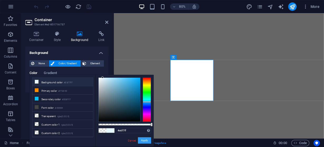
click at [145, 140] on button "Apply" at bounding box center [144, 140] width 13 height 6
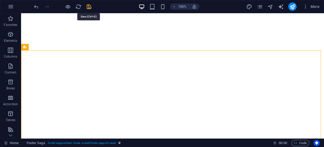
click at [90, 7] on icon "save" at bounding box center [89, 7] width 6 height 6
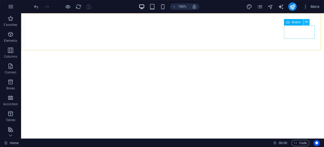
click at [307, 21] on icon at bounding box center [306, 22] width 3 height 6
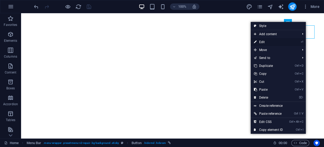
click at [262, 41] on link "⏎ Edit" at bounding box center [268, 42] width 35 height 8
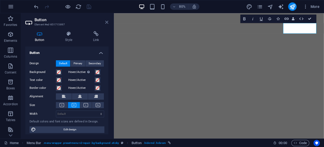
click at [108, 22] on icon at bounding box center [106, 22] width 3 height 4
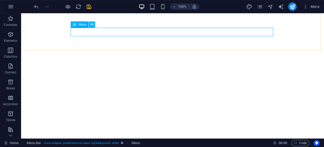
click at [92, 25] on icon at bounding box center [92, 25] width 3 height 6
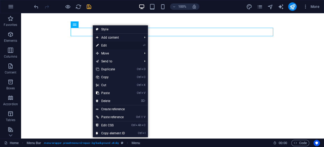
click at [106, 44] on link "⏎ Edit" at bounding box center [110, 45] width 35 height 8
select select "1"
select select
select select "2"
select select
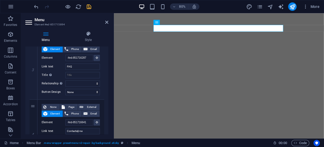
scroll to position [200, 0]
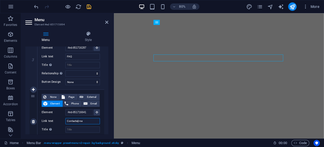
click at [86, 121] on input "Contactaţi-ne" at bounding box center [82, 121] width 35 height 6
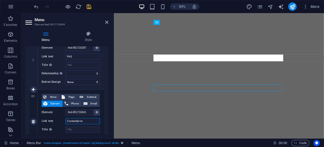
click at [87, 122] on input "Contactaţi-ne" at bounding box center [82, 121] width 35 height 6
click at [87, 121] on input "Contactaţi-ne" at bounding box center [82, 121] width 35 height 6
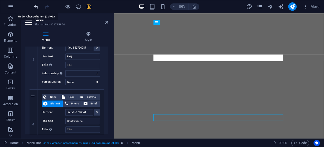
click at [35, 6] on icon "undo" at bounding box center [36, 7] width 6 height 6
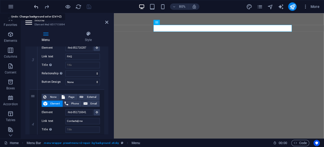
click at [35, 6] on icon "undo" at bounding box center [36, 7] width 6 height 6
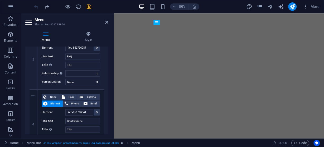
click at [35, 6] on div at bounding box center [62, 6] width 59 height 8
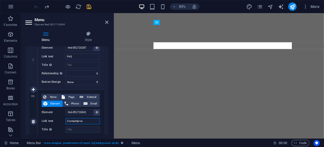
click at [84, 121] on input "Contactaţi-ne" at bounding box center [82, 121] width 35 height 6
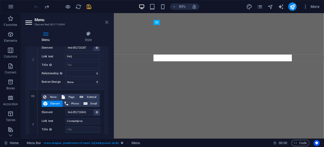
click at [106, 21] on icon at bounding box center [106, 22] width 3 height 4
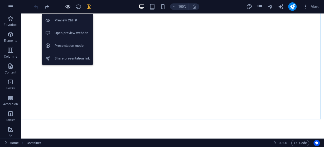
click at [68, 5] on icon "button" at bounding box center [68, 7] width 6 height 6
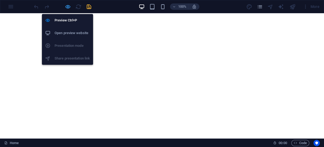
click at [68, 7] on icon "button" at bounding box center [68, 7] width 6 height 6
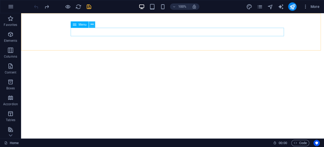
click at [94, 25] on button at bounding box center [92, 24] width 6 height 6
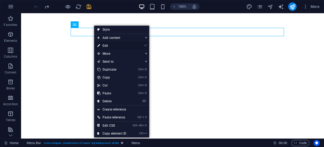
click at [106, 45] on link "⏎ Edit" at bounding box center [111, 46] width 35 height 8
select select "1"
select select
select select "2"
select select
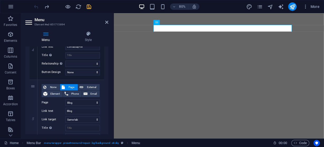
scroll to position [253, 0]
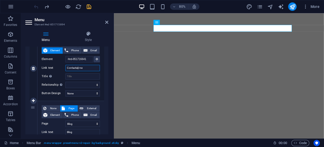
drag, startPoint x: 83, startPoint y: 68, endPoint x: 68, endPoint y: 67, distance: 15.6
click at [68, 67] on input "Contactaţi-ne" at bounding box center [82, 68] width 35 height 6
type input "C"
select select
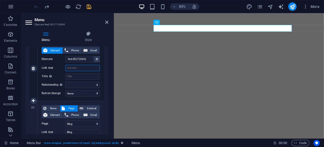
select select
type input "Und"
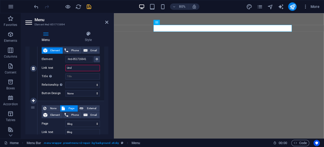
select select
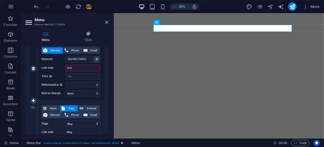
select select
type input "Unde"
select select
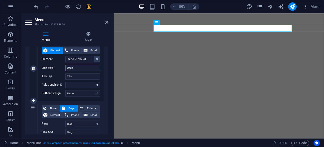
type input "Unde"
select select
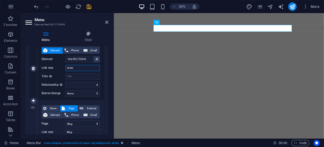
select select
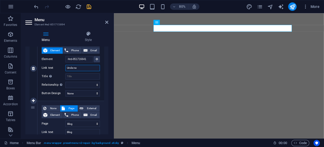
type input "Unde ne"
select select
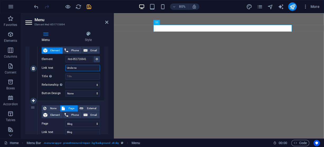
select select
type input "Unde ne ga"
select select
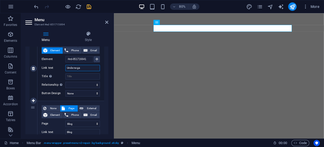
select select
type input "Unde ne gasiti"
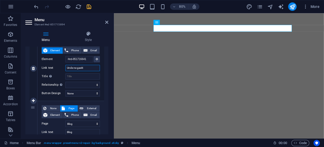
select select
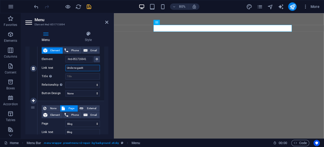
select select
type input "Unde ne gas"
select select
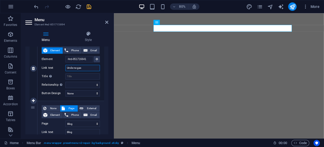
select select
type input "U"
select select
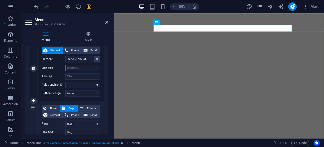
select select
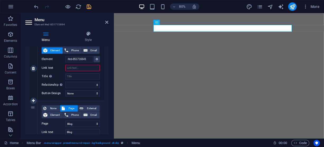
type input "A"
select select
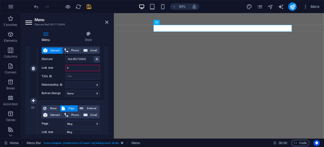
select select
type input "Ader"
select select
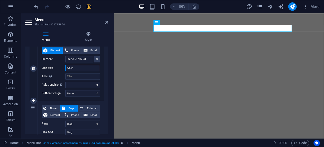
select select
type input "A"
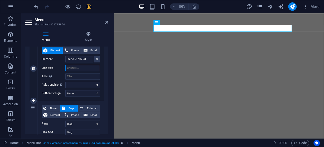
select select
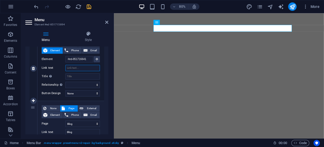
select select
type input "N"
select select
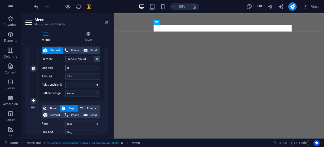
select select
type input "Ne"
select select
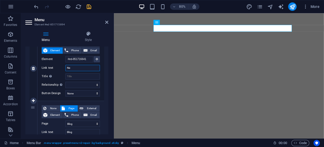
select select
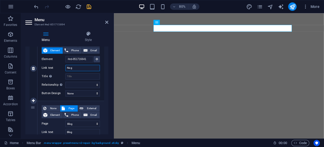
type input "Ne ga"
select select
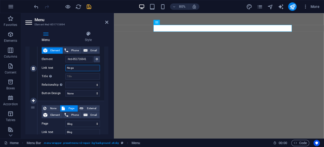
select select
type input "Ne gasi"
select select
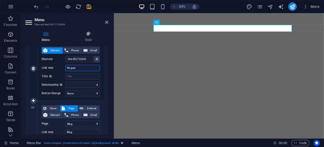
select select
type input "Ne gasici"
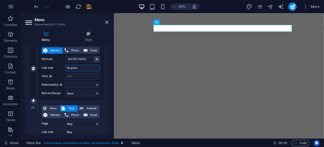
select select
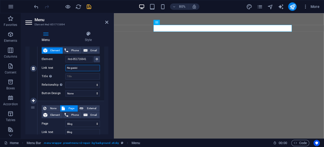
select select
type input "Ne gasici aic"
select select
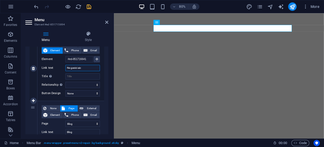
select select
type input "Ne gasici aici"
select select
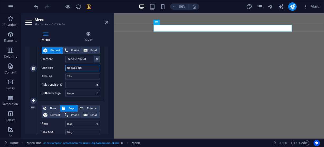
select select
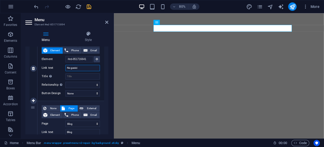
type input "Ne gasic"
select select
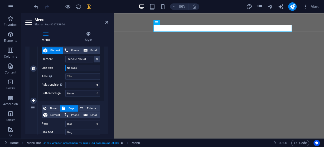
select select
type input "N"
select select
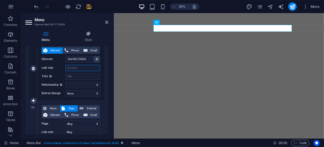
select select
type input "A"
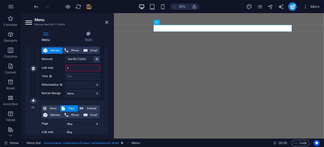
select select
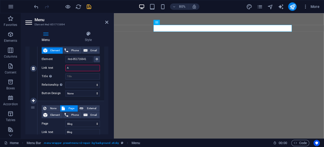
select select
type input "Adresa"
select select
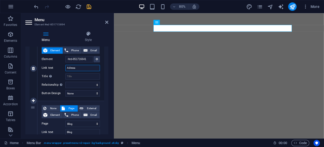
select select
type input "Adresa"
click at [108, 22] on icon at bounding box center [106, 22] width 3 height 4
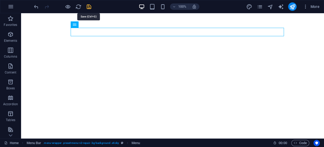
click at [89, 5] on icon "save" at bounding box center [89, 7] width 6 height 6
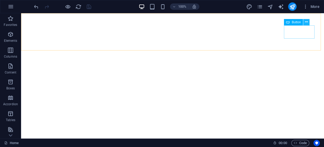
click at [306, 22] on icon at bounding box center [306, 22] width 3 height 6
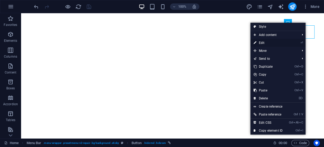
click at [263, 41] on link "⏎ Edit" at bounding box center [268, 43] width 35 height 8
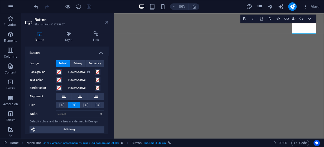
click at [107, 22] on icon at bounding box center [106, 22] width 3 height 4
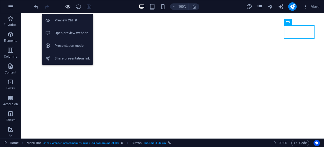
click at [66, 5] on icon "button" at bounding box center [68, 7] width 6 height 6
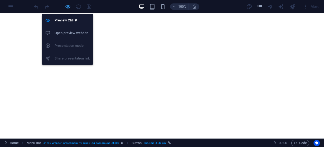
click at [66, 7] on icon "button" at bounding box center [68, 7] width 6 height 6
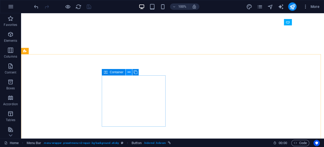
click at [129, 72] on icon at bounding box center [129, 72] width 3 height 6
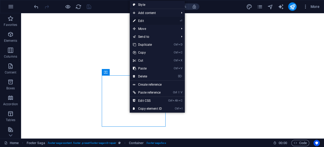
click at [142, 19] on link "⏎ Edit" at bounding box center [147, 21] width 35 height 8
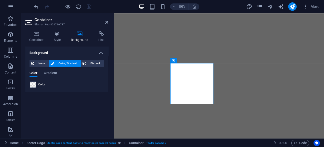
click at [34, 85] on span at bounding box center [33, 85] width 6 height 6
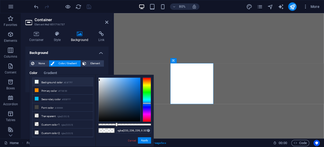
click at [46, 80] on li "Background color #E6F7FF" at bounding box center [62, 82] width 61 height 8
type input "#e6f7ff"
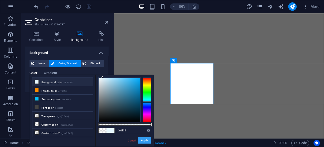
click at [146, 140] on button "Apply" at bounding box center [144, 140] width 13 height 6
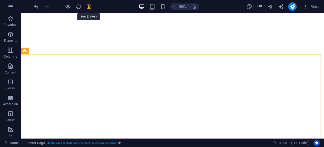
click at [89, 5] on icon "save" at bounding box center [89, 7] width 6 height 6
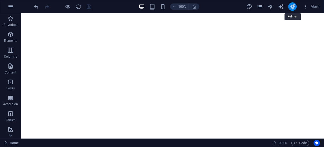
click at [293, 4] on icon "publish" at bounding box center [293, 7] width 6 height 6
